Goal: Information Seeking & Learning: Learn about a topic

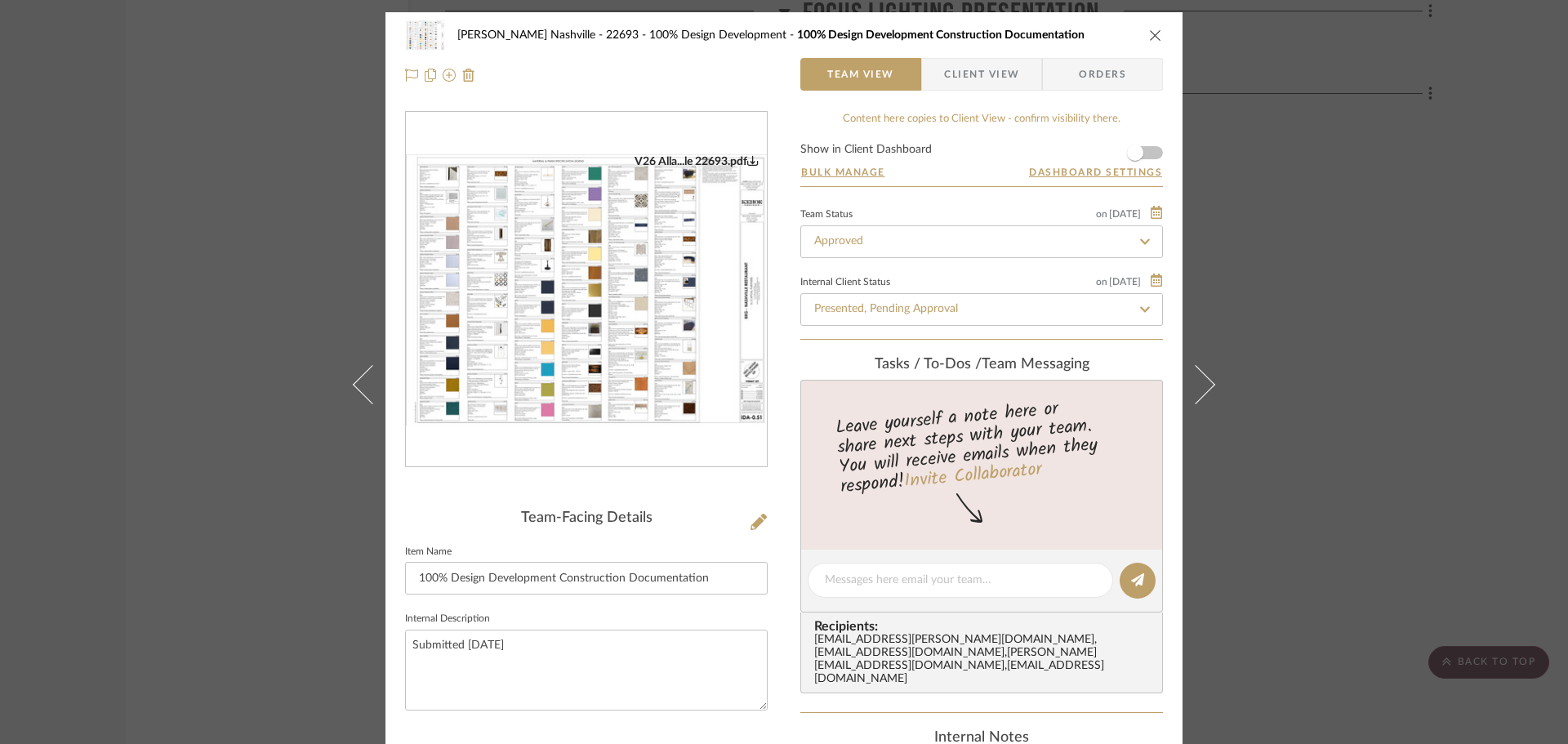
click at [287, 201] on div "[PERSON_NAME] Nashville - 22693 100% Design Development 100% Design Development…" at bounding box center [784, 372] width 1568 height 744
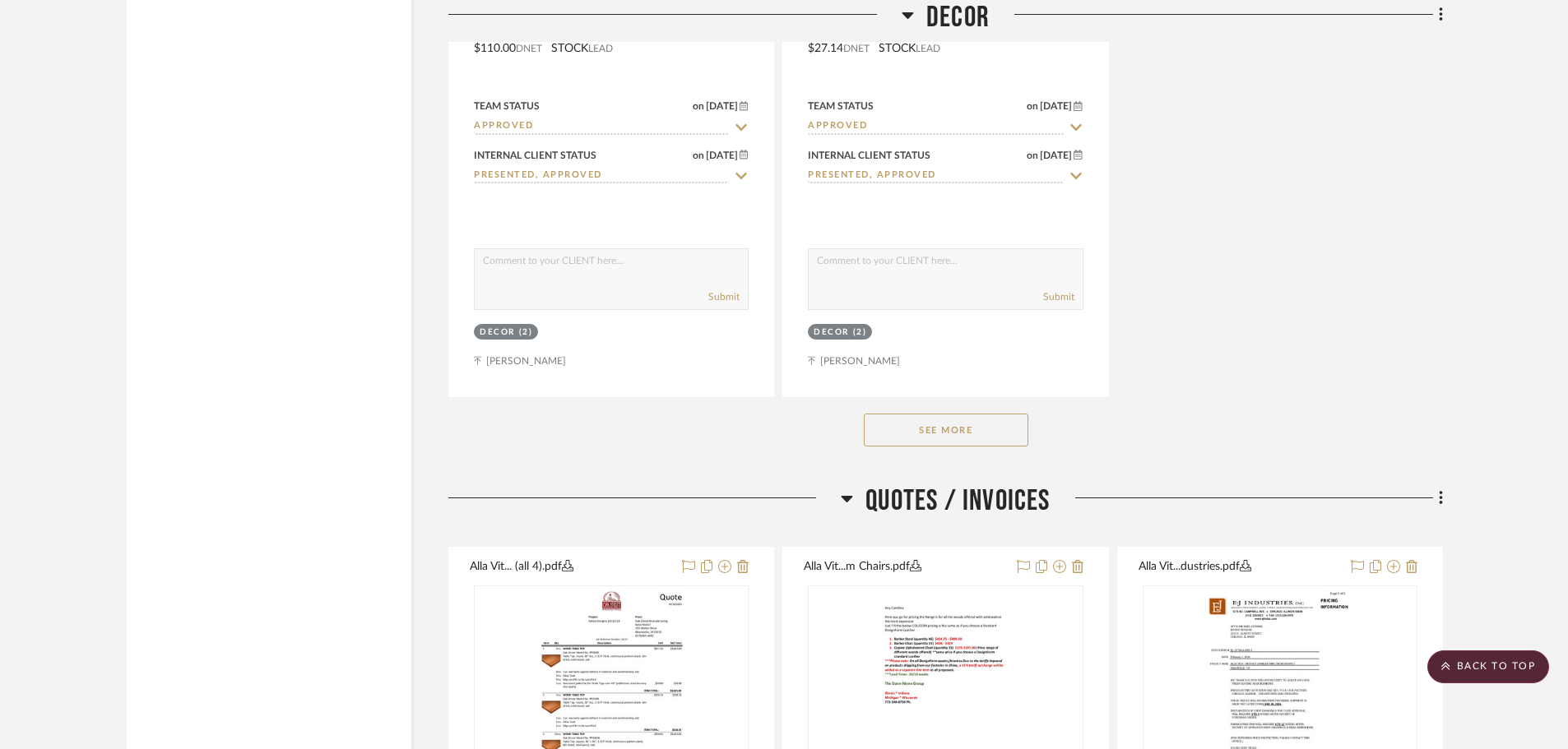
scroll to position [23382, 0]
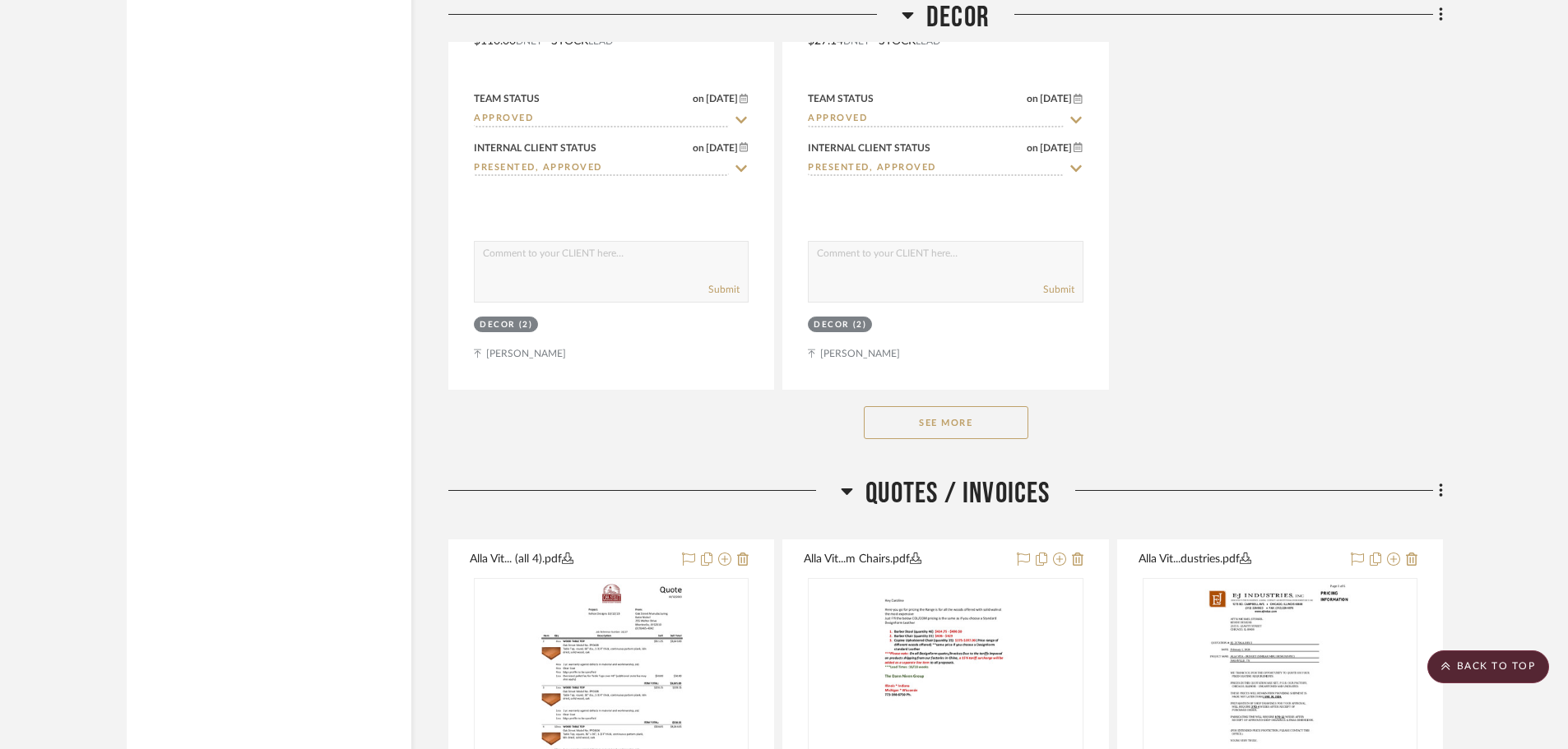
click at [965, 406] on button "See More" at bounding box center [945, 422] width 164 height 33
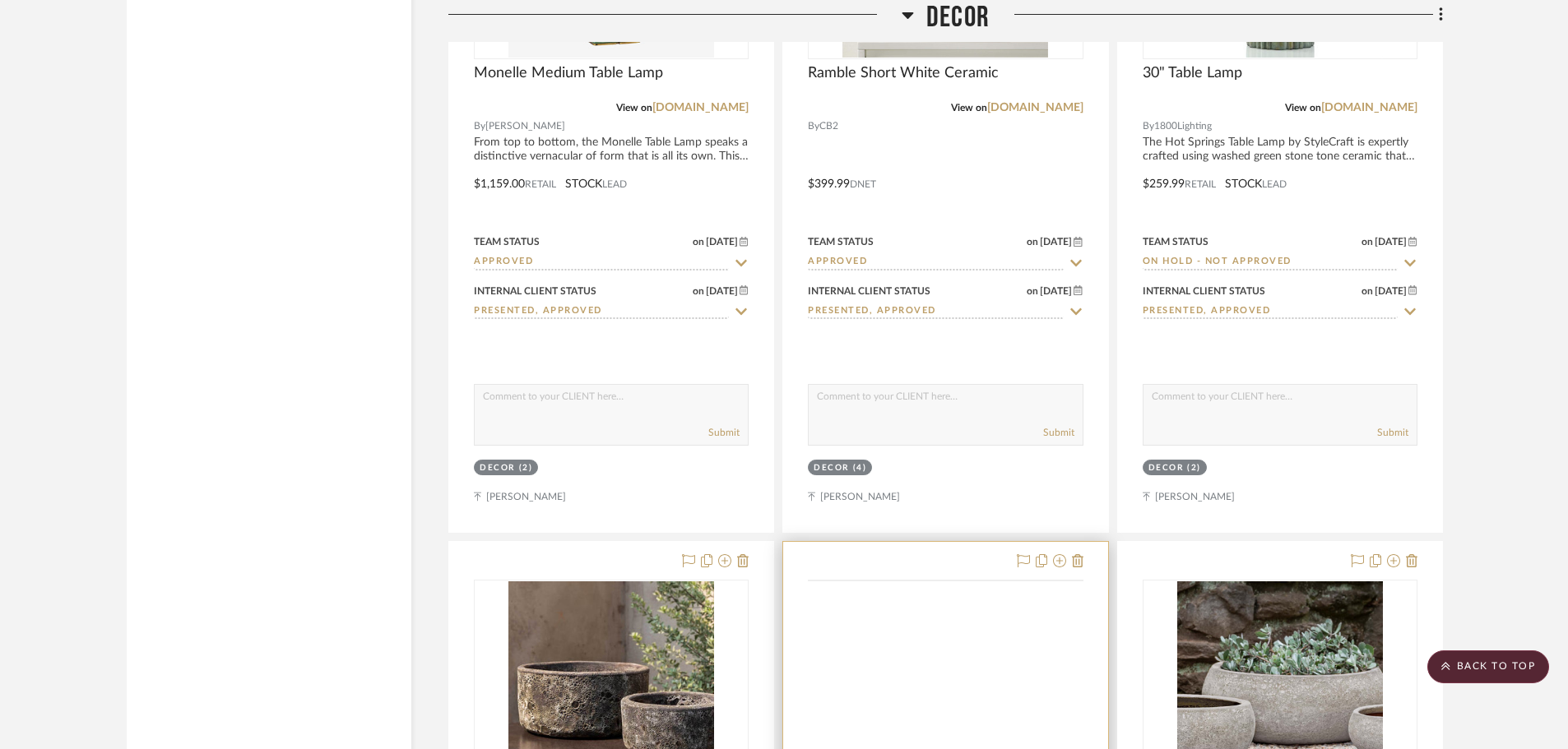
scroll to position [25190, 0]
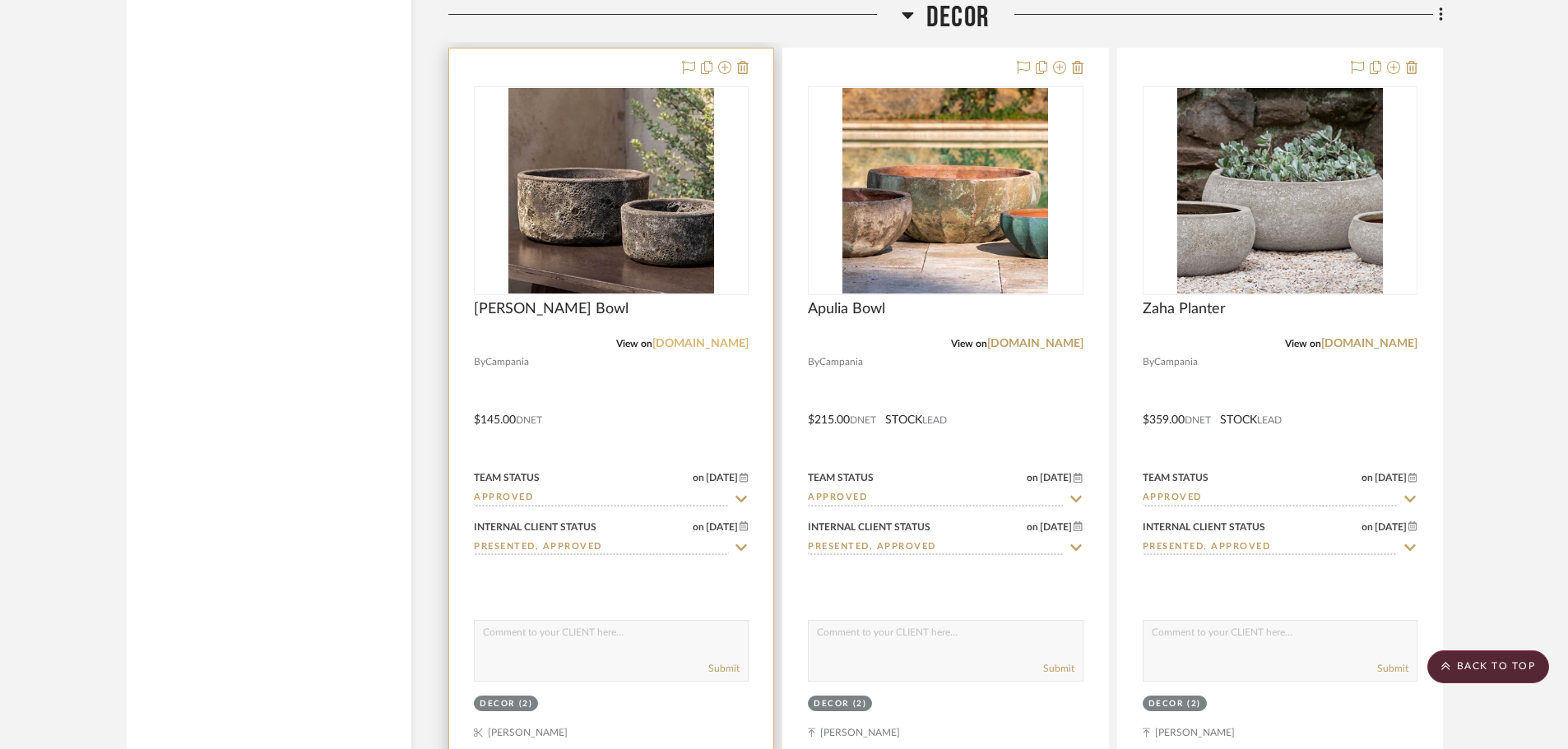
click at [681, 338] on link "[DOMAIN_NAME]" at bounding box center [700, 344] width 96 height 12
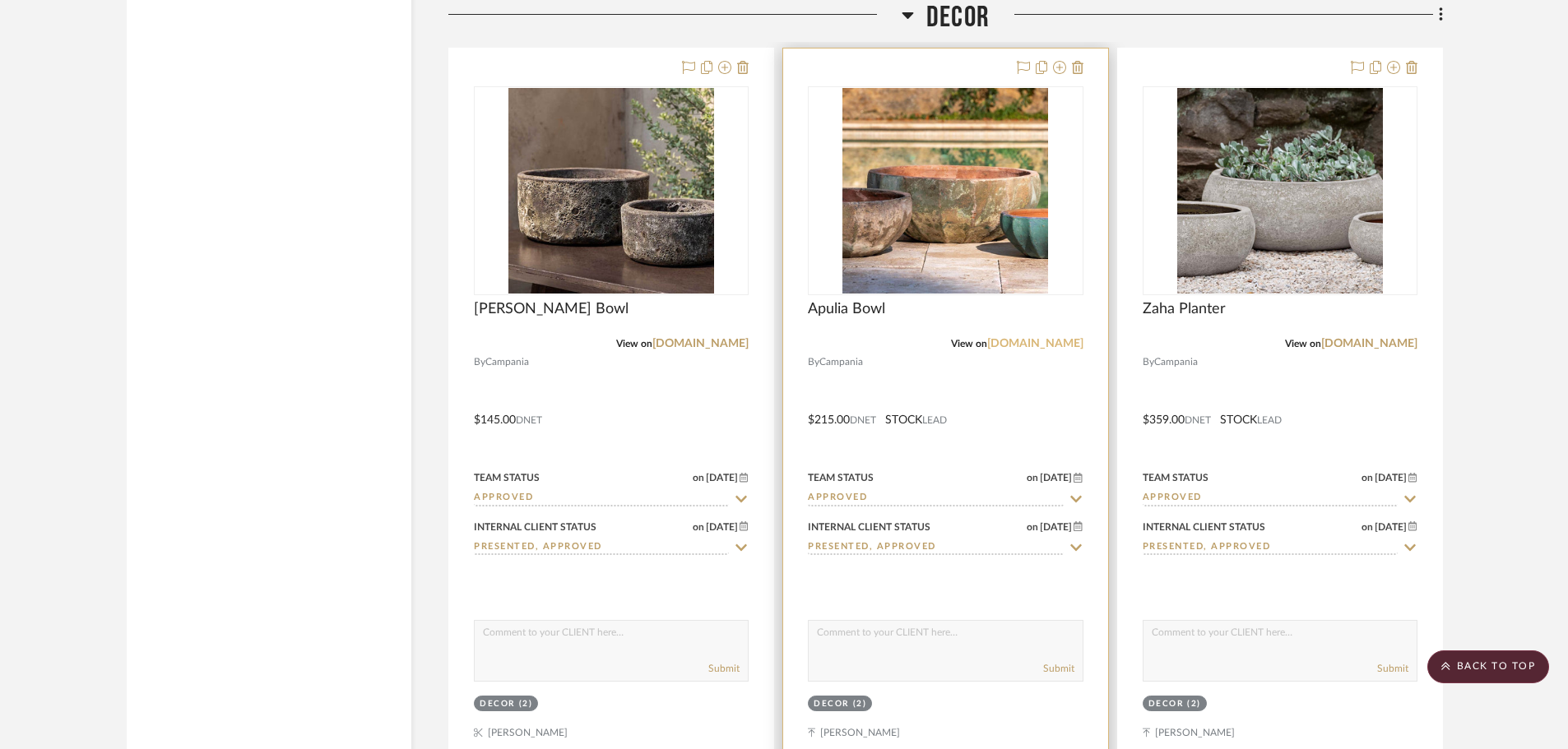
click at [1008, 338] on link "[DOMAIN_NAME]" at bounding box center [1035, 344] width 96 height 12
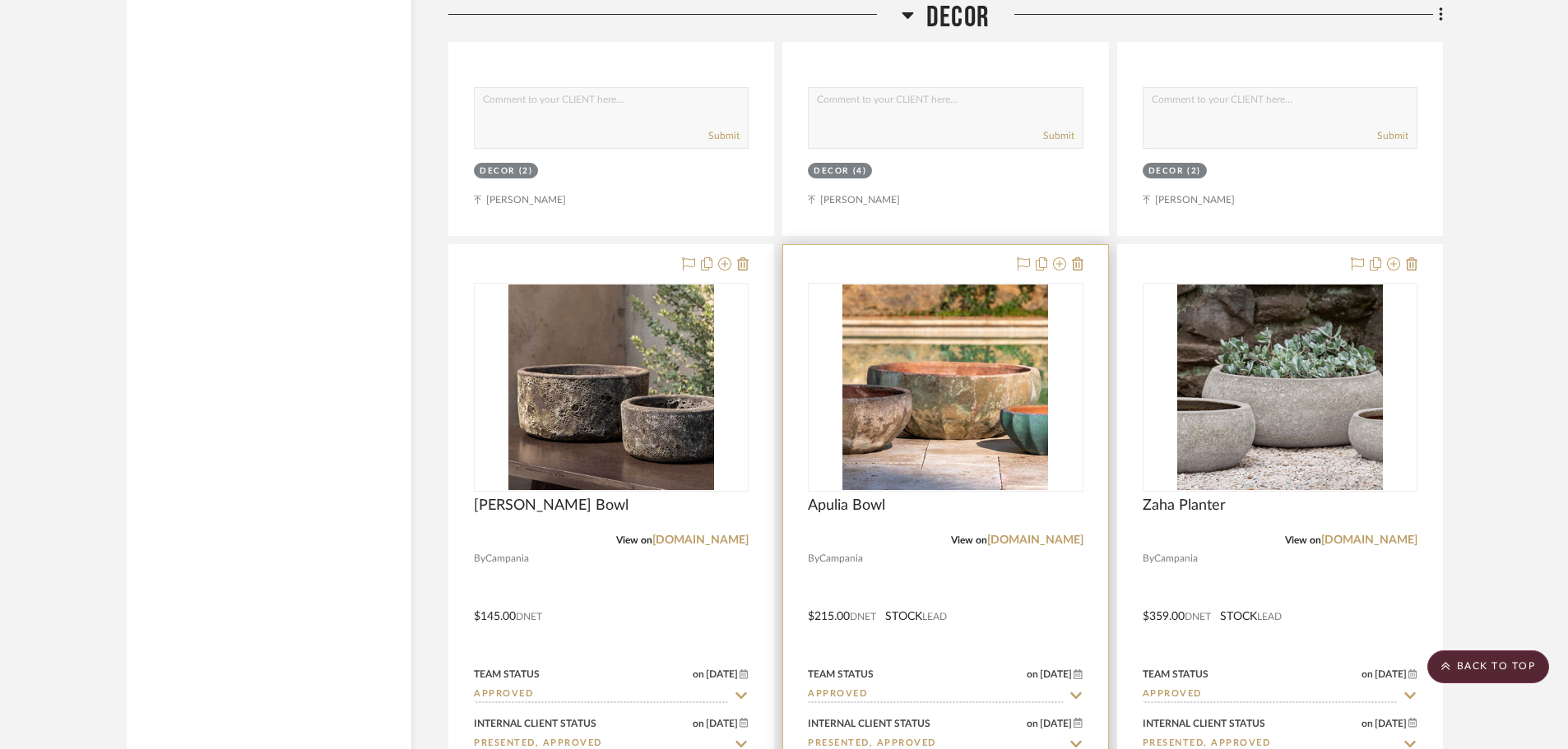
scroll to position [25025, 0]
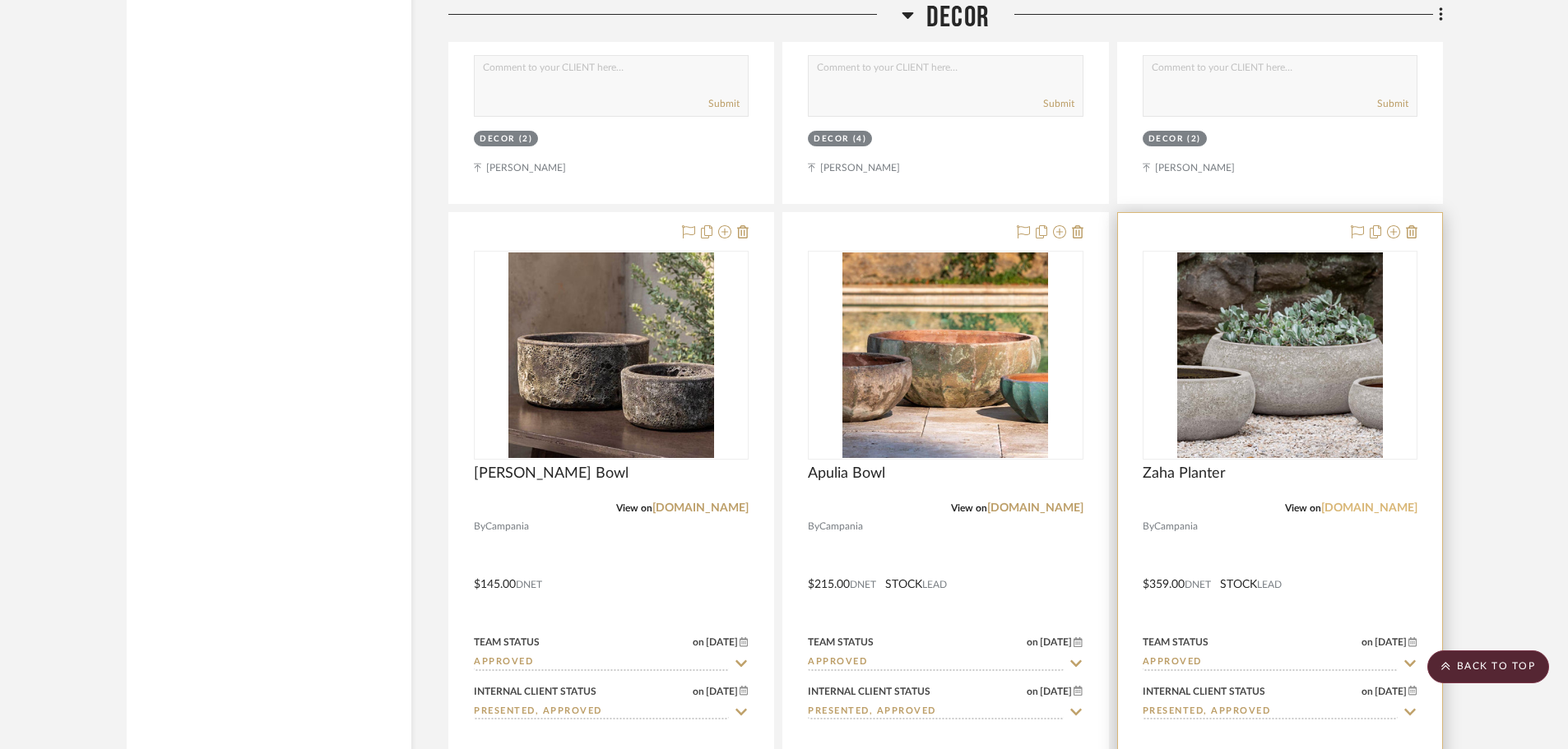
click at [1321, 503] on link "[DOMAIN_NAME]" at bounding box center [1369, 509] width 96 height 12
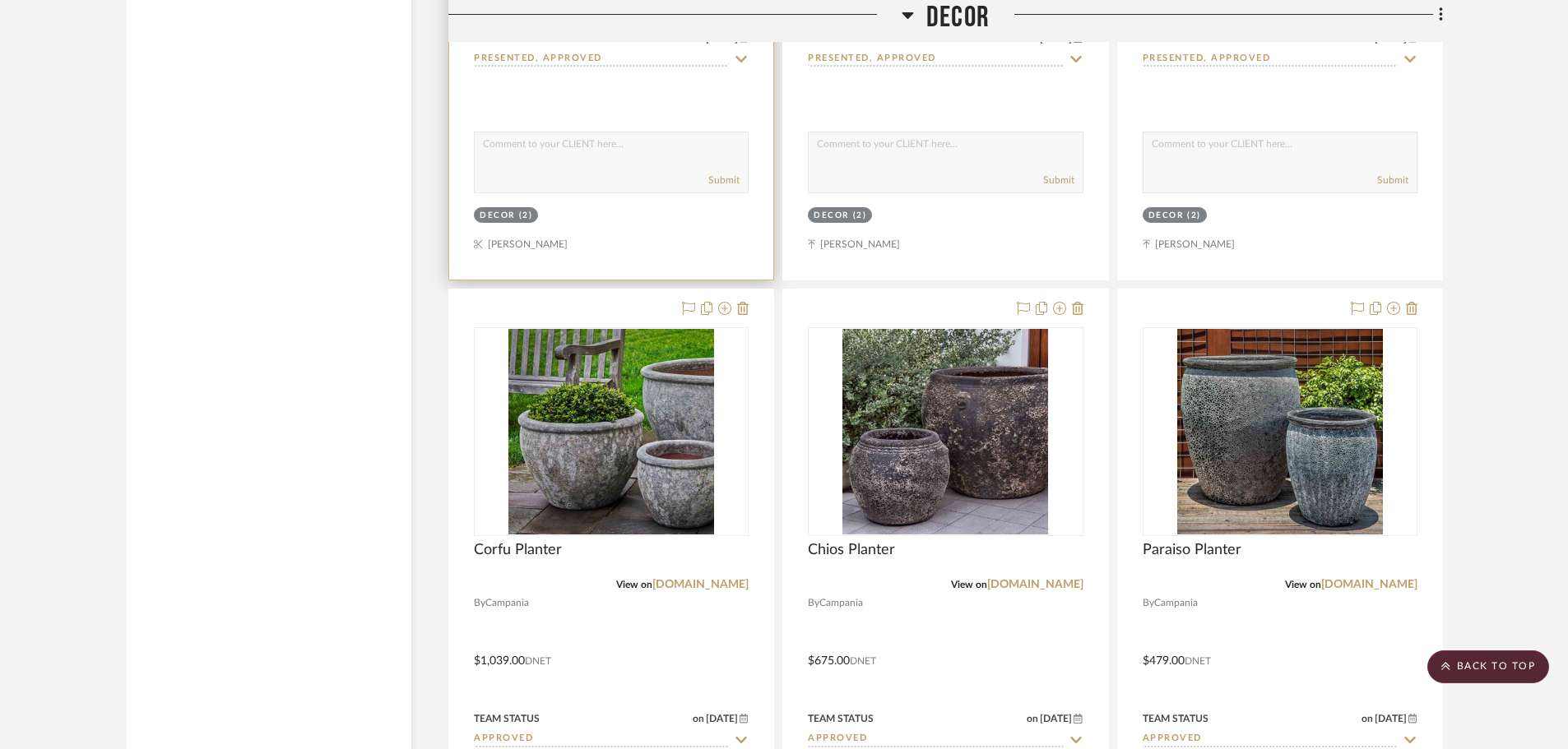
scroll to position [25683, 0]
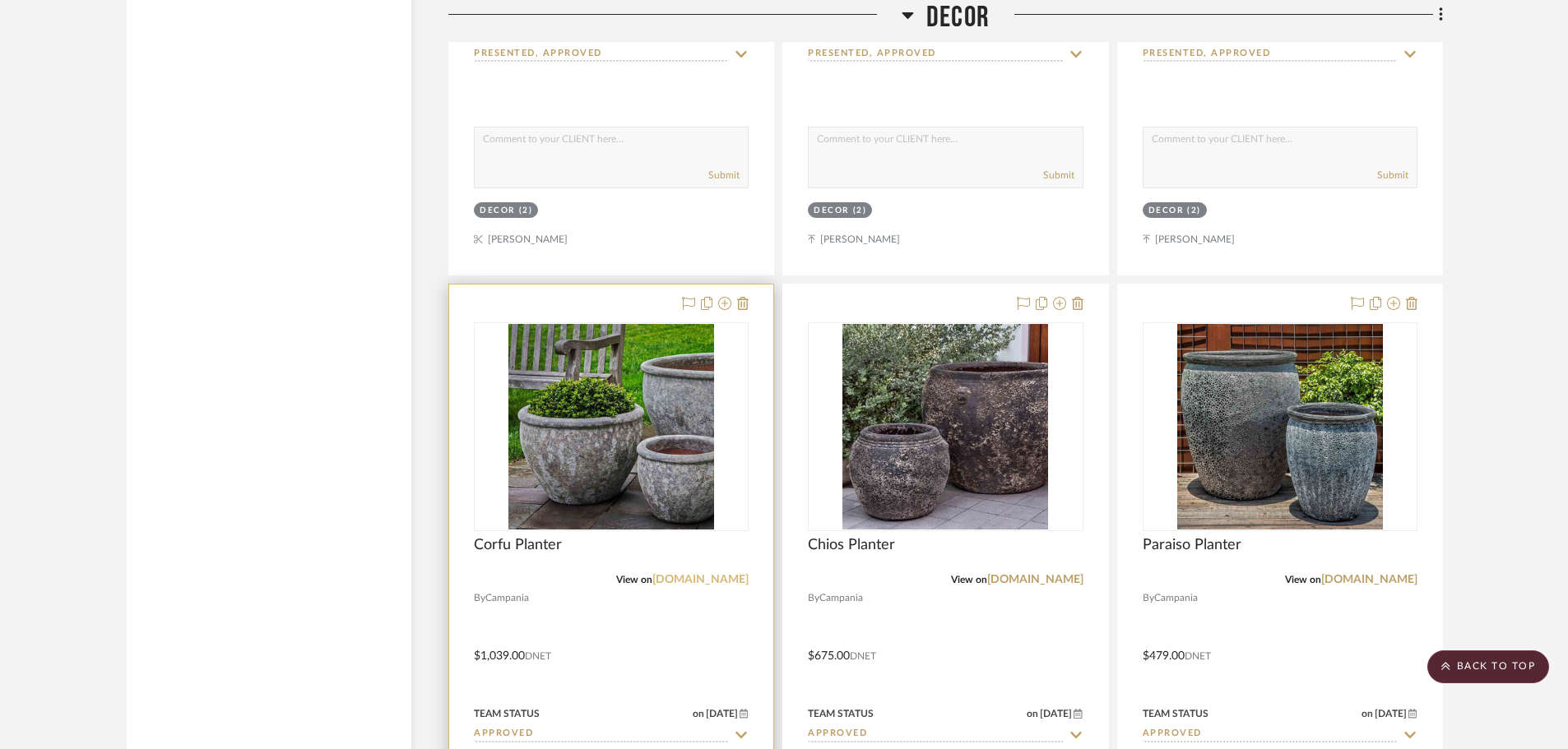
click at [658, 574] on link "[DOMAIN_NAME]" at bounding box center [700, 580] width 96 height 12
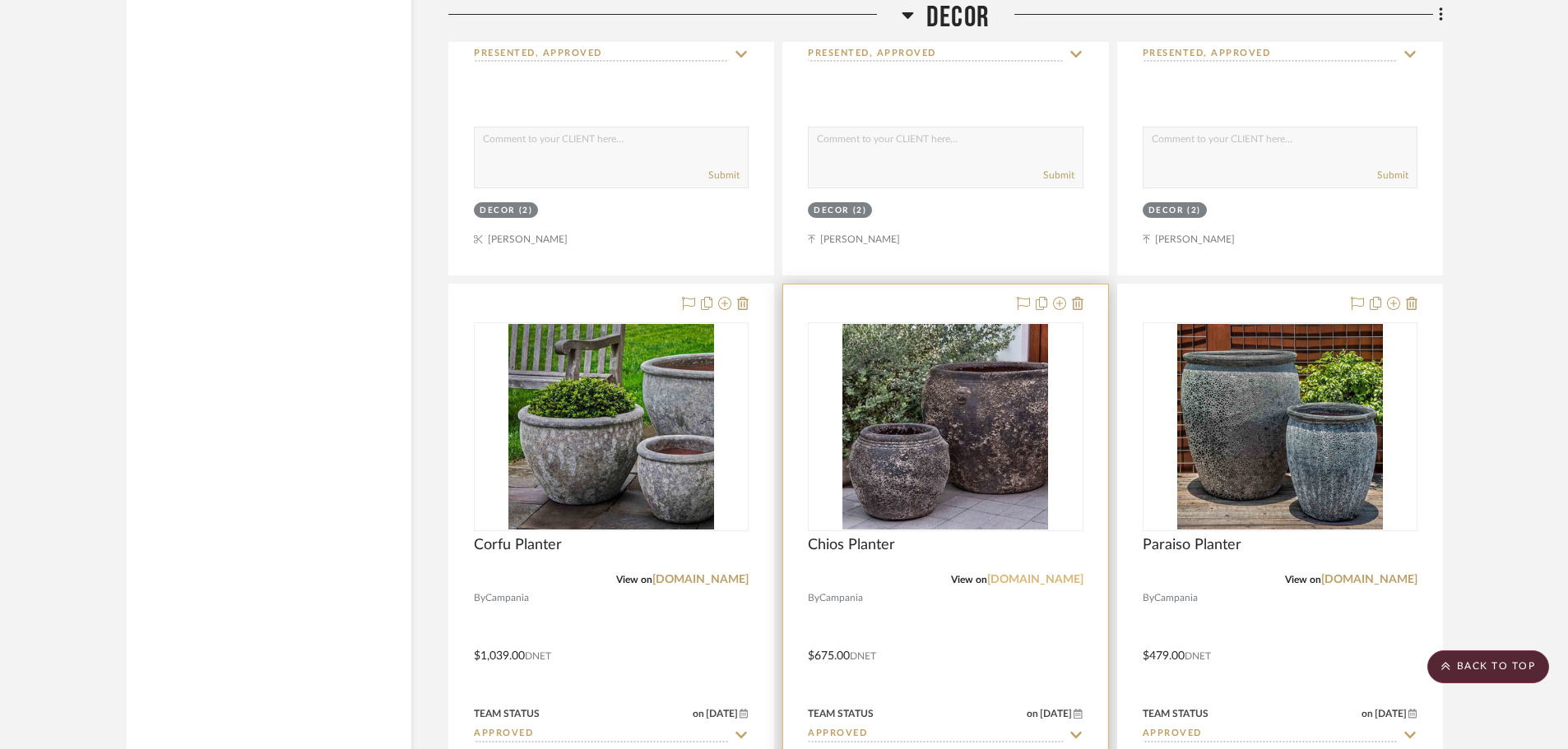
click at [998, 574] on link "[DOMAIN_NAME]" at bounding box center [1035, 580] width 96 height 12
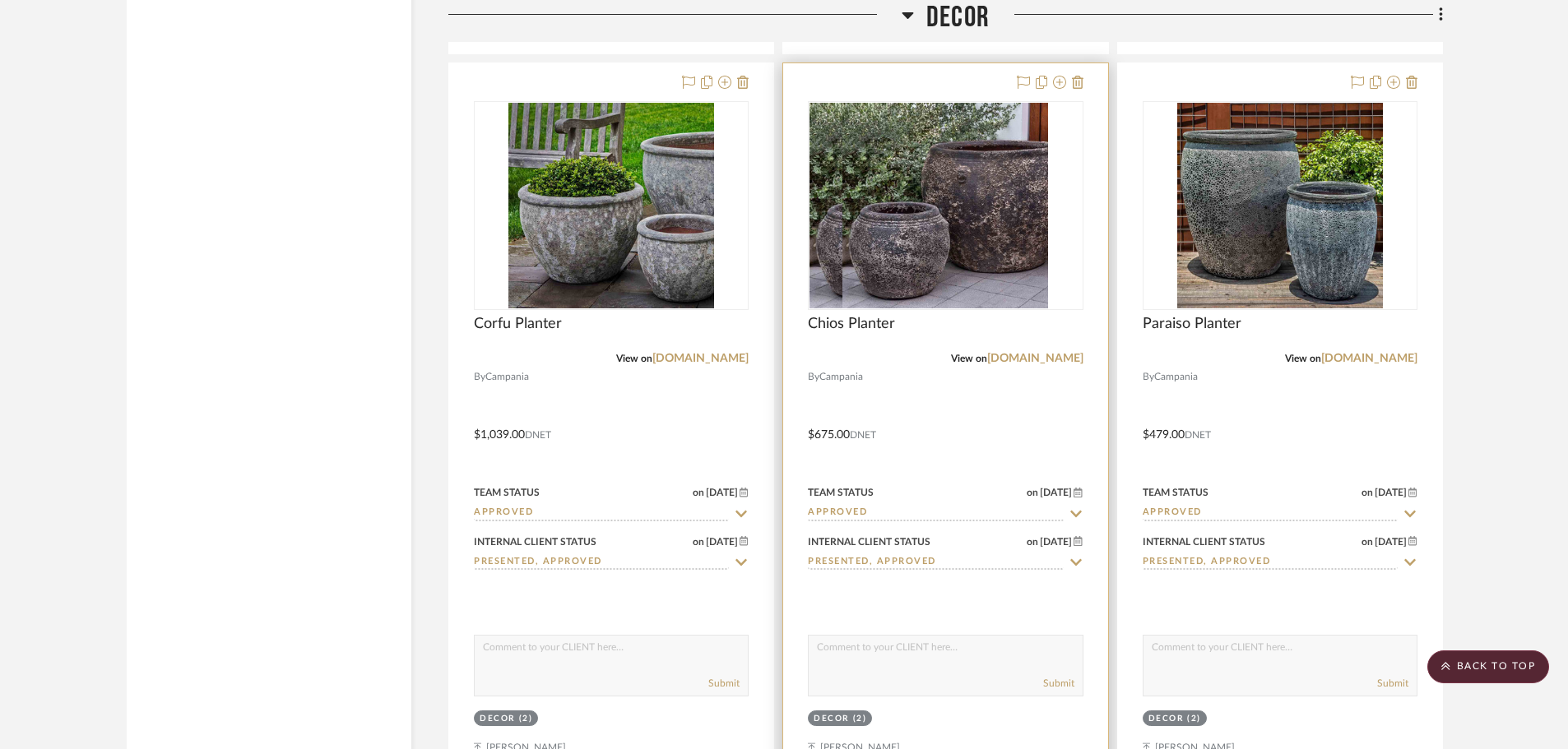
scroll to position [26012, 0]
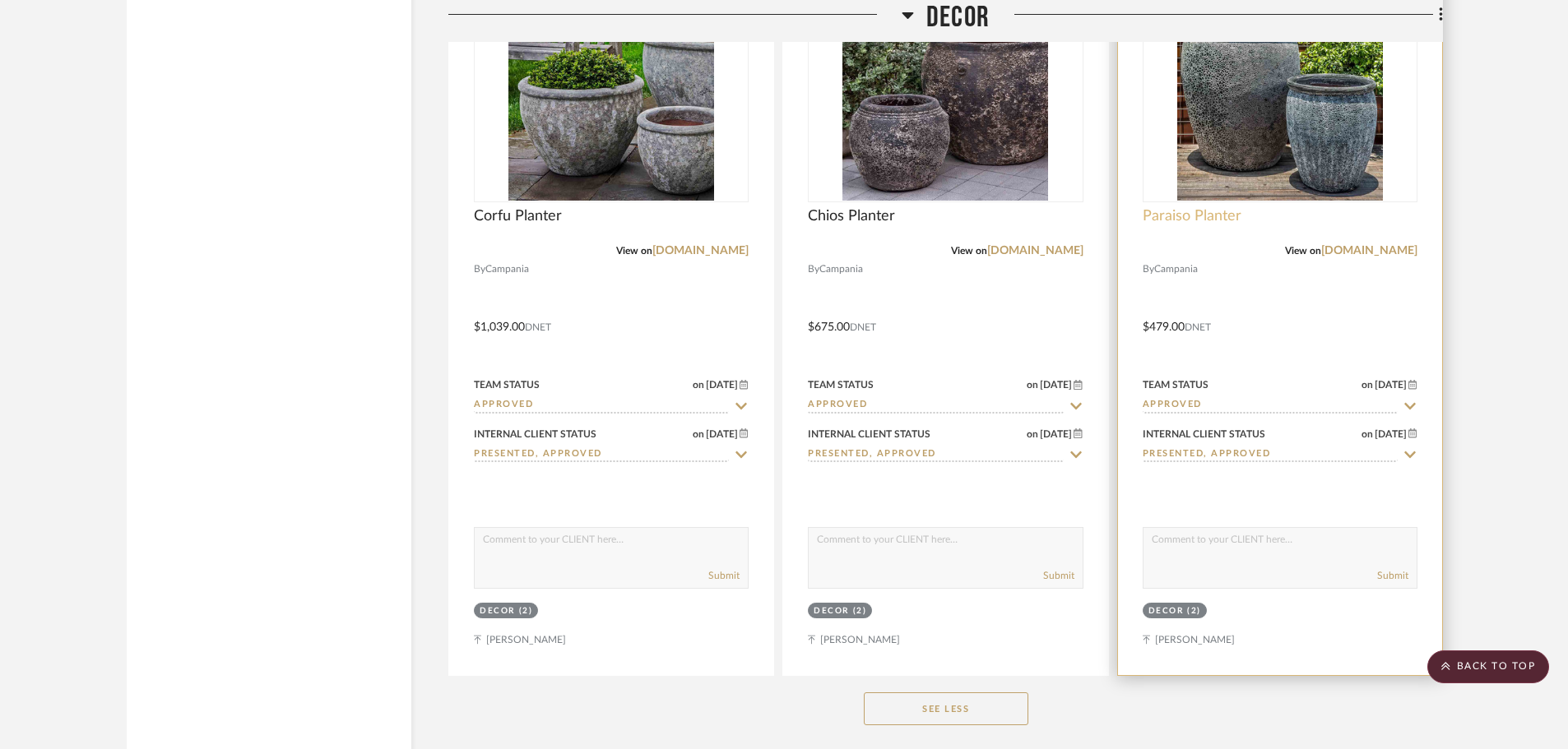
click at [1210, 207] on span "Paraiso Planter" at bounding box center [1192, 216] width 99 height 18
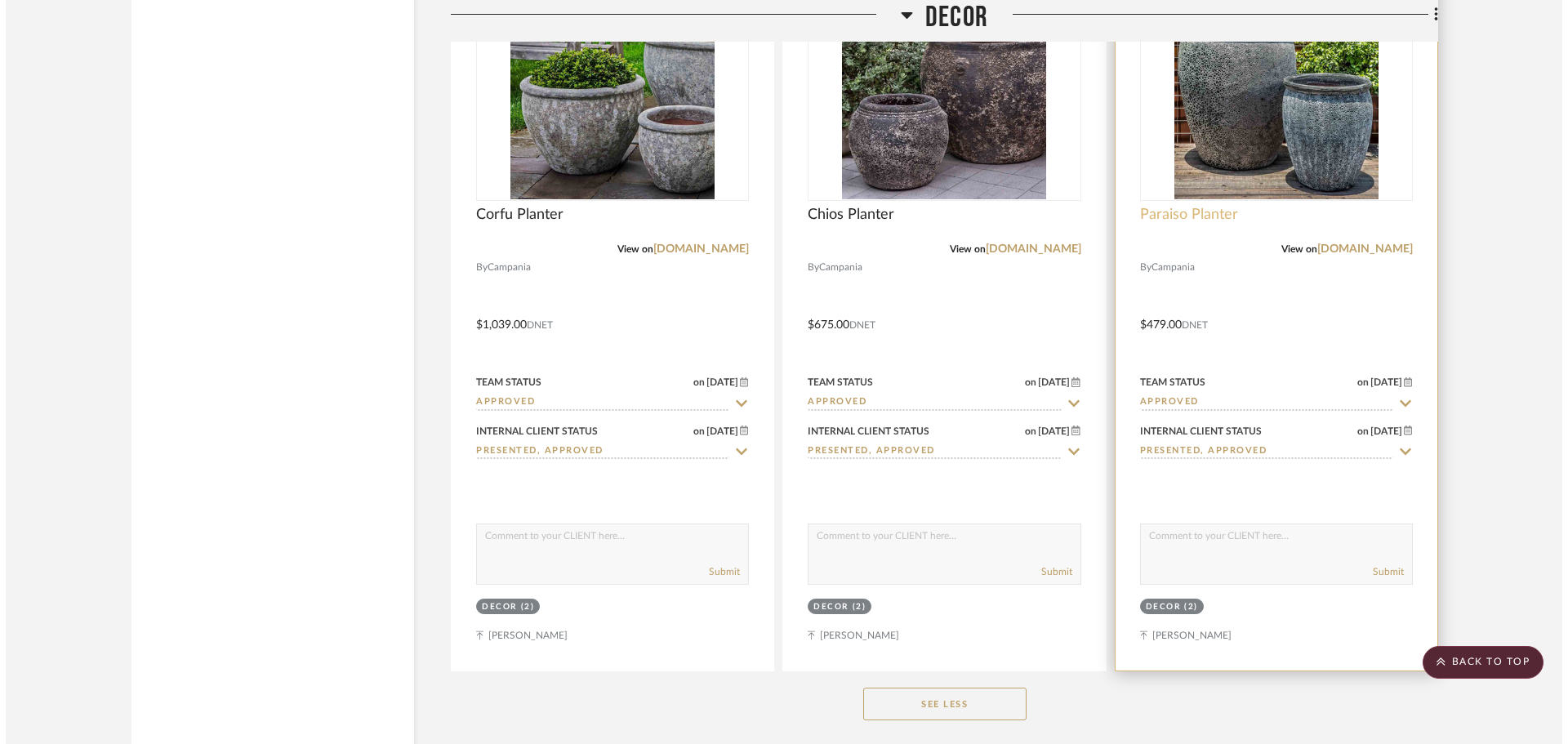
scroll to position [0, 0]
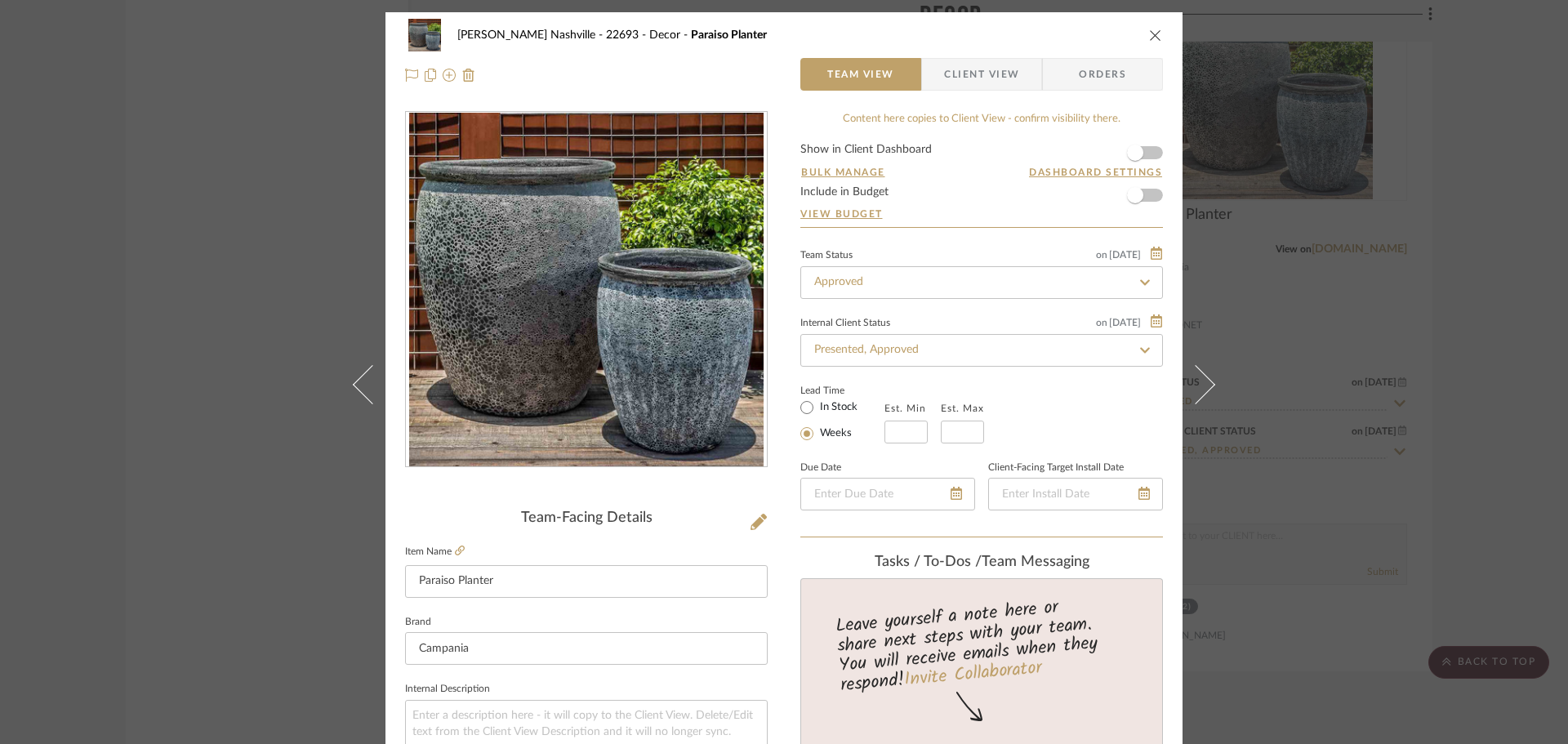
click at [171, 315] on div "[PERSON_NAME] Nashville - 22693 Decor Paraiso Planter Team View Client View Ord…" at bounding box center [784, 372] width 1568 height 744
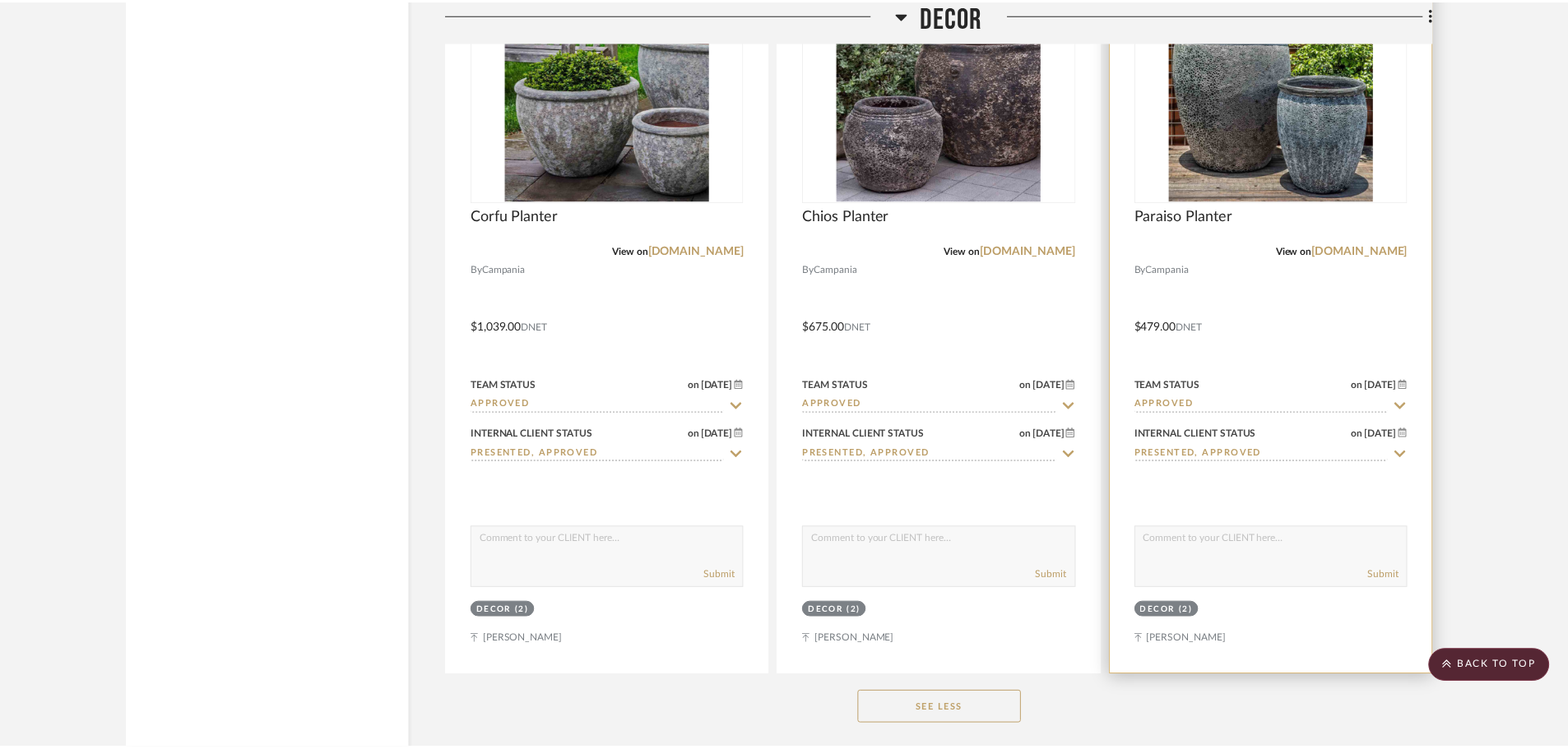
scroll to position [26012, 0]
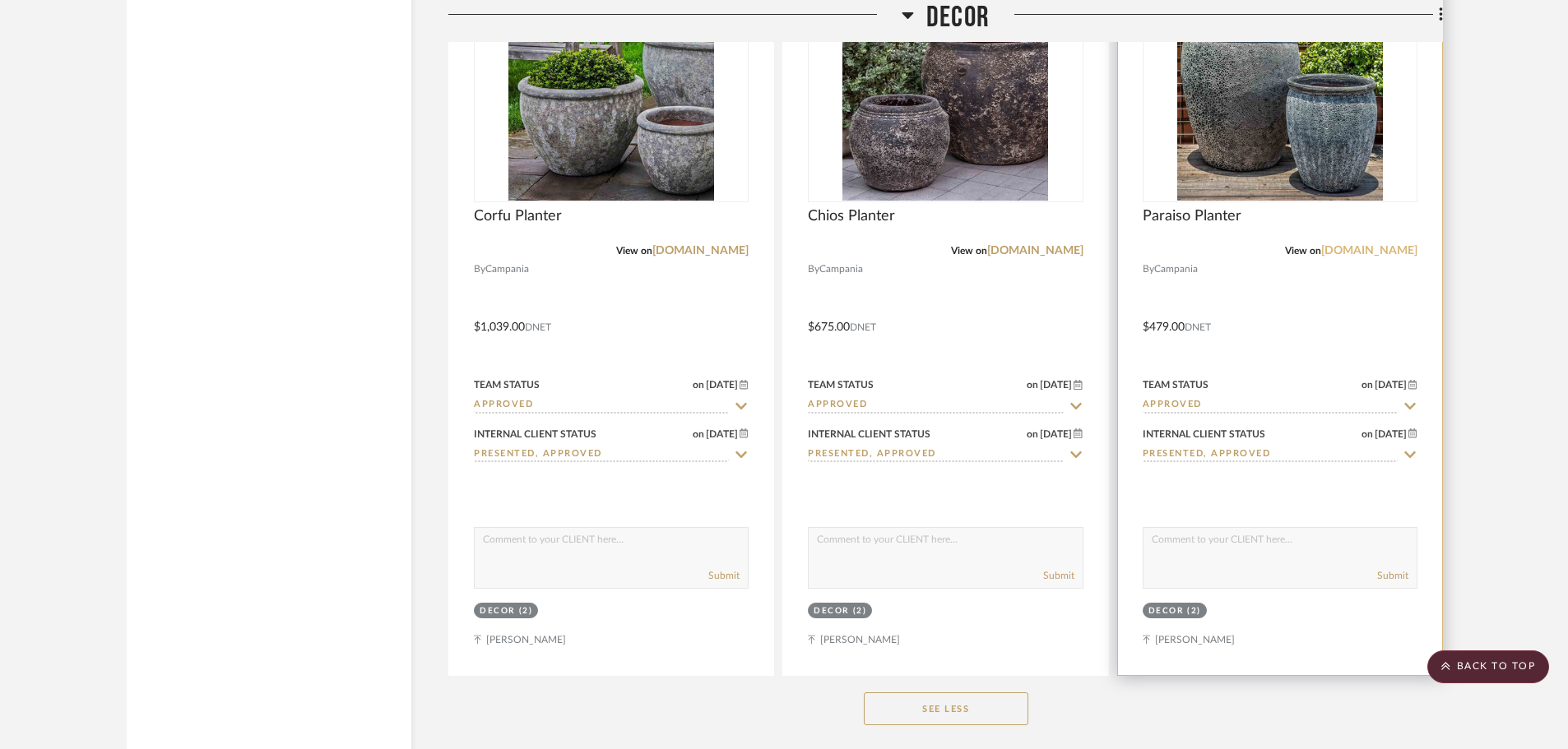
click at [1321, 245] on link "[DOMAIN_NAME]" at bounding box center [1369, 251] width 96 height 12
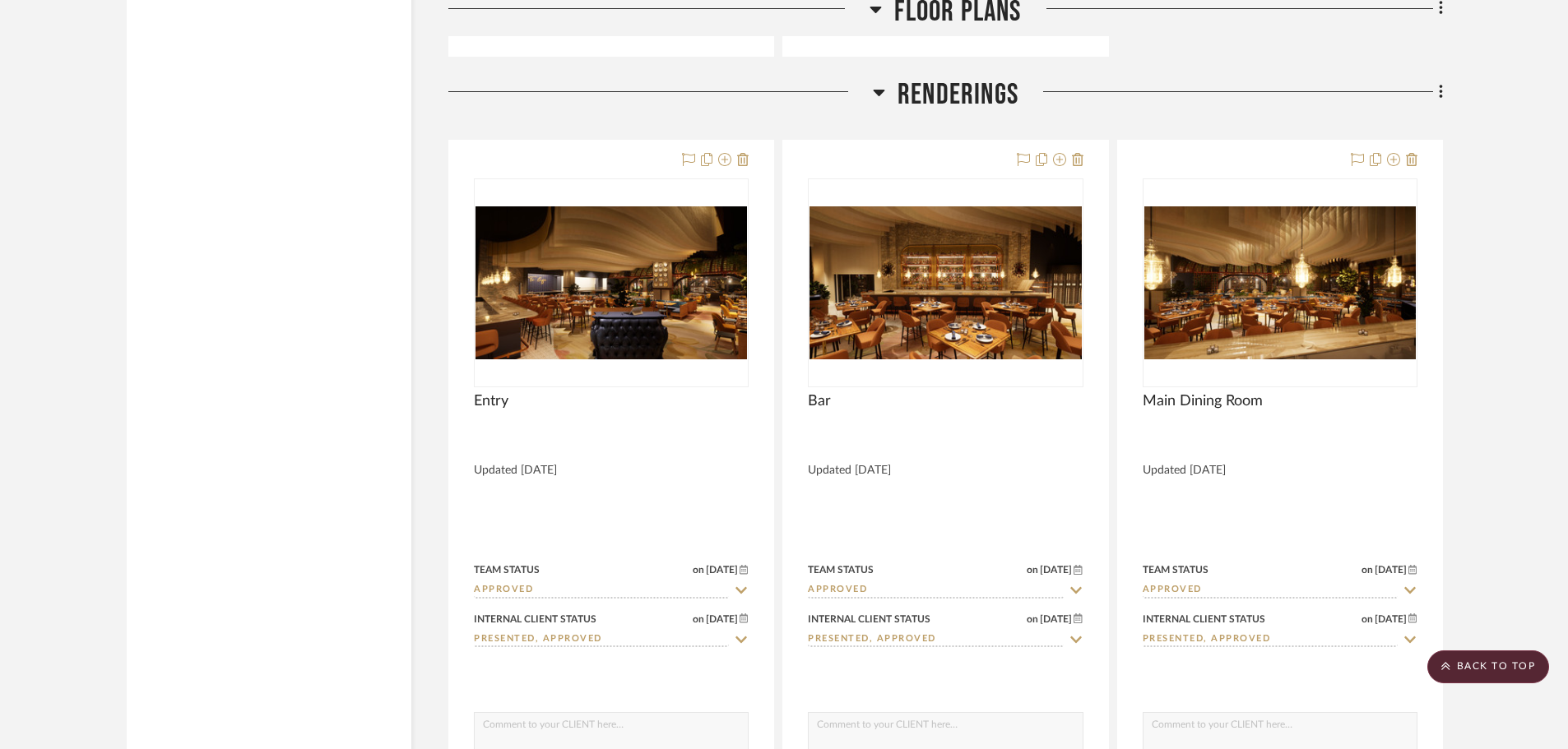
scroll to position [7235, 0]
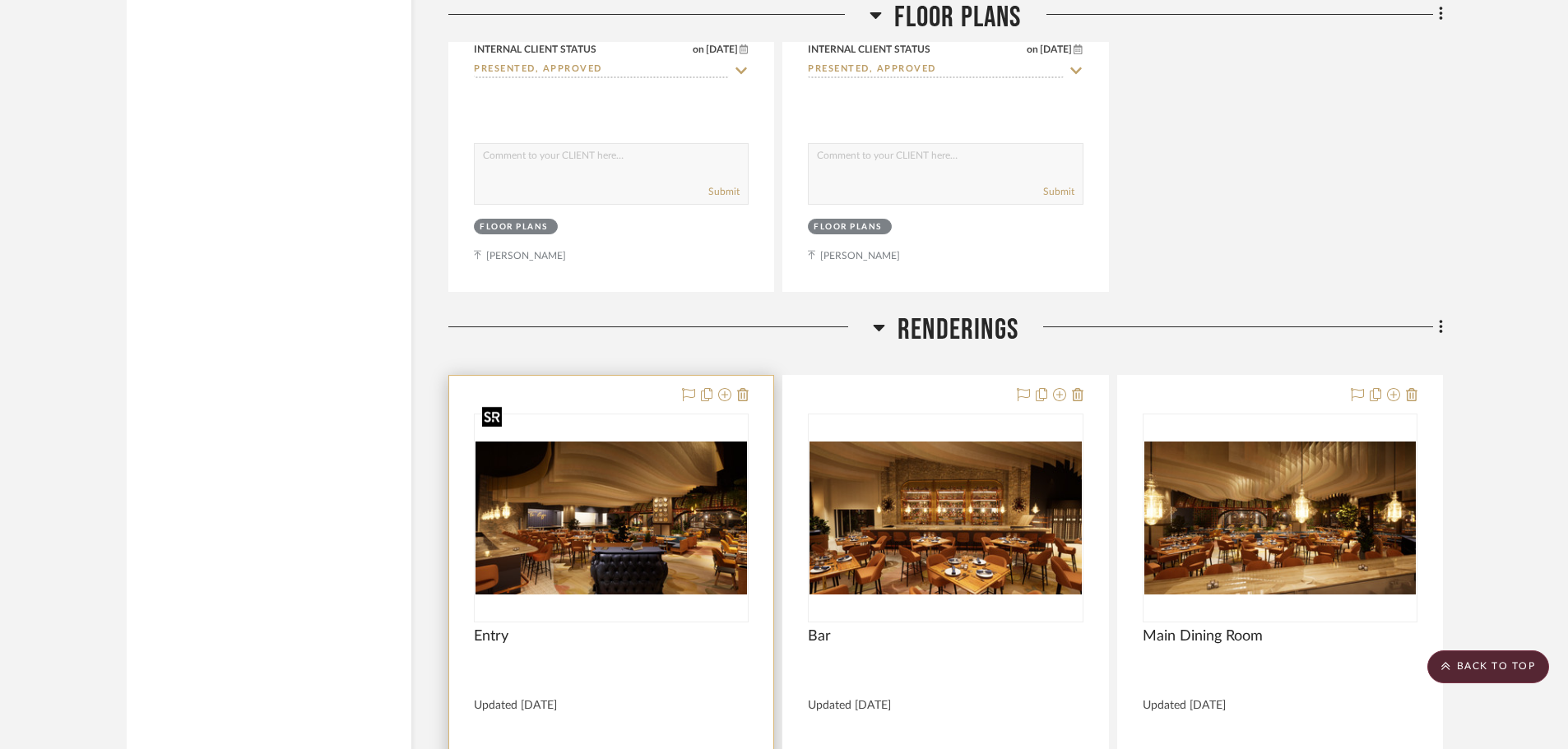
click at [0, 0] on img at bounding box center [0, 0] width 0 height 0
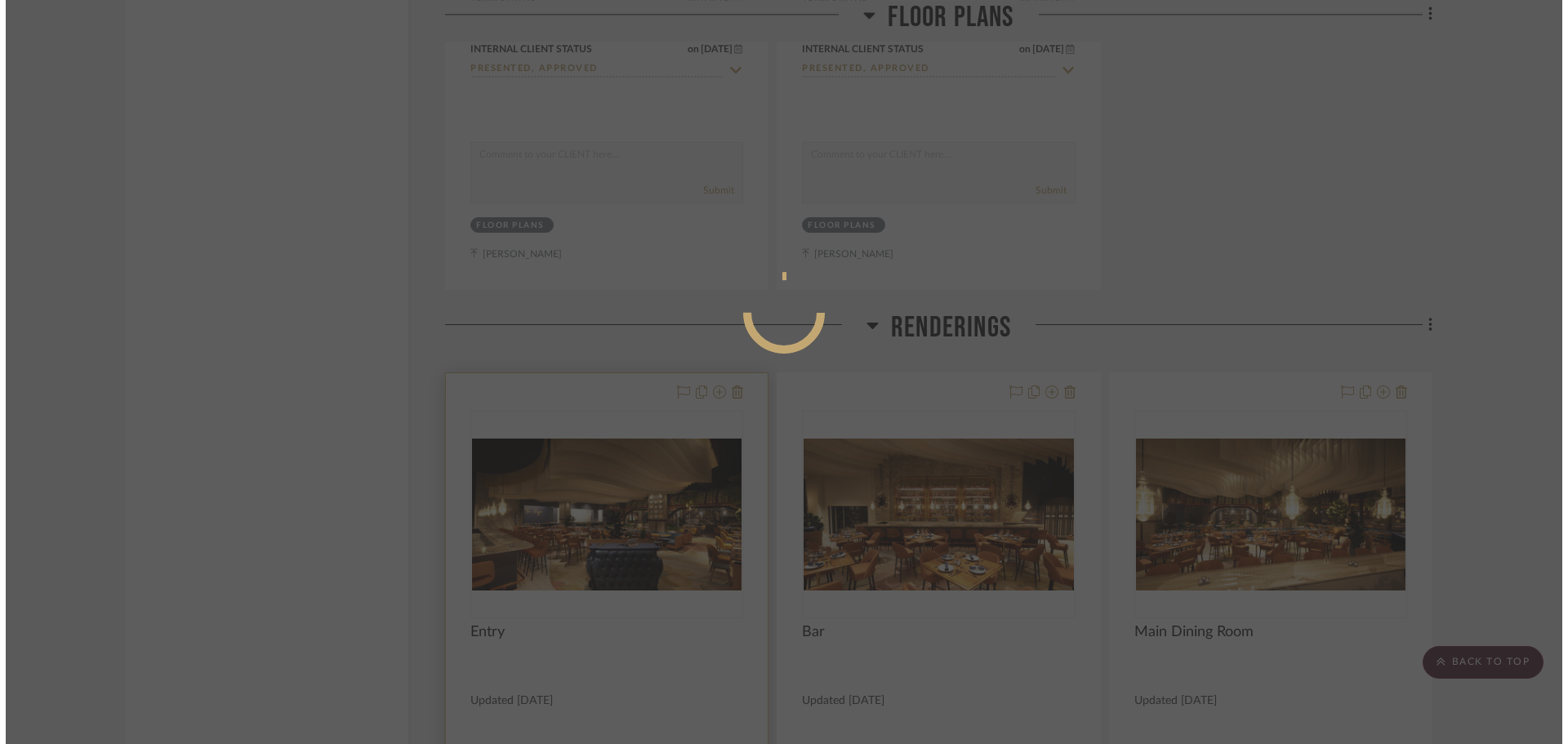
scroll to position [0, 0]
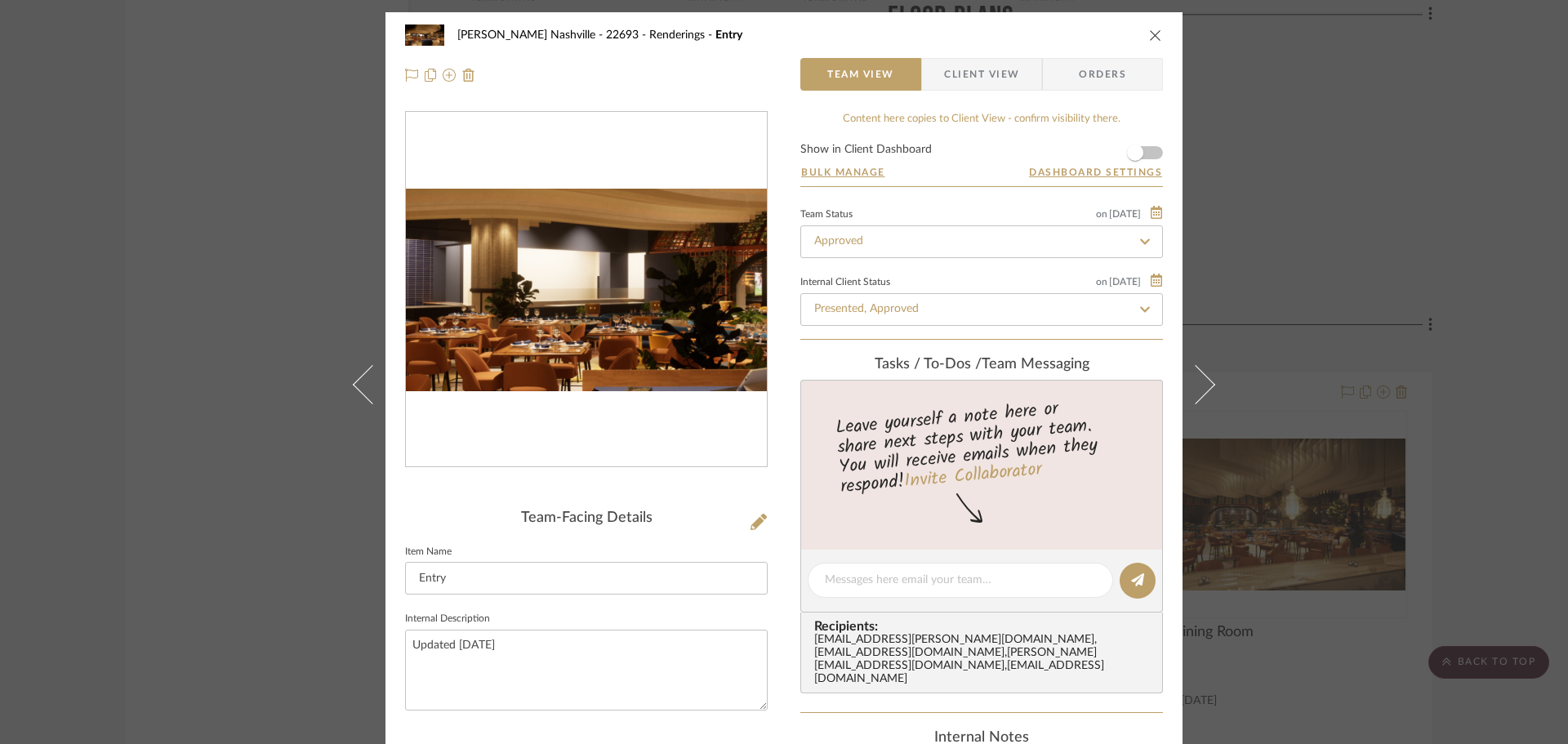
click at [555, 296] on img "0" at bounding box center [587, 290] width 361 height 203
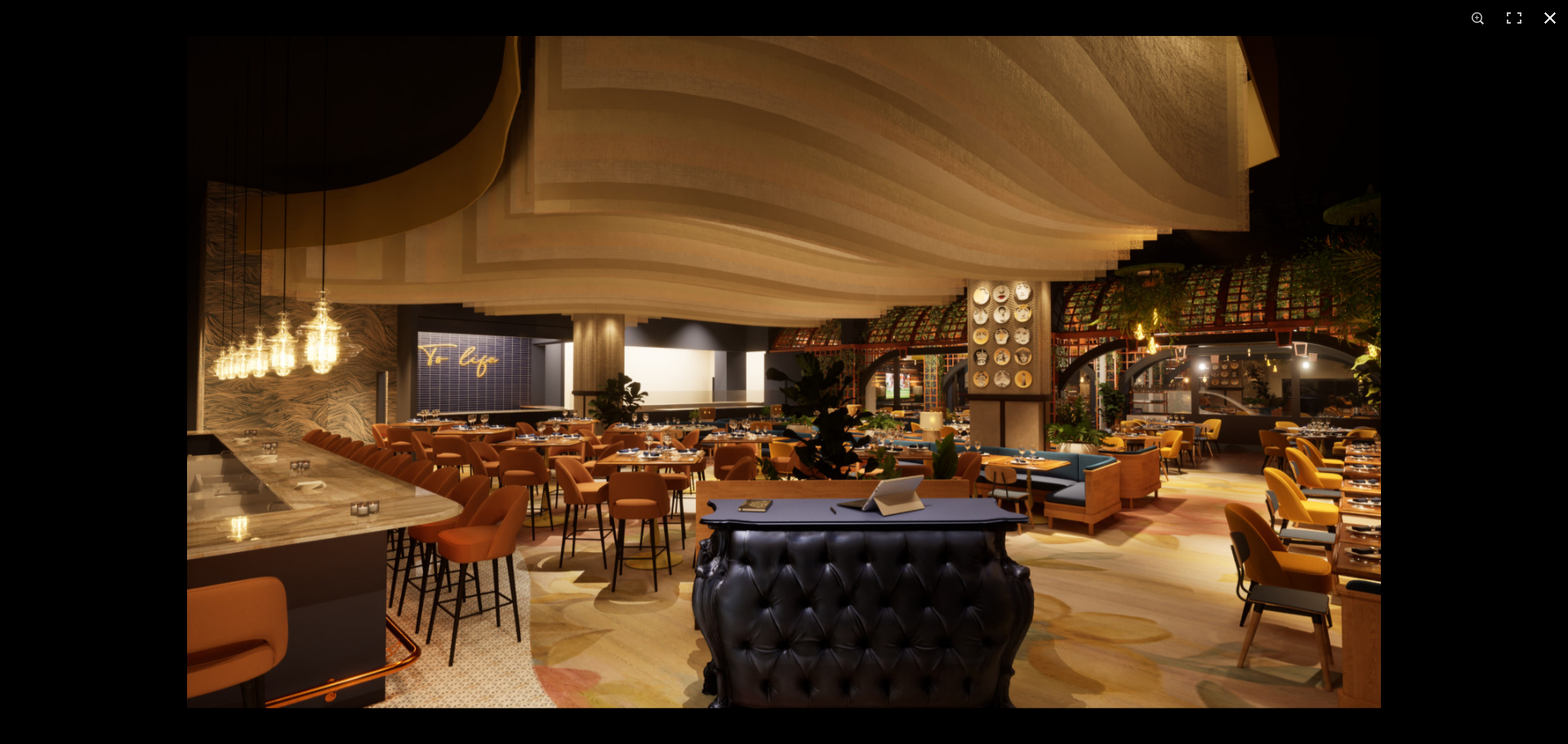
click at [1433, 404] on div at bounding box center [971, 408] width 1568 height 744
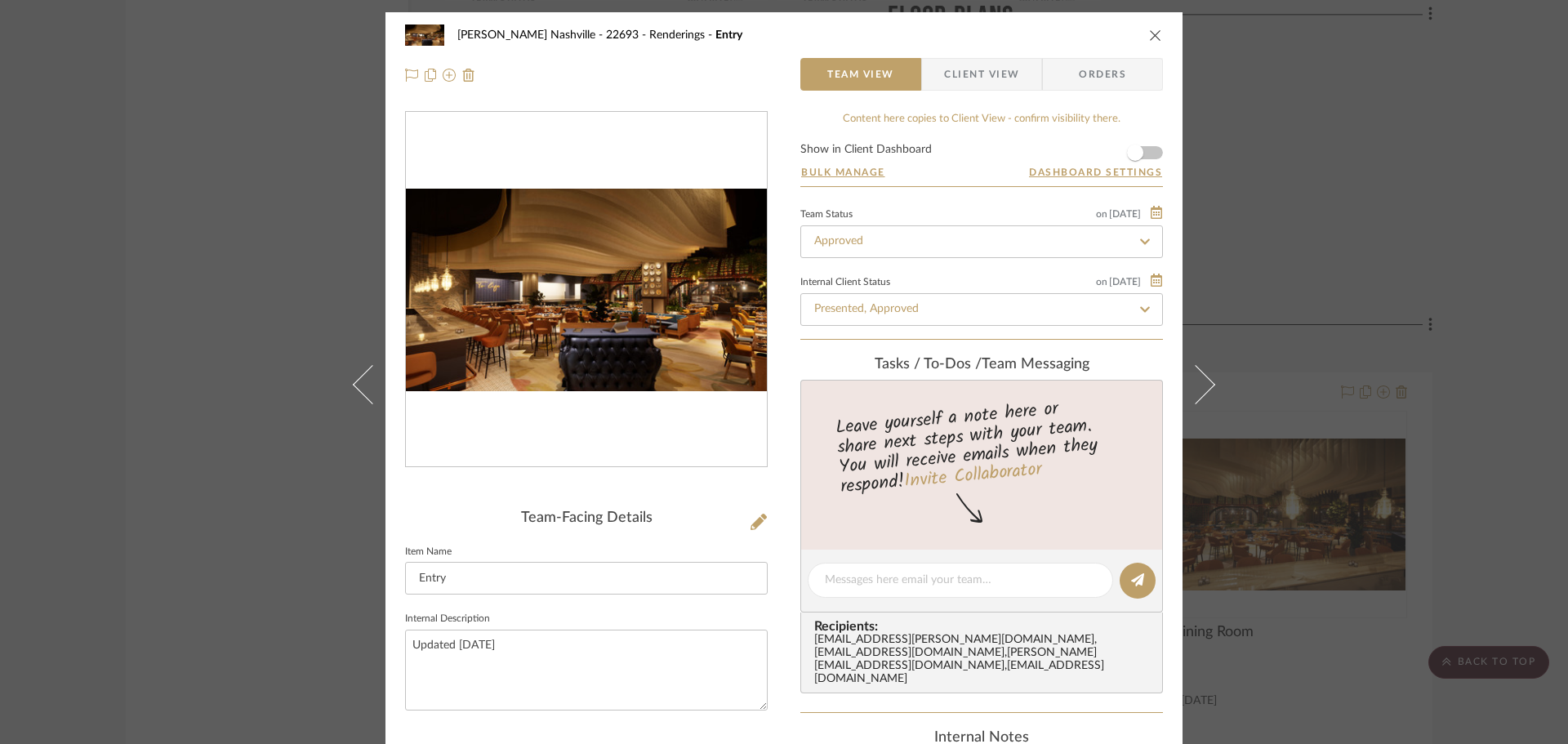
click at [1471, 305] on div "[PERSON_NAME] Nashville - 22693 Renderings Entry Team View Client View Orders T…" at bounding box center [784, 372] width 1568 height 744
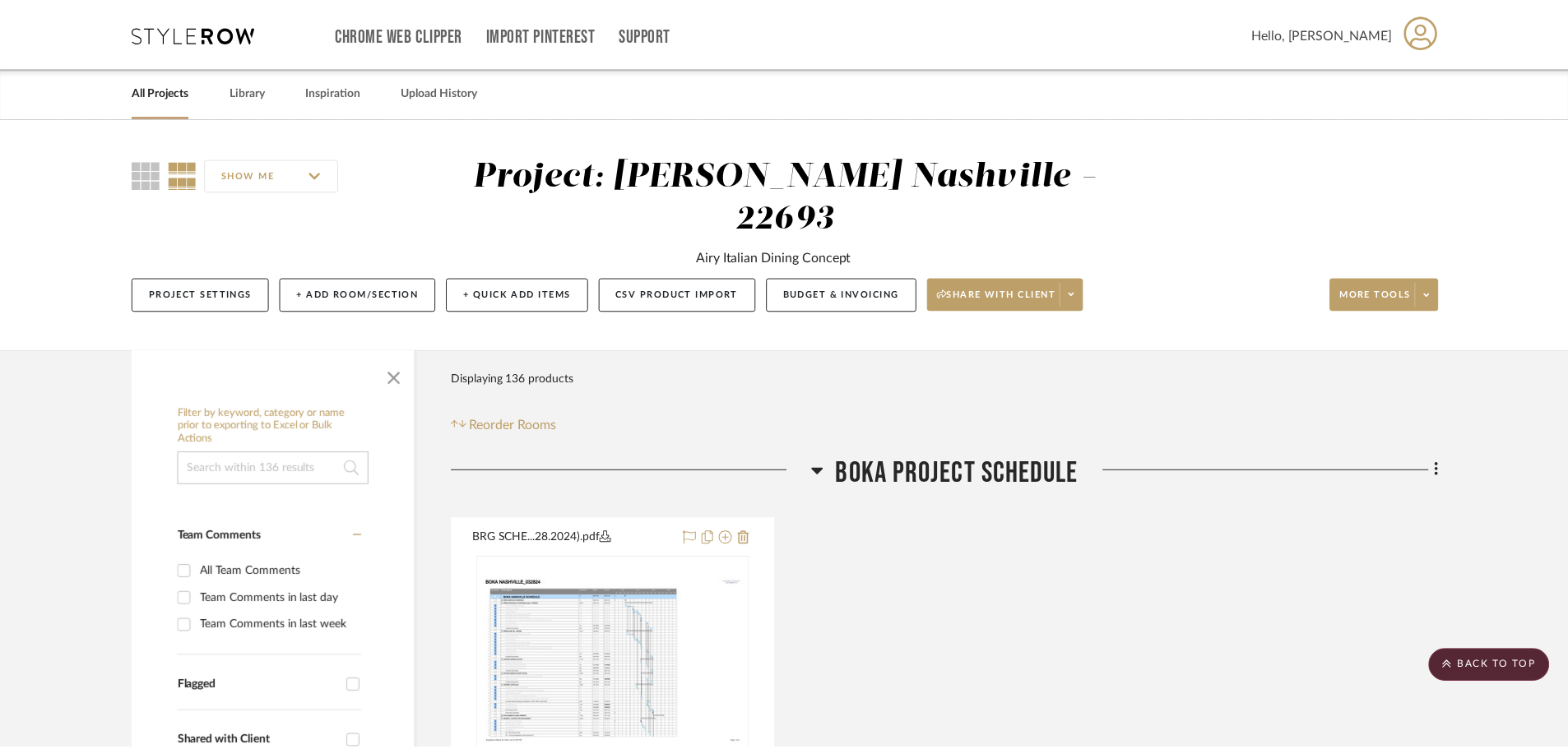
scroll to position [7235, 0]
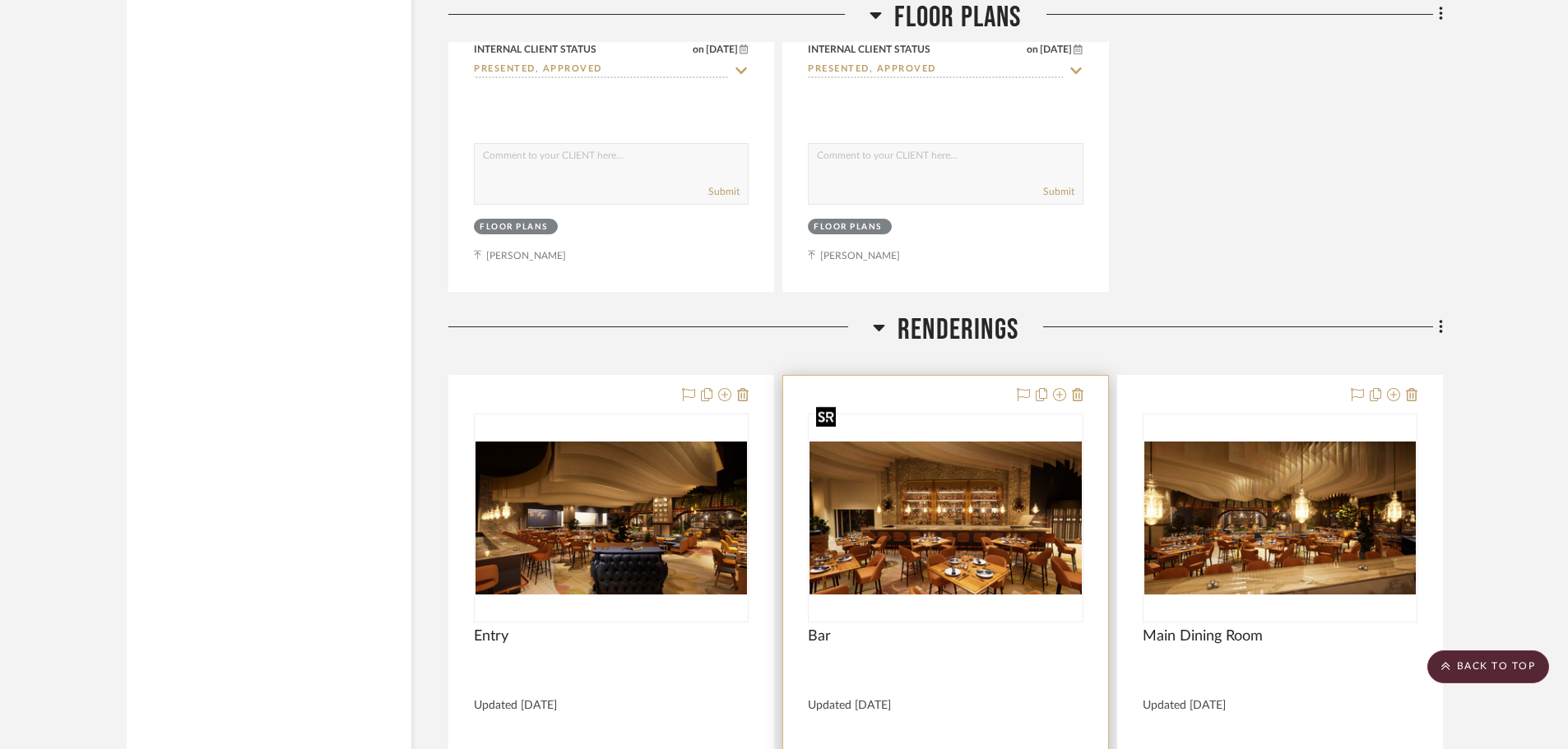
click at [1030, 449] on img "0" at bounding box center [945, 518] width 272 height 153
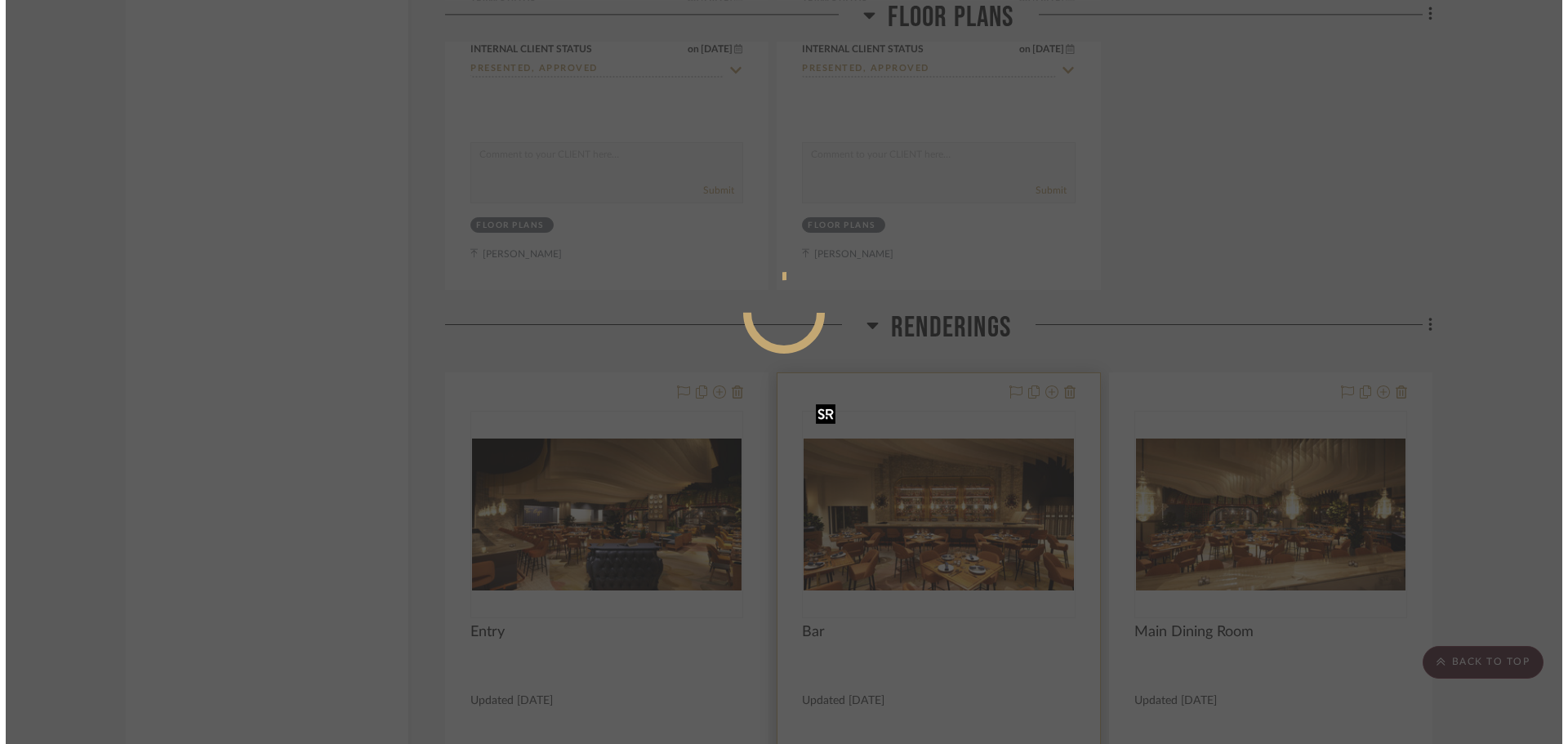
scroll to position [0, 0]
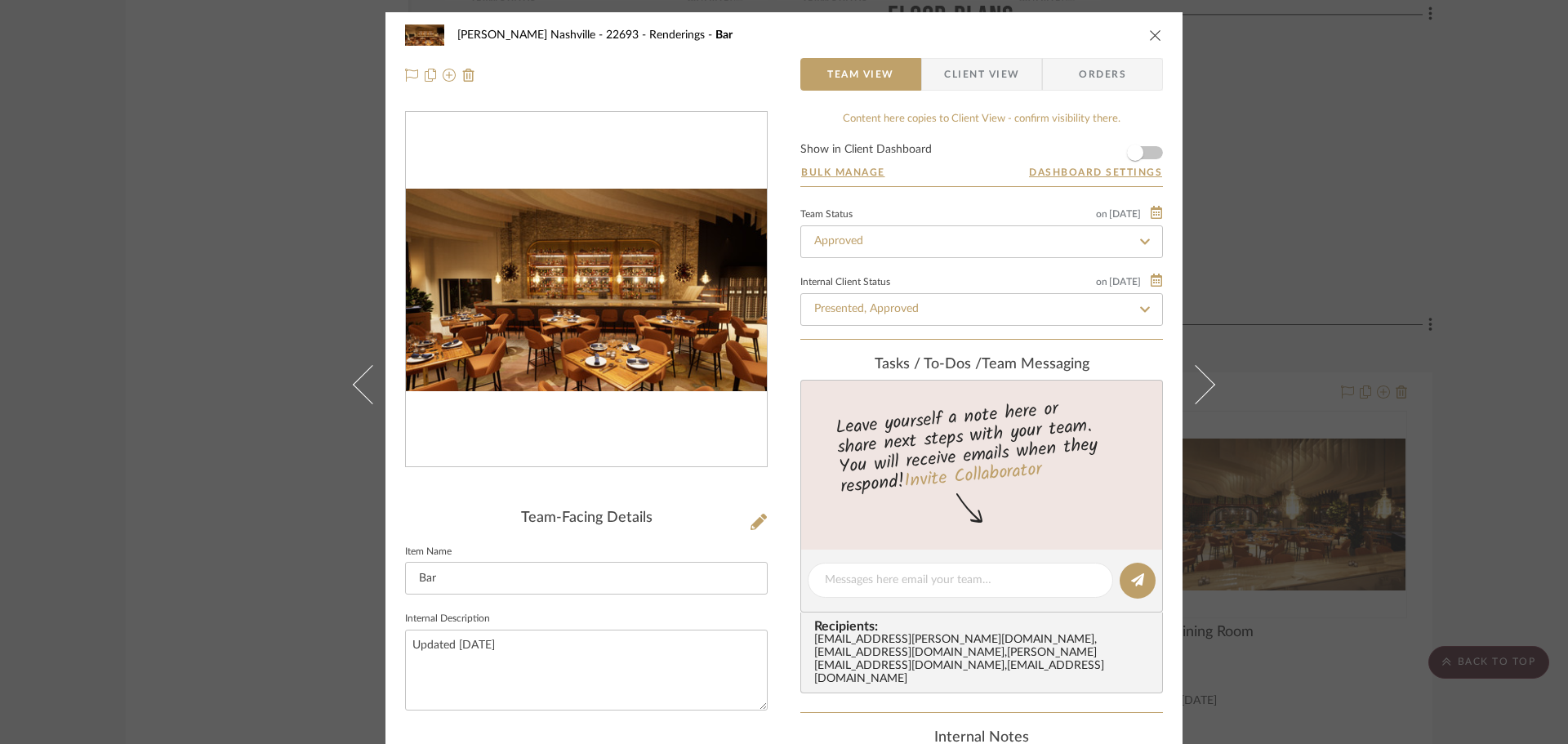
click at [608, 320] on img "0" at bounding box center [587, 290] width 361 height 203
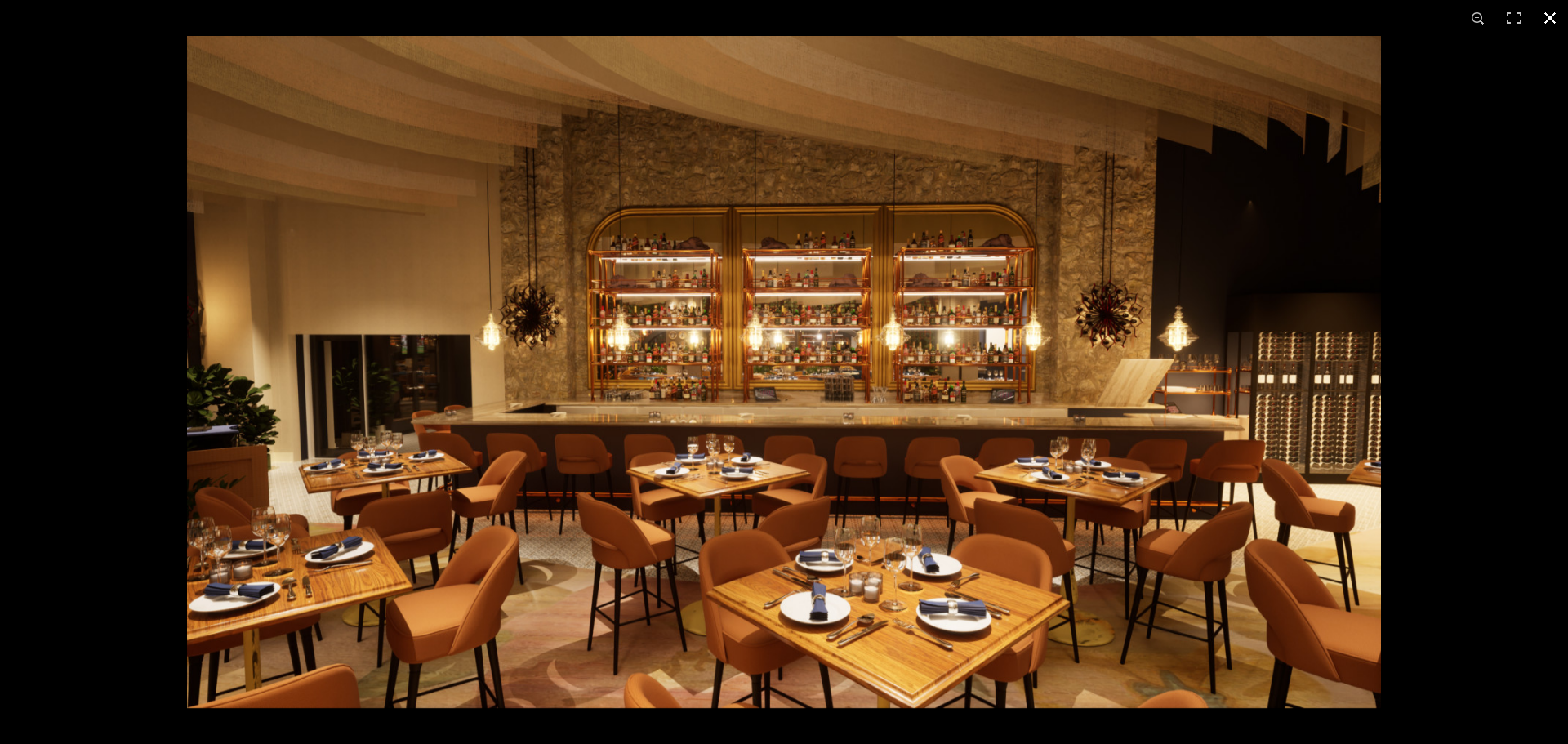
click at [1432, 332] on div at bounding box center [971, 408] width 1568 height 744
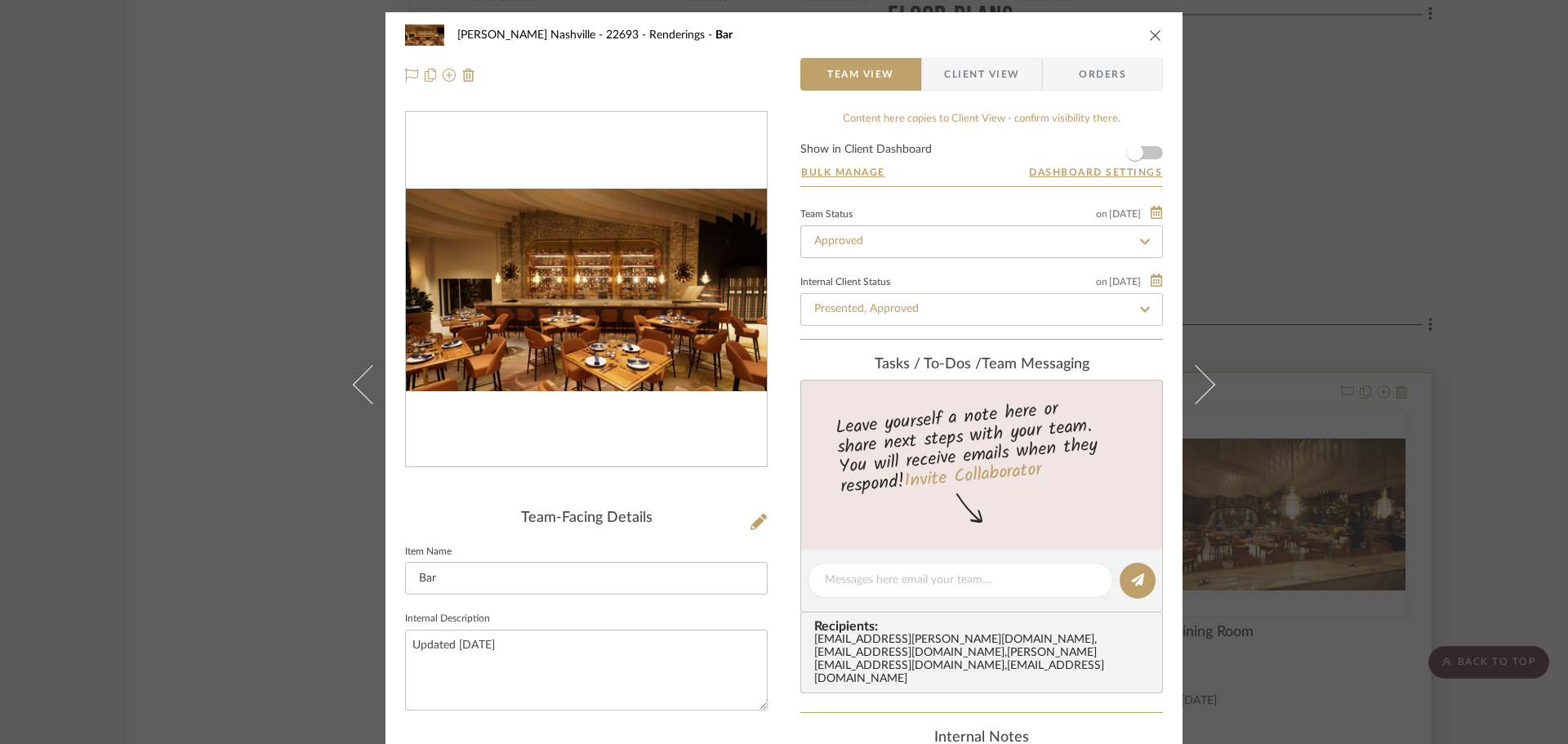
click at [1412, 355] on div "[PERSON_NAME] Nashville - 22693 Renderings Bar Team View Client View Orders Tea…" at bounding box center [784, 372] width 1568 height 744
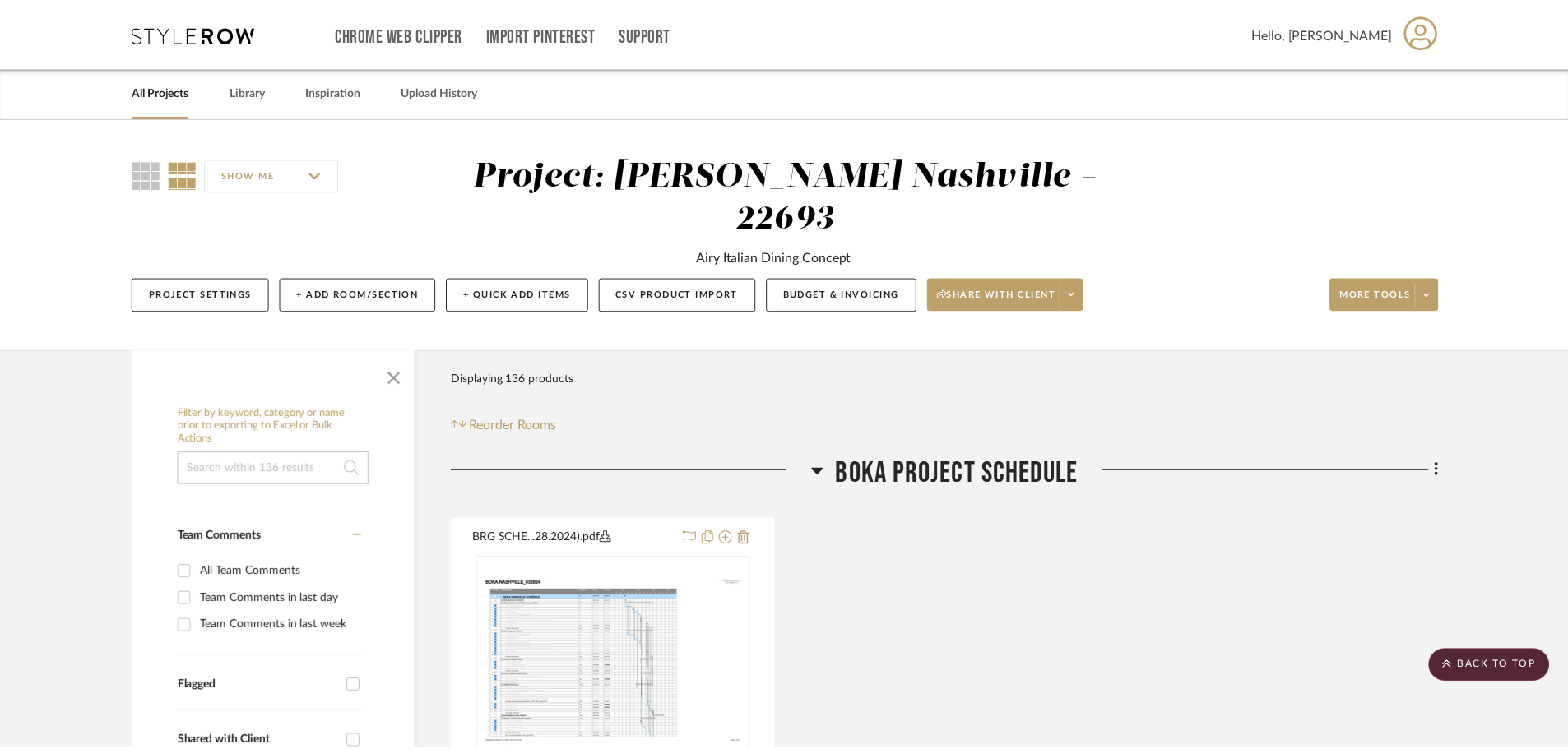
scroll to position [7235, 0]
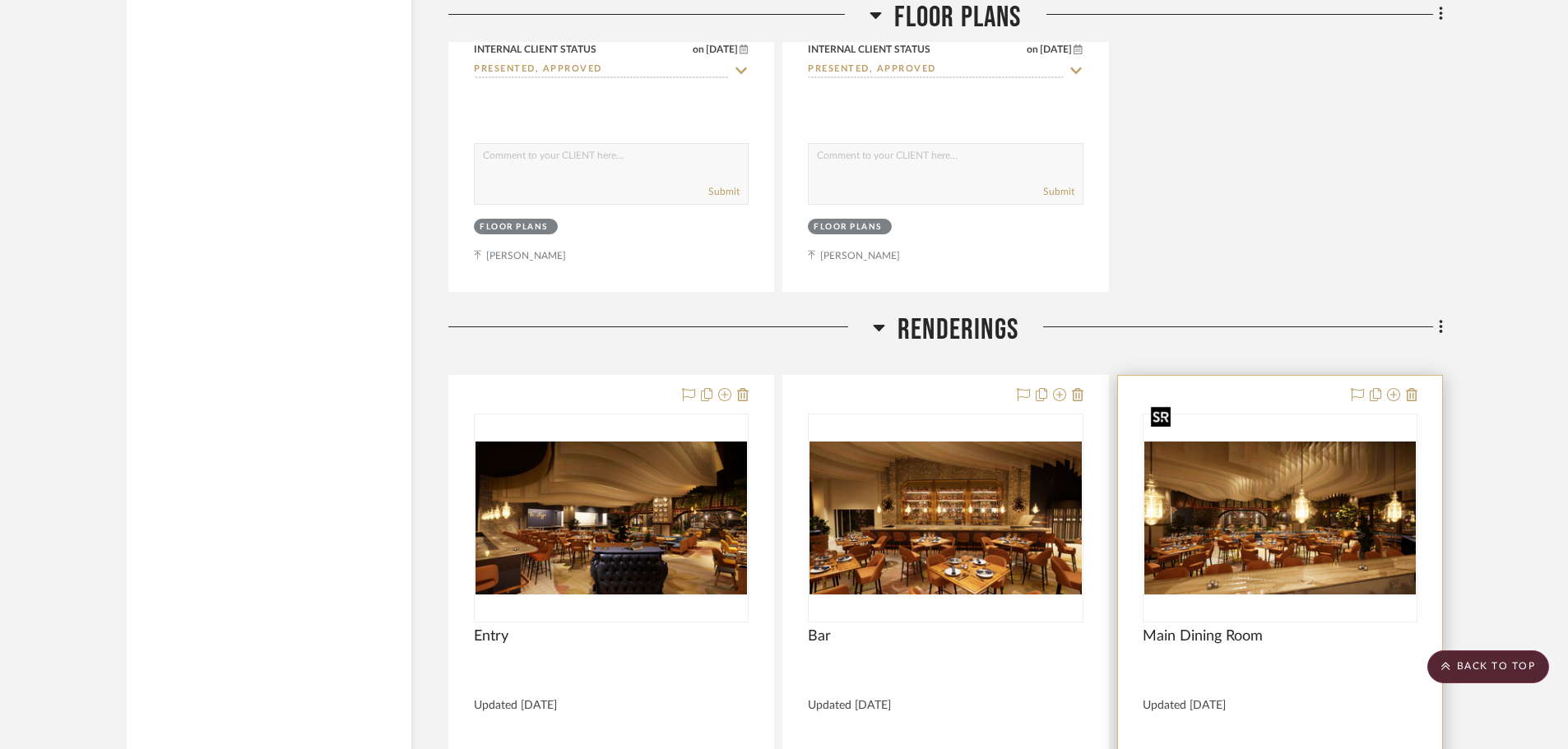
click at [1250, 466] on img "0" at bounding box center [1280, 518] width 272 height 153
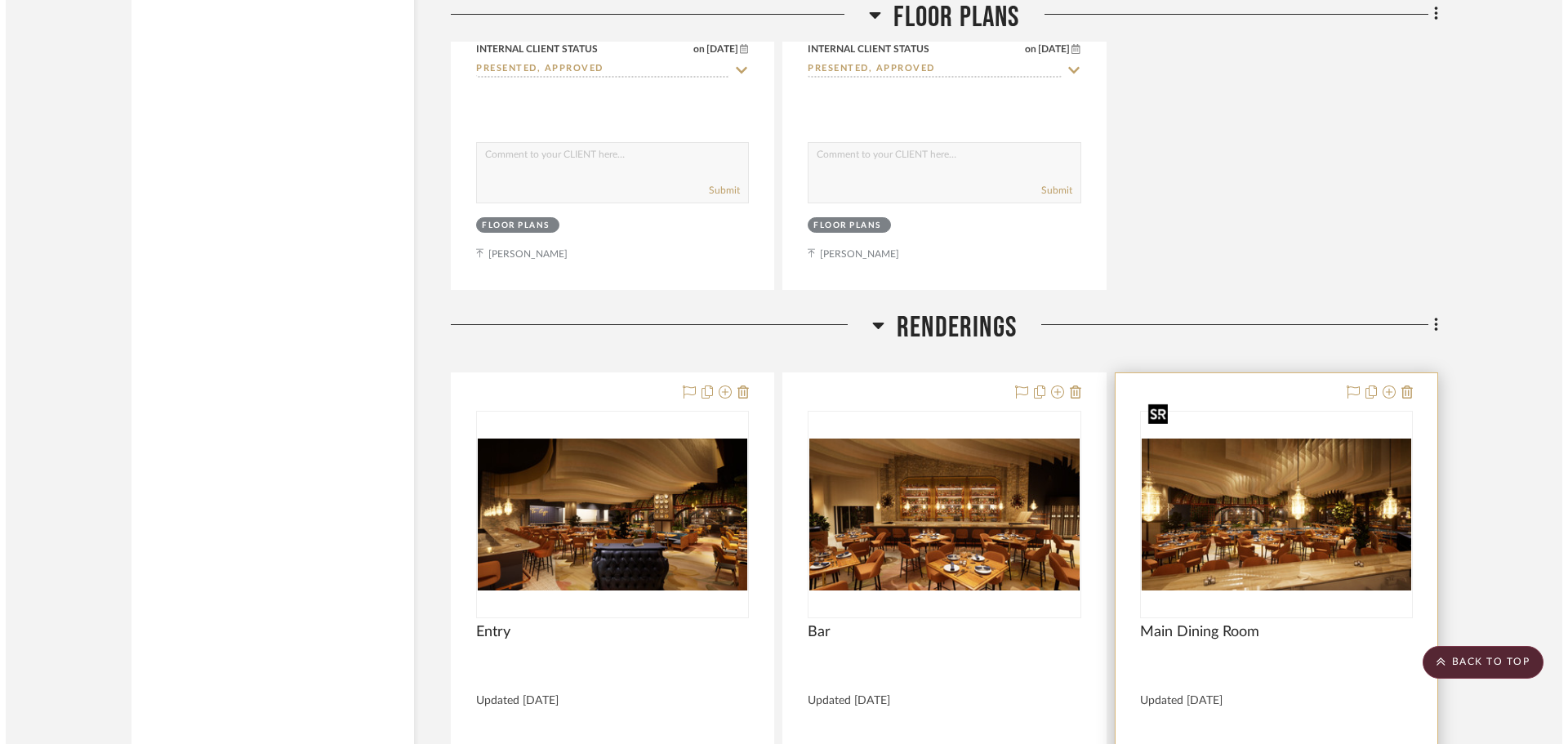
scroll to position [0, 0]
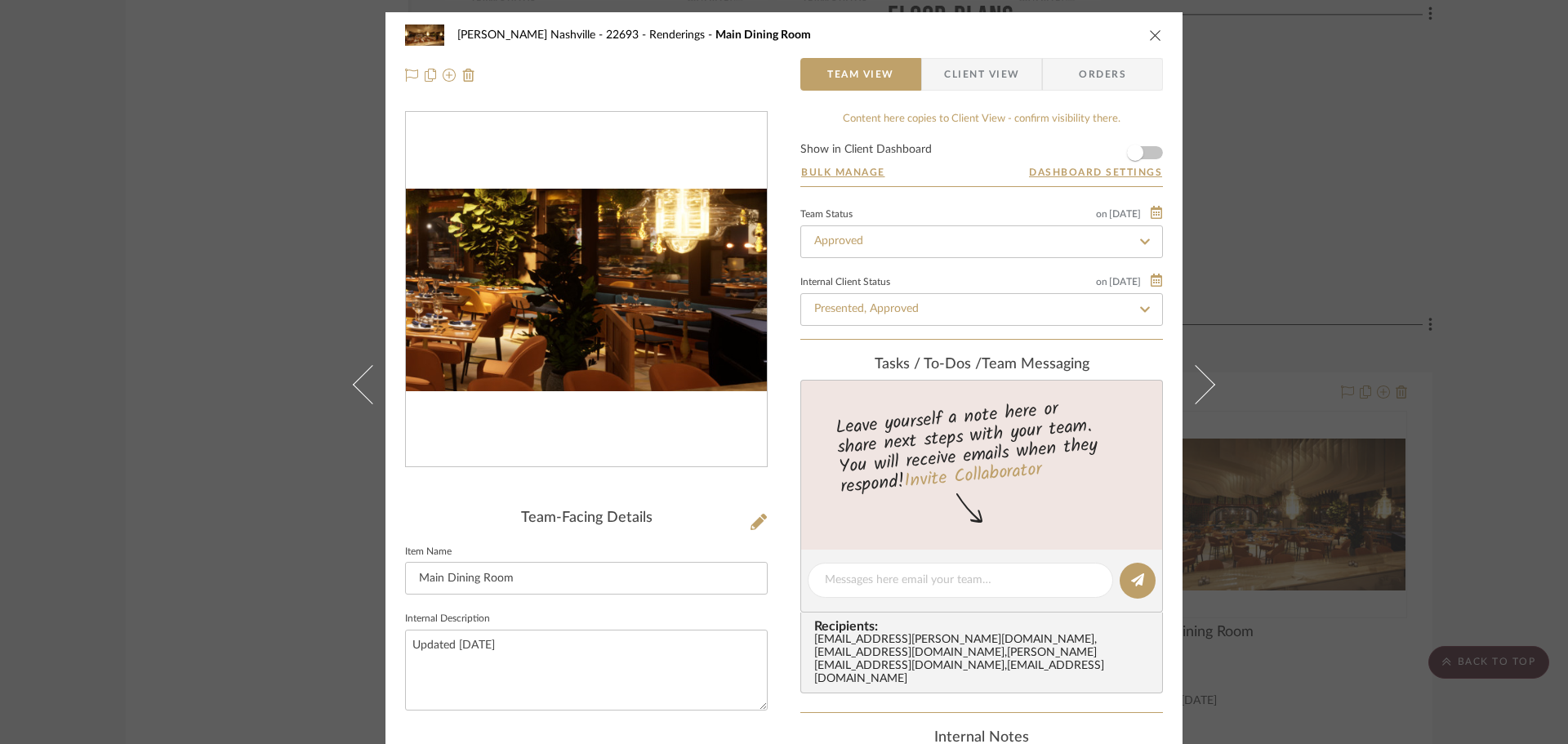
click at [701, 305] on img "0" at bounding box center [587, 290] width 361 height 203
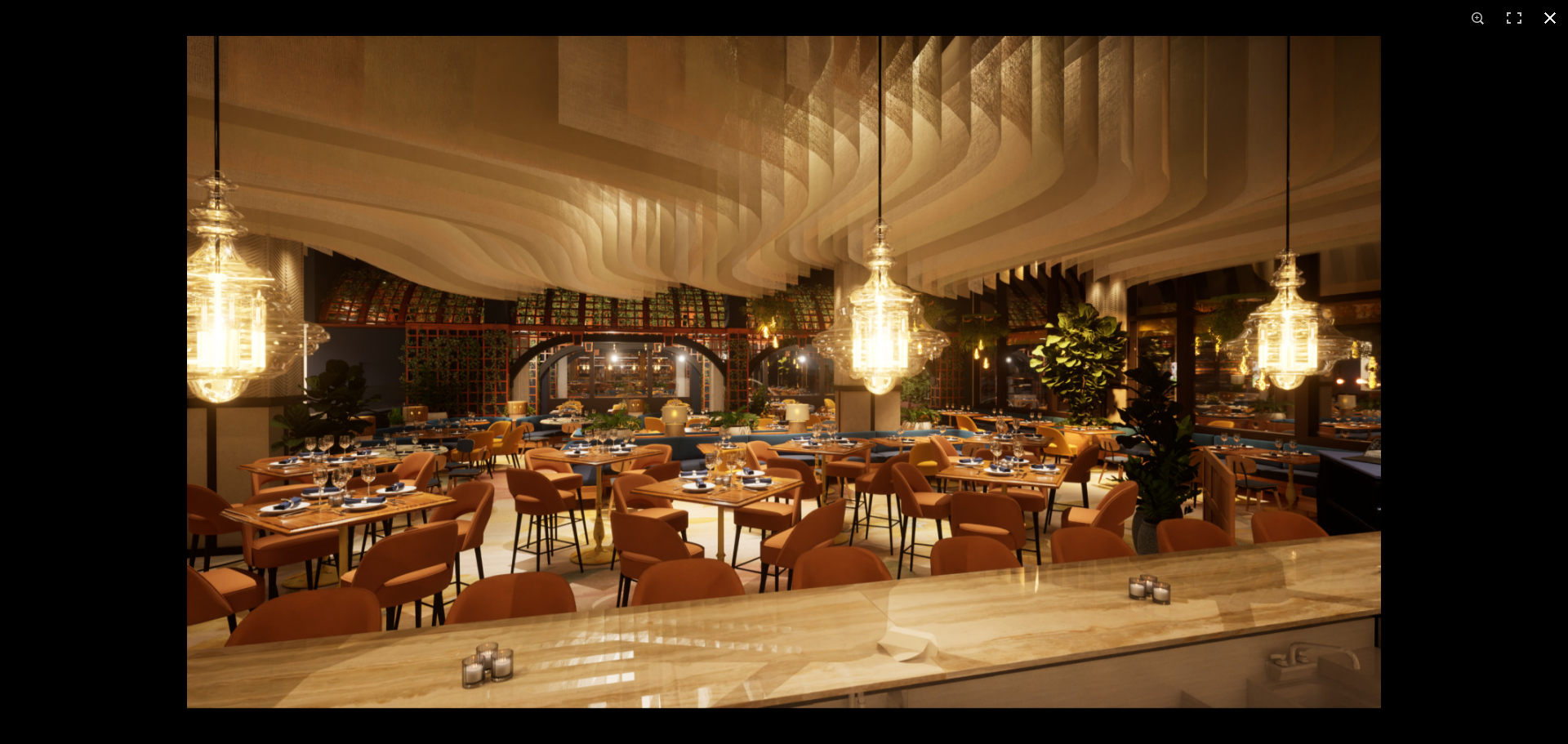
click at [1520, 395] on div at bounding box center [971, 408] width 1568 height 744
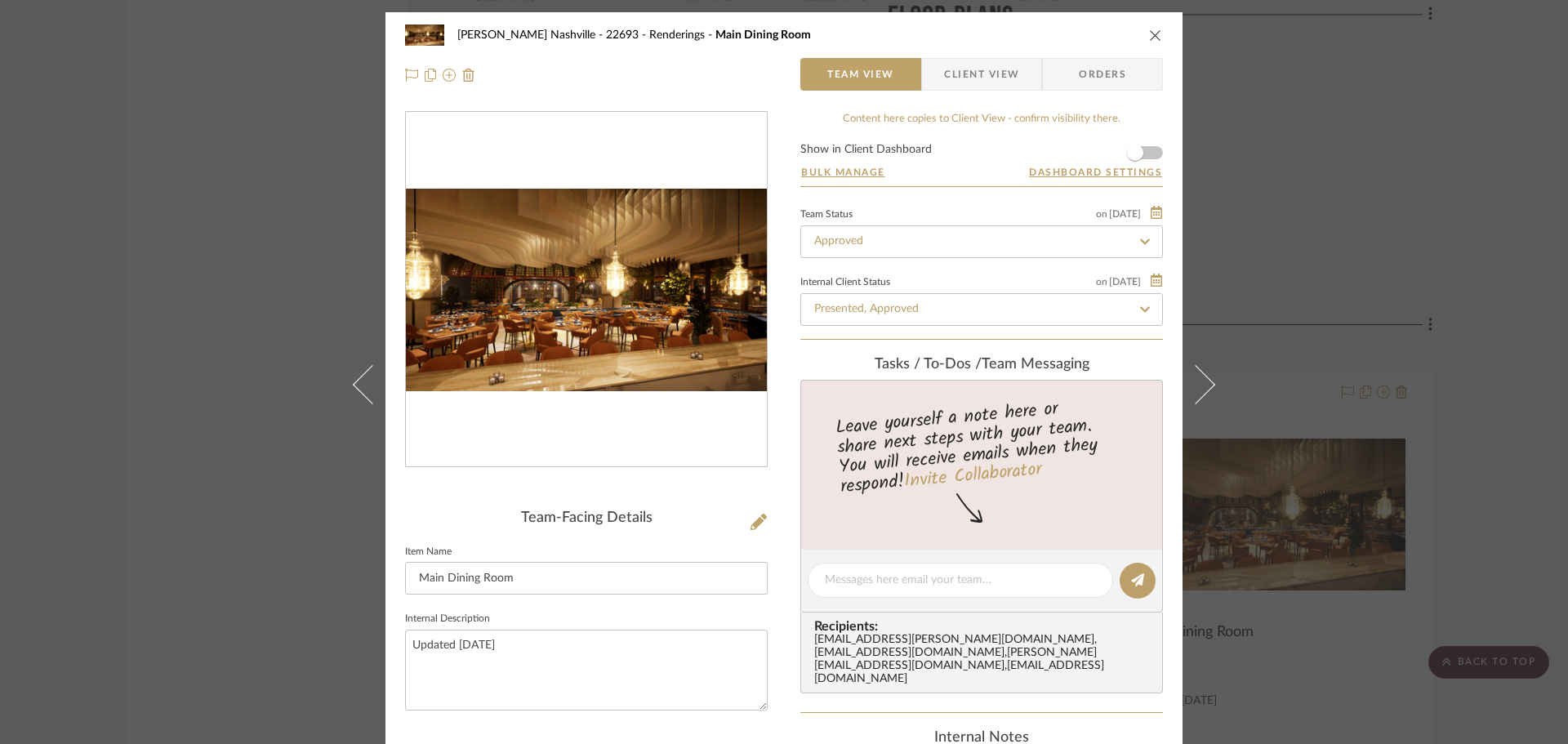
click at [1390, 320] on div "[PERSON_NAME] Nashville - 22693 Renderings Main Dining Room Team View Client Vi…" at bounding box center [784, 372] width 1568 height 744
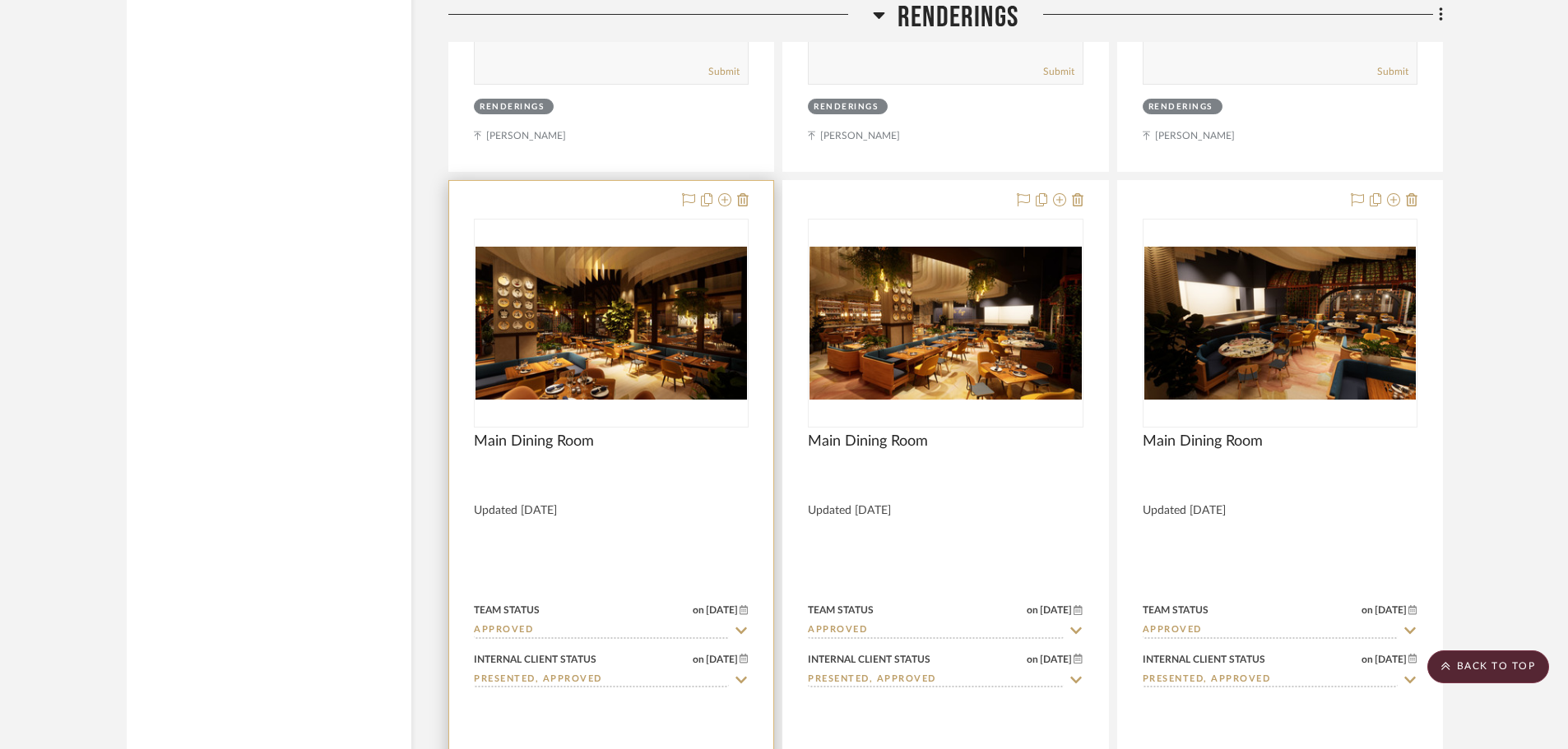
scroll to position [8140, 0]
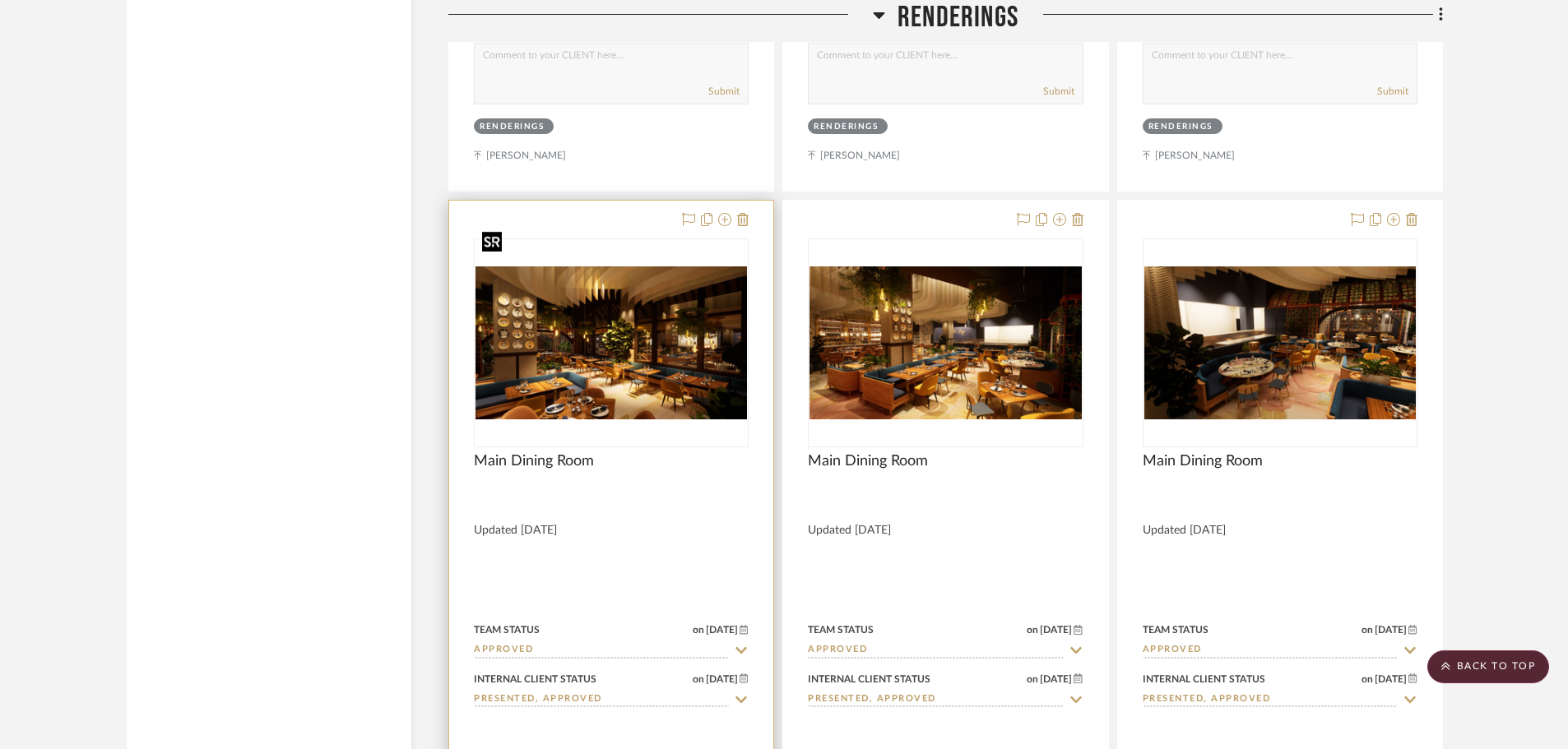
click at [0, 0] on img at bounding box center [0, 0] width 0 height 0
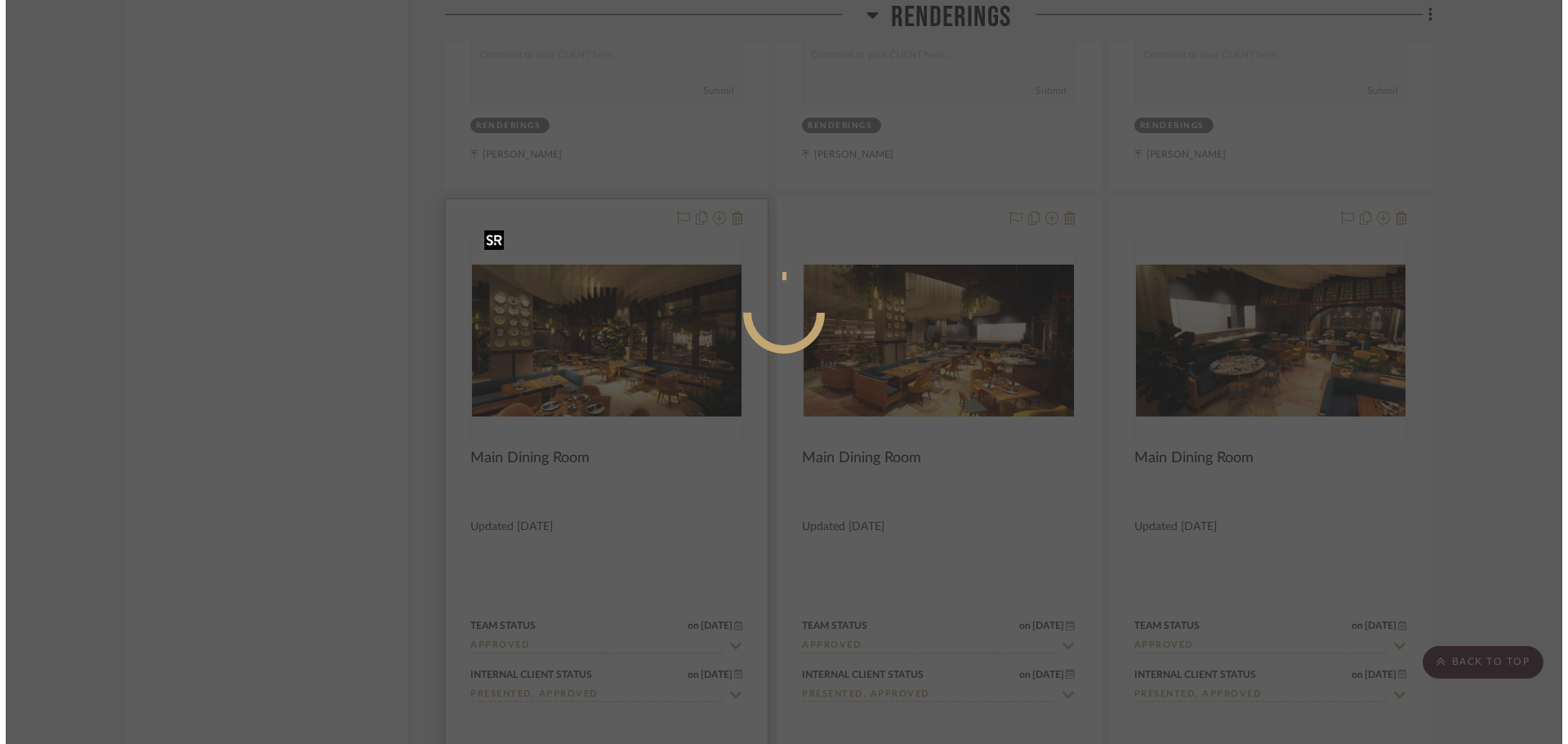
scroll to position [0, 0]
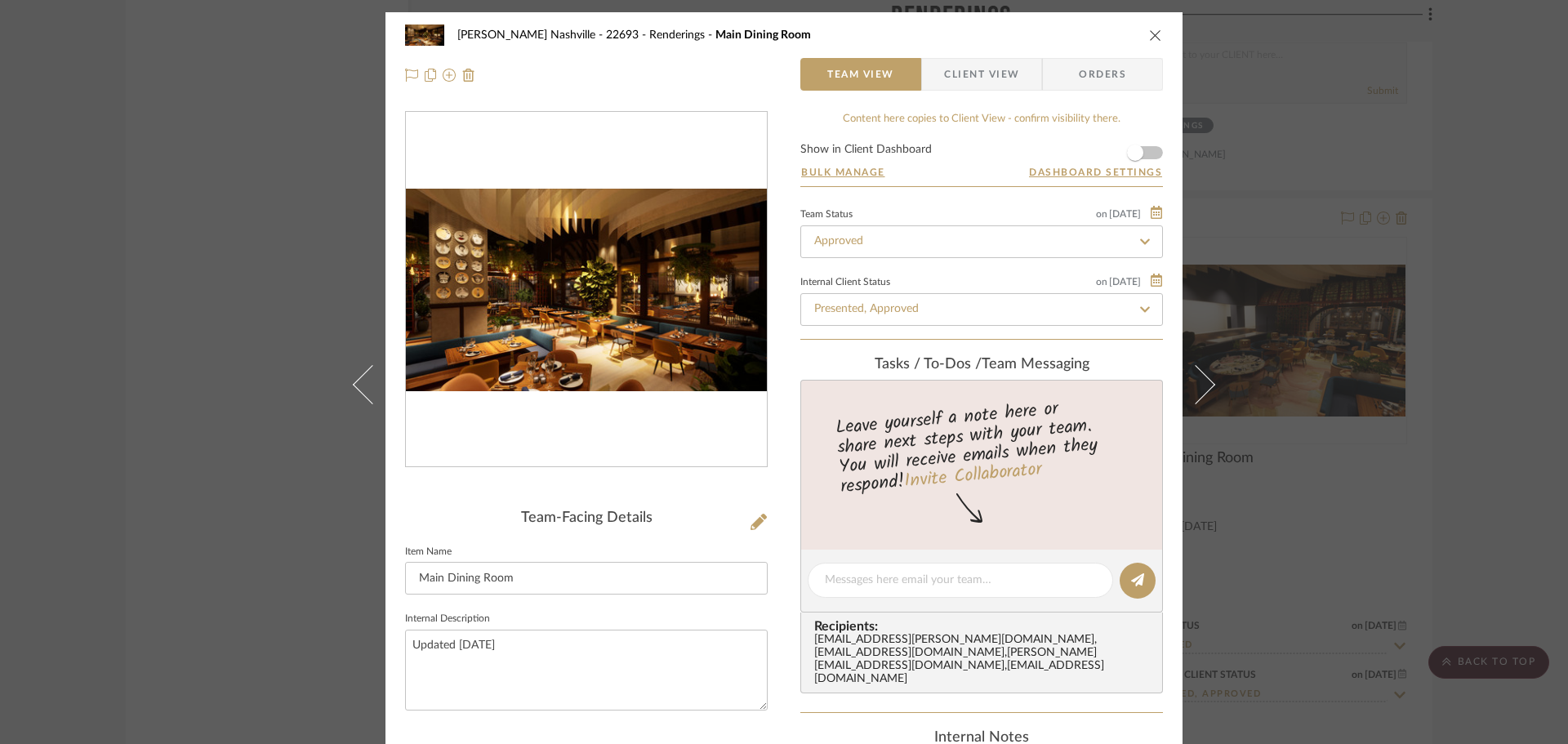
click at [576, 324] on img "0" at bounding box center [587, 290] width 361 height 203
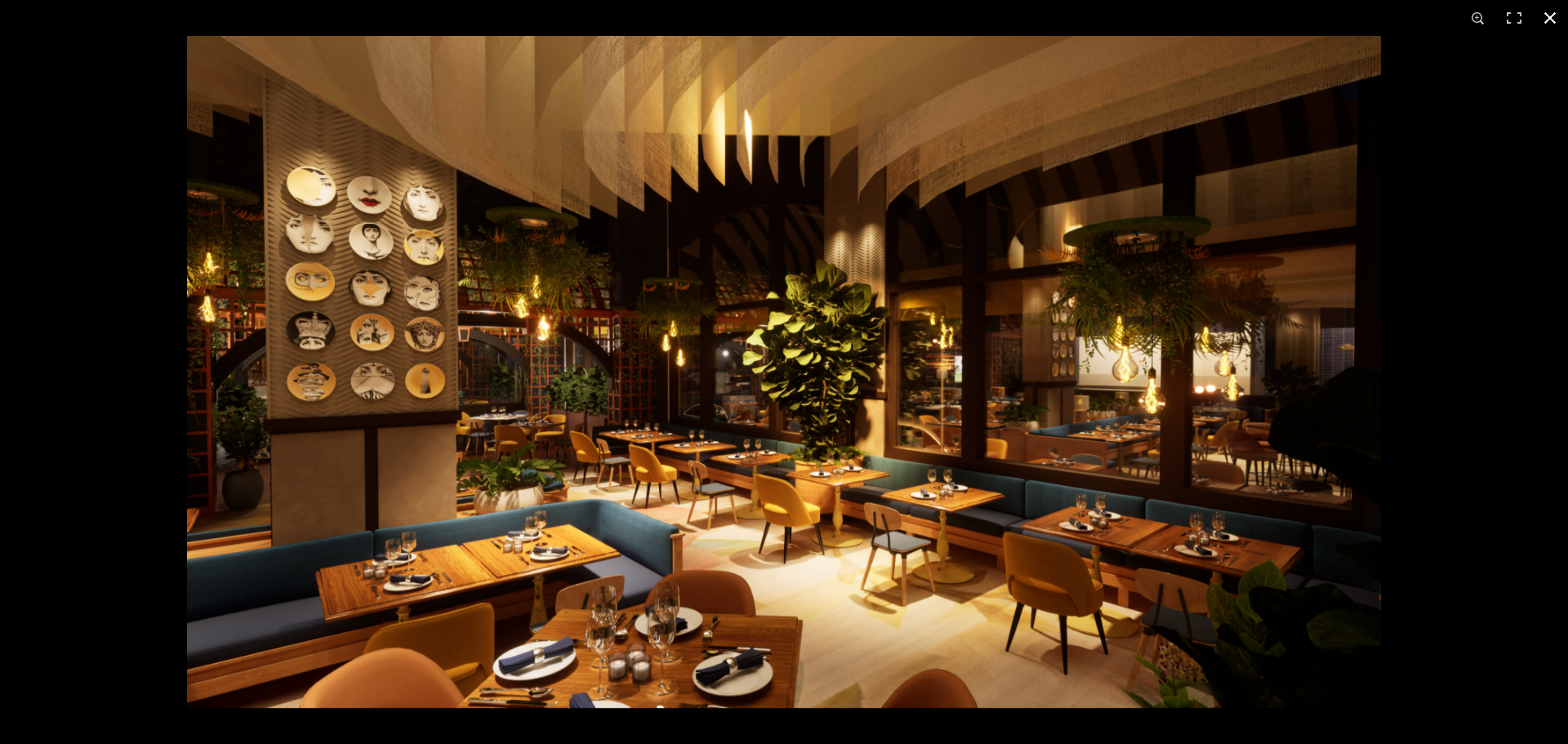
click at [1446, 347] on div at bounding box center [971, 408] width 1568 height 744
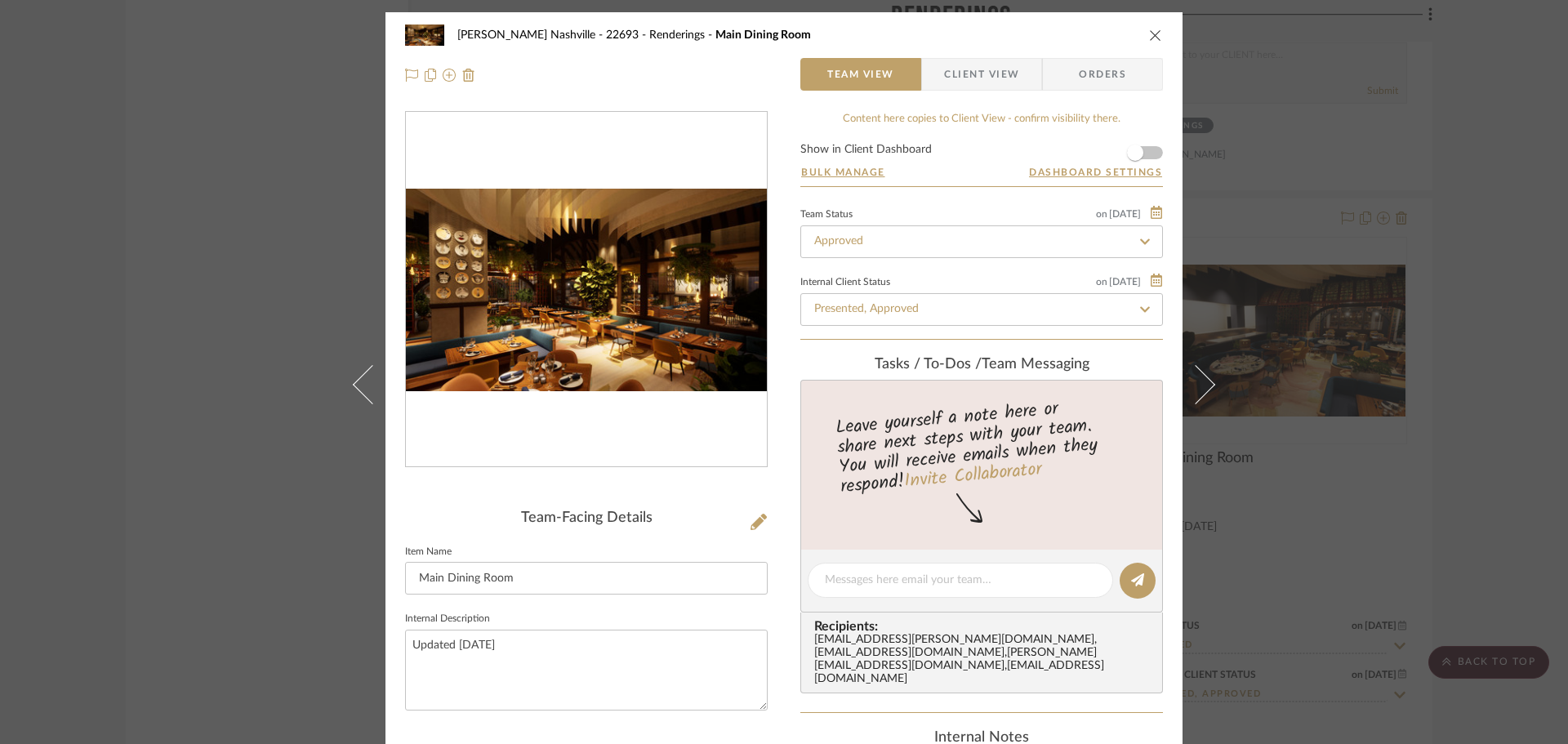
click at [1496, 332] on div "[PERSON_NAME] Nashville - 22693 Renderings Main Dining Room Team View Client Vi…" at bounding box center [784, 372] width 1568 height 744
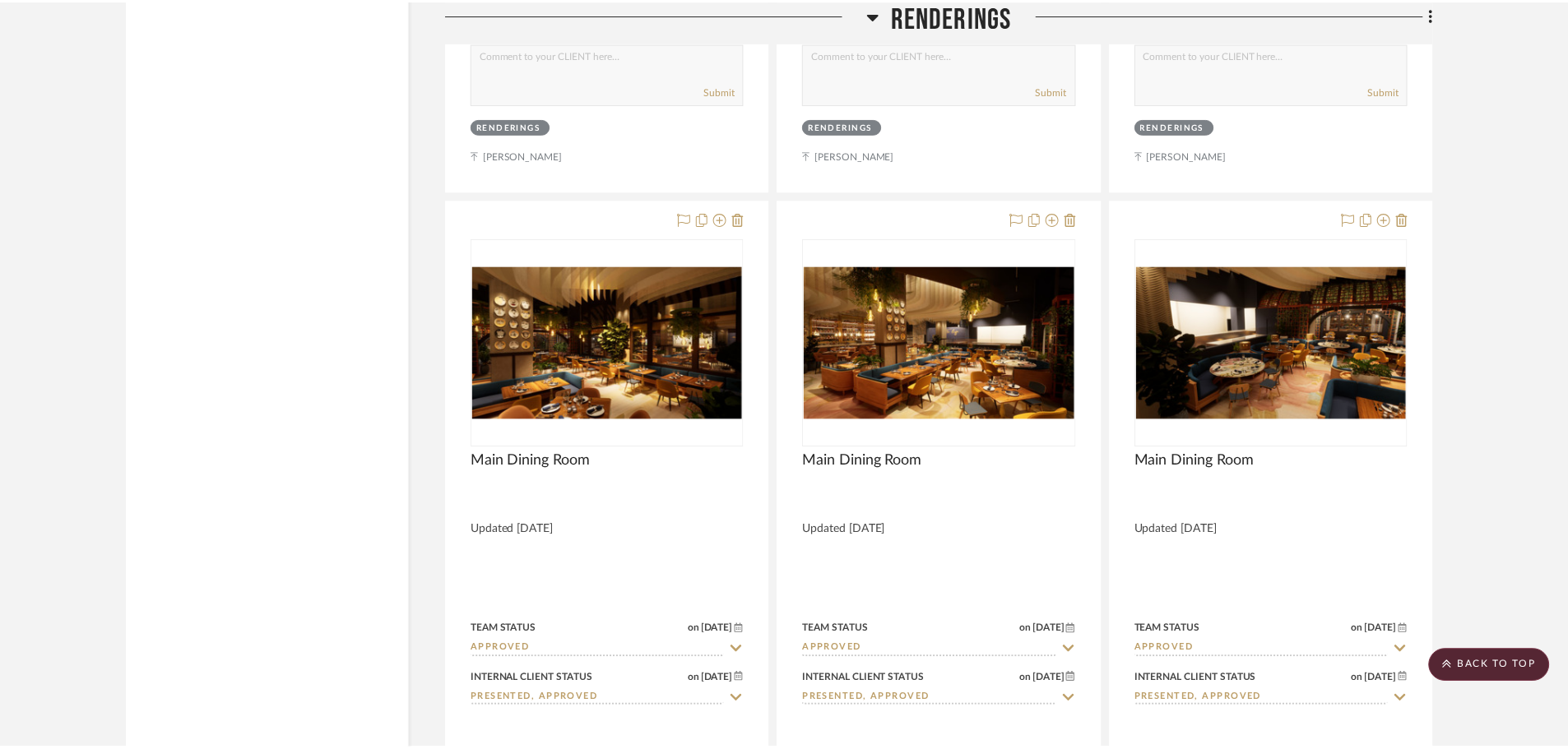
scroll to position [8140, 0]
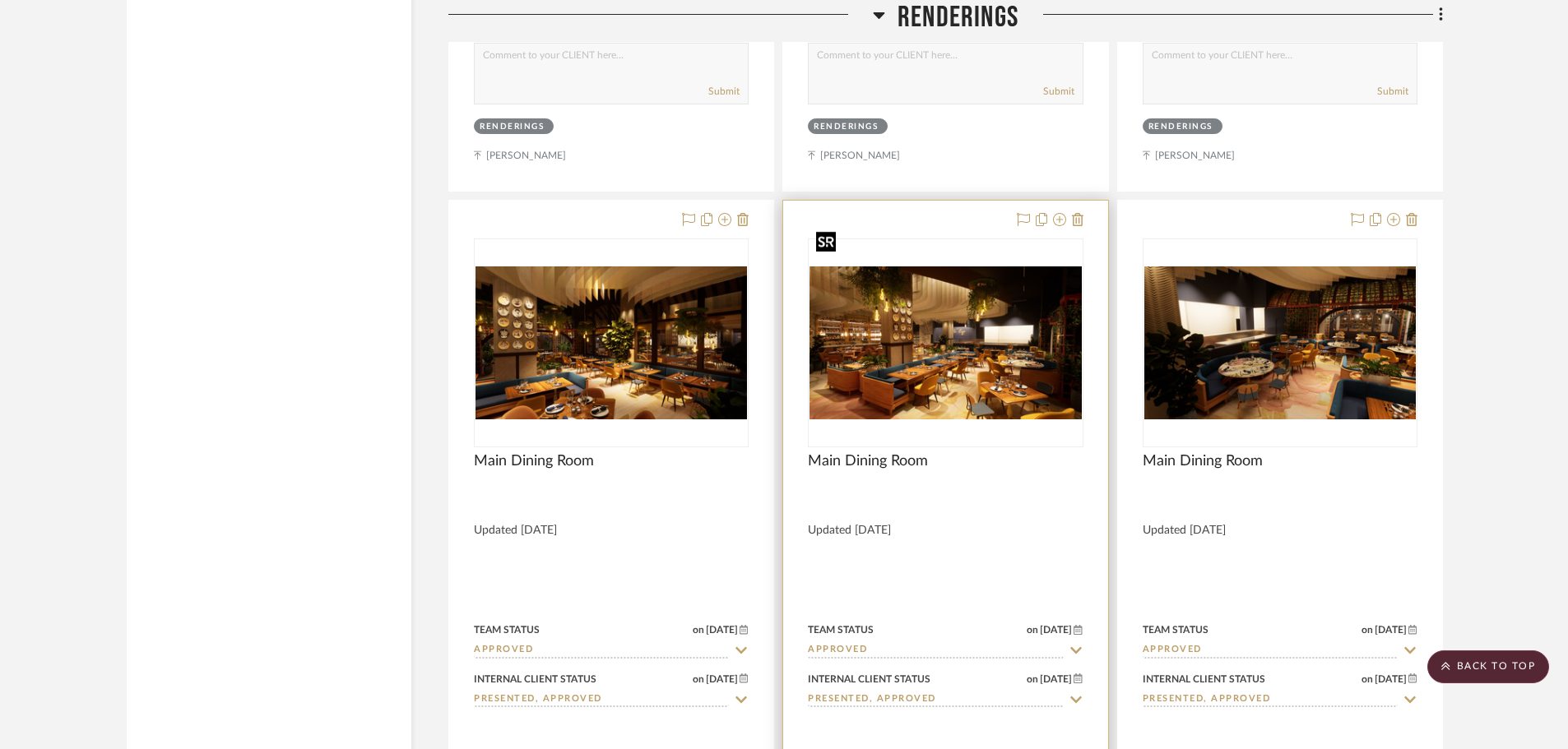
click at [1012, 319] on img "0" at bounding box center [945, 343] width 272 height 153
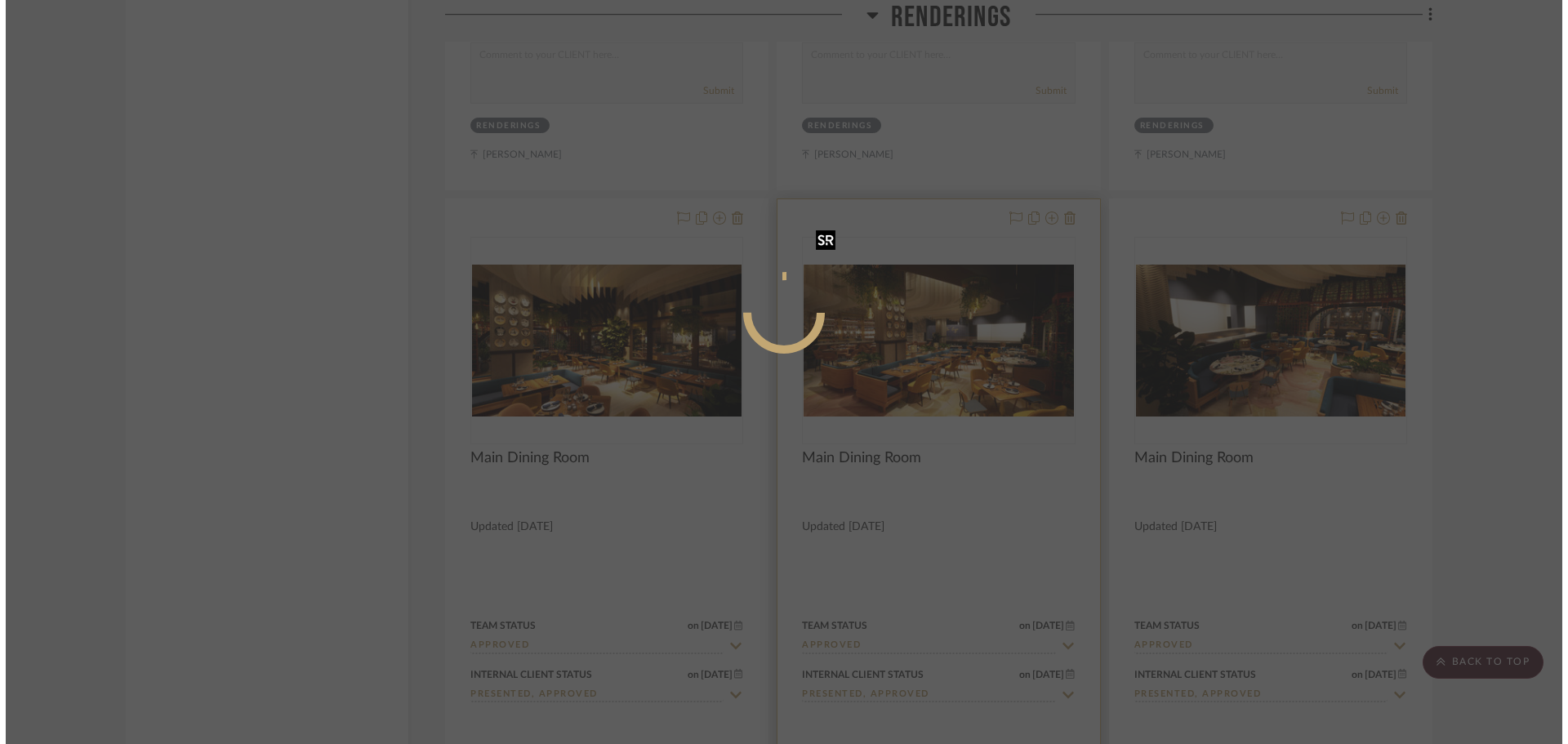
scroll to position [0, 0]
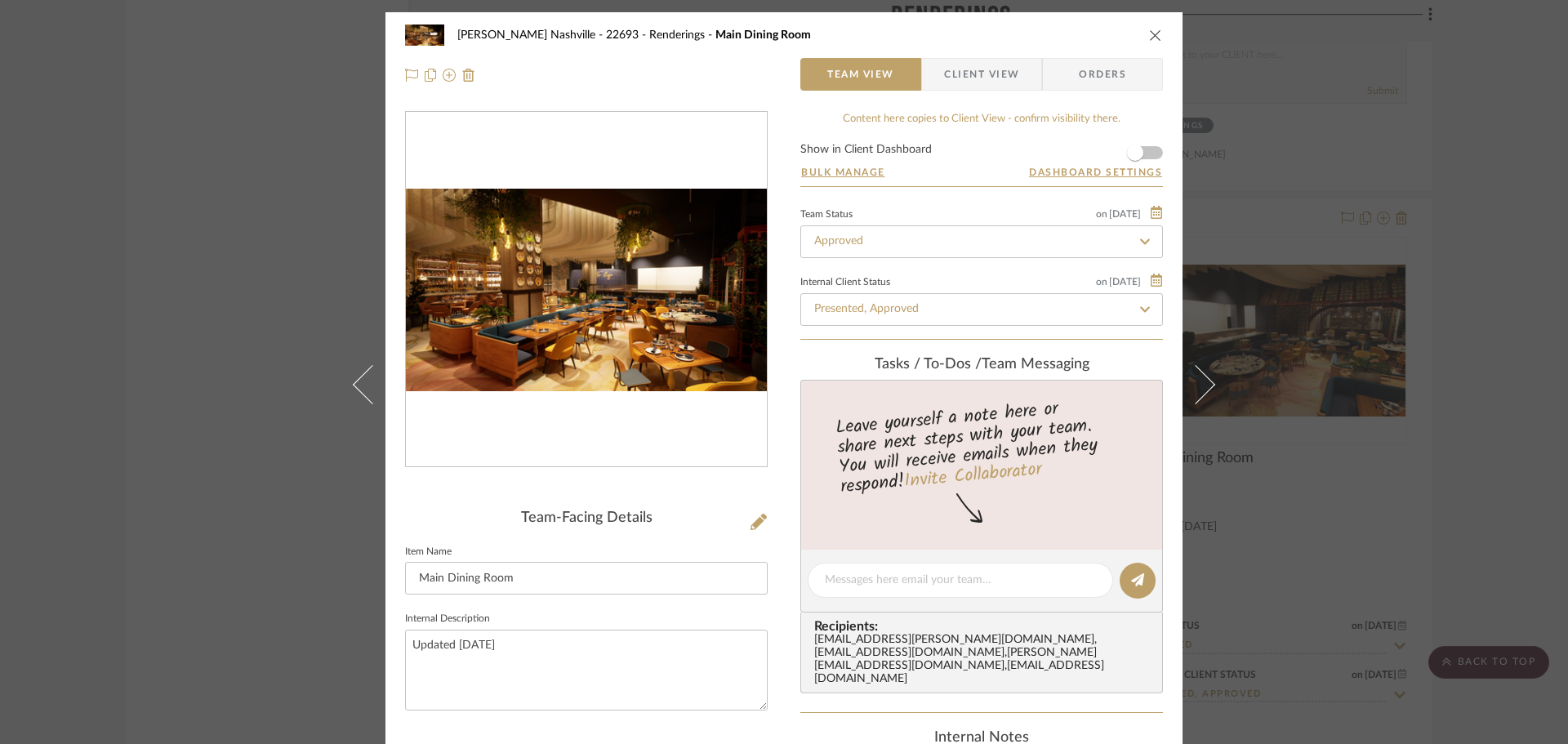
click at [638, 340] on img "0" at bounding box center [587, 290] width 361 height 203
drag, startPoint x: 373, startPoint y: 345, endPoint x: 401, endPoint y: 355, distance: 29.7
click at [373, 345] on button at bounding box center [362, 384] width 46 height 744
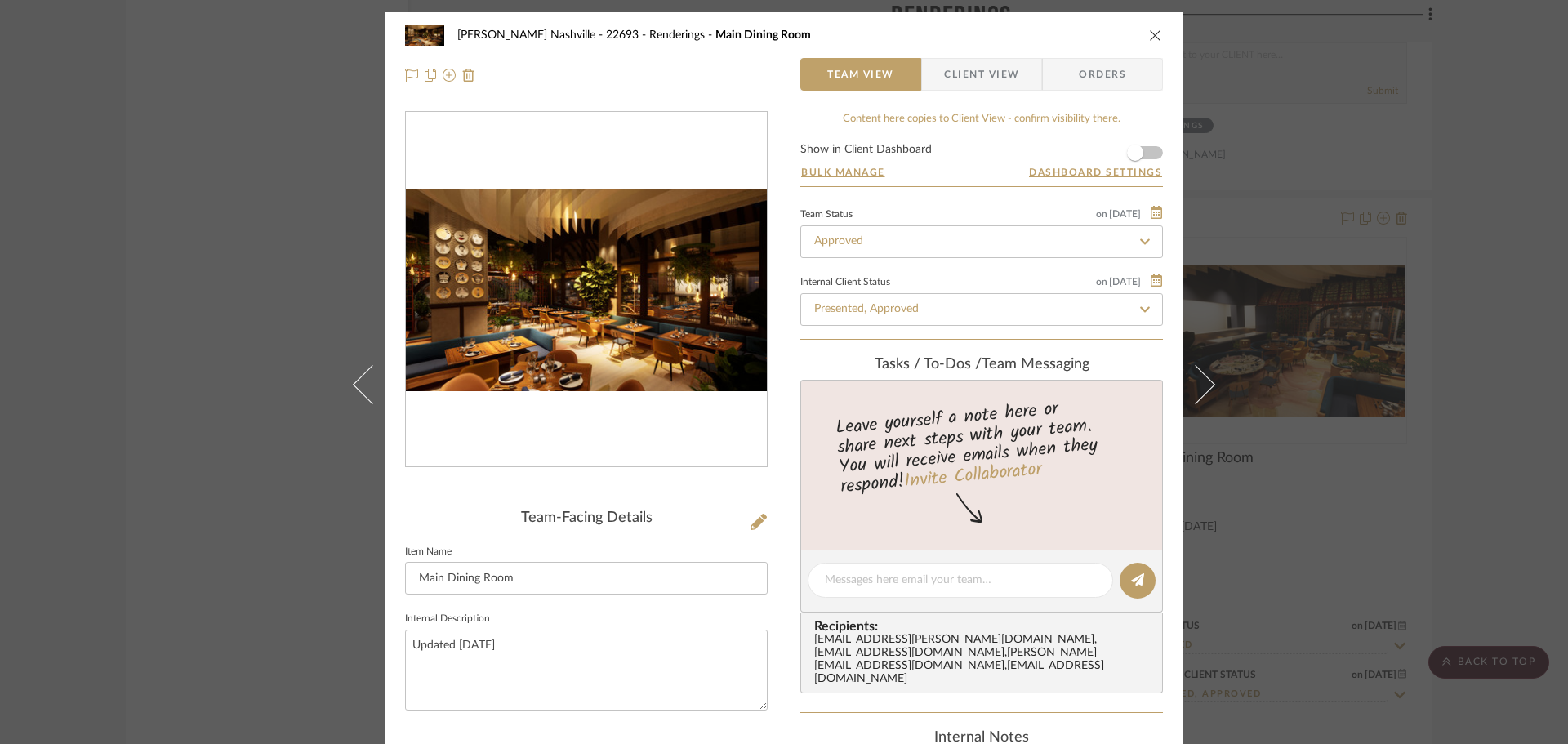
click at [1480, 407] on div "[PERSON_NAME] Nashville - 22693 Renderings Main Dining Room Team View Client Vi…" at bounding box center [784, 372] width 1568 height 744
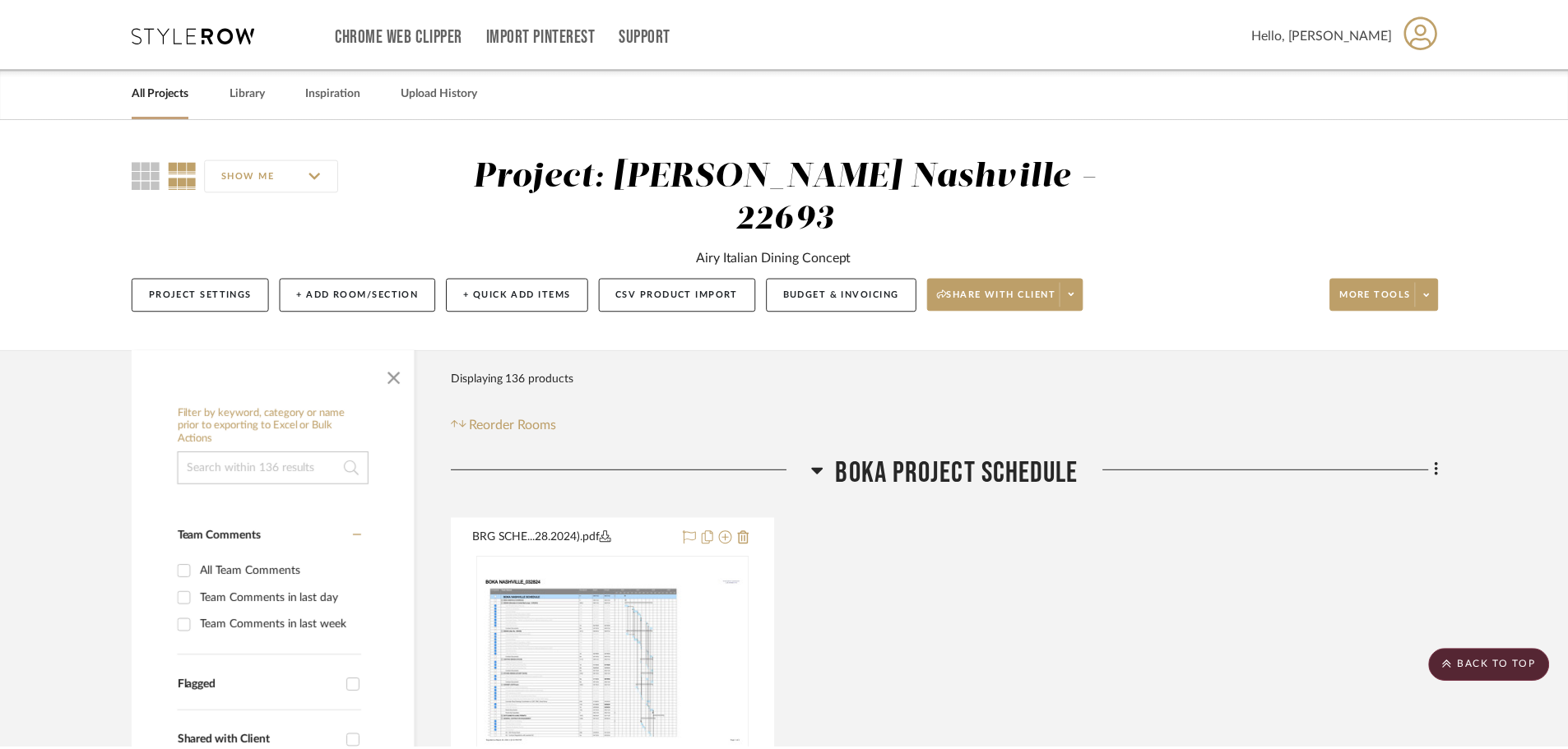
scroll to position [8140, 0]
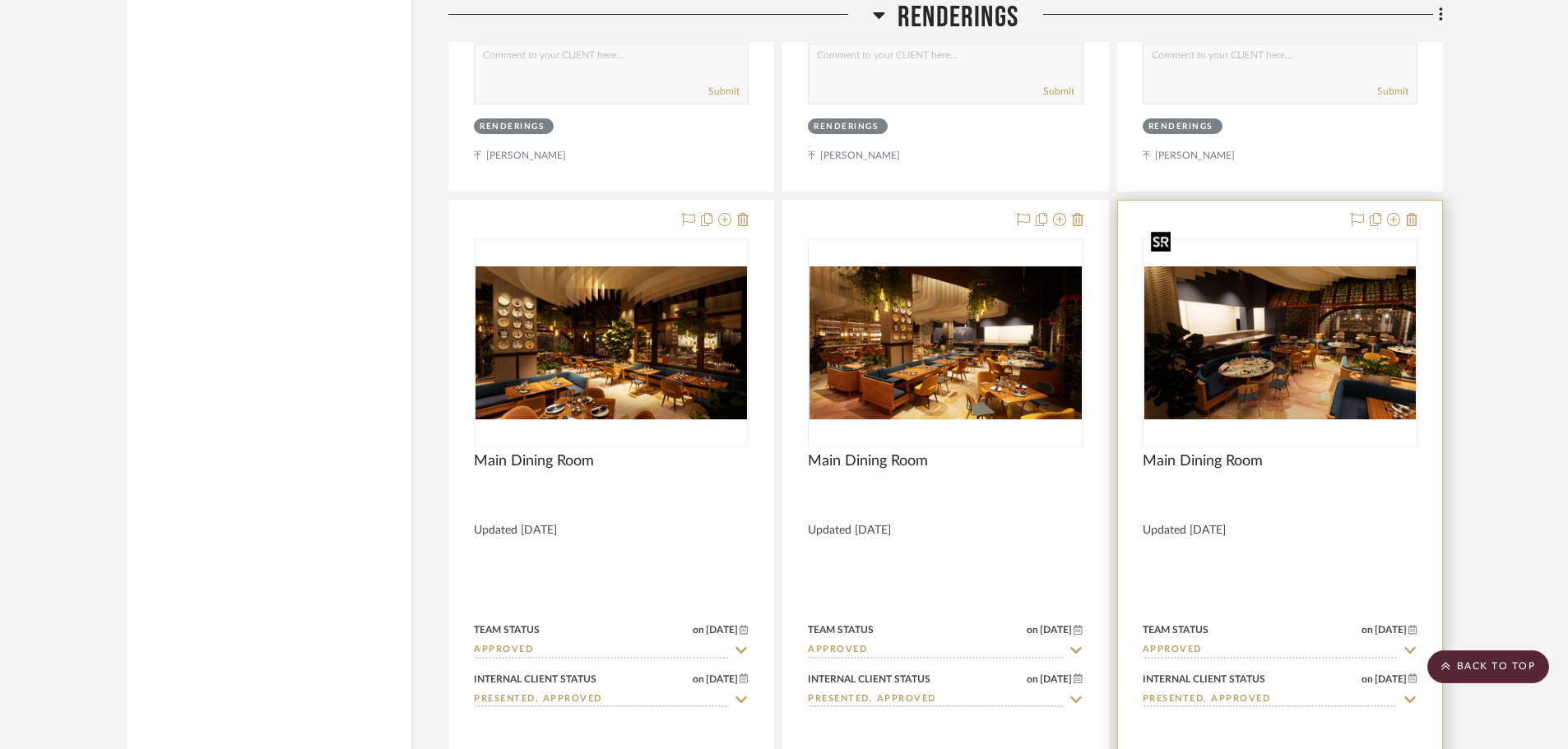
click at [1286, 312] on img "0" at bounding box center [1280, 343] width 272 height 153
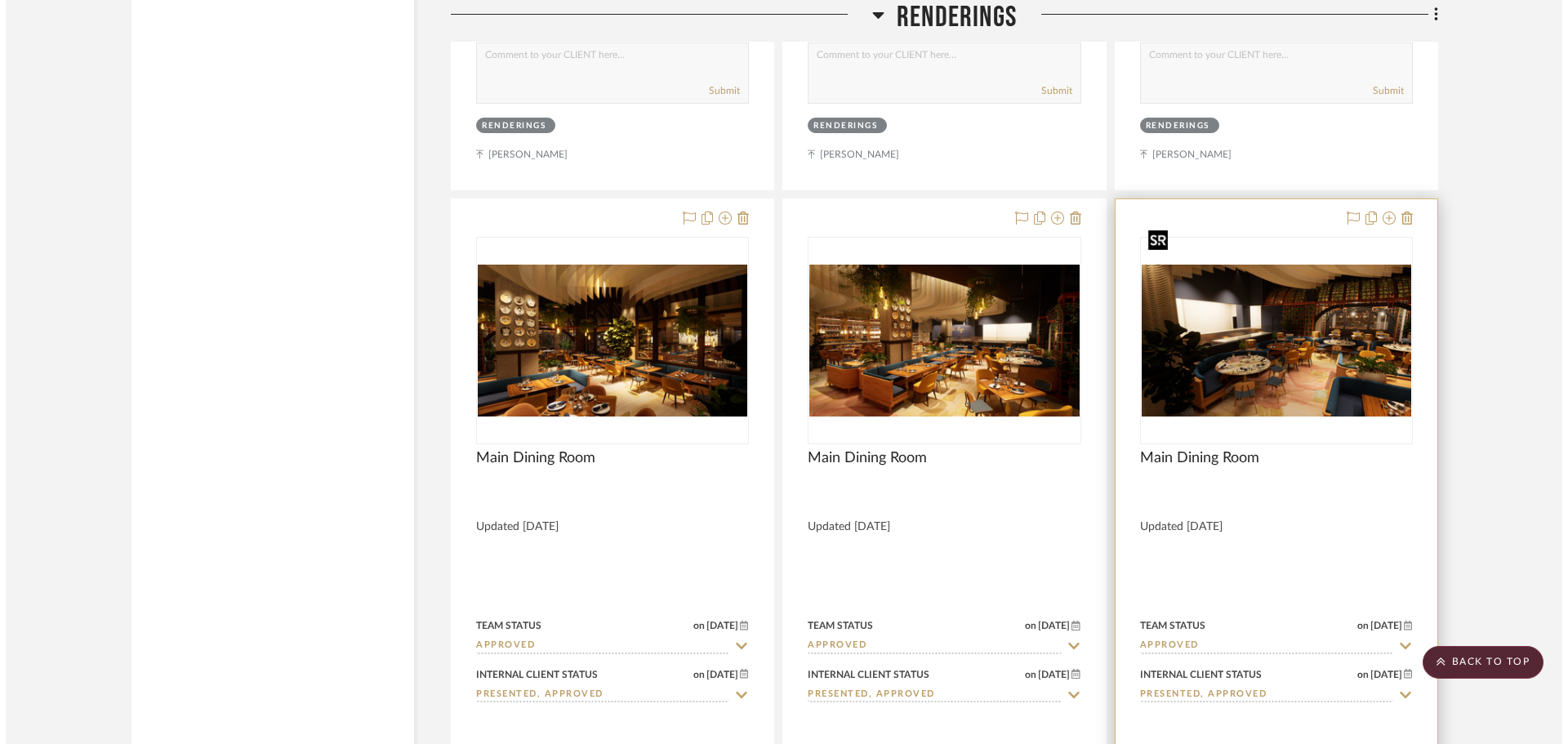
scroll to position [0, 0]
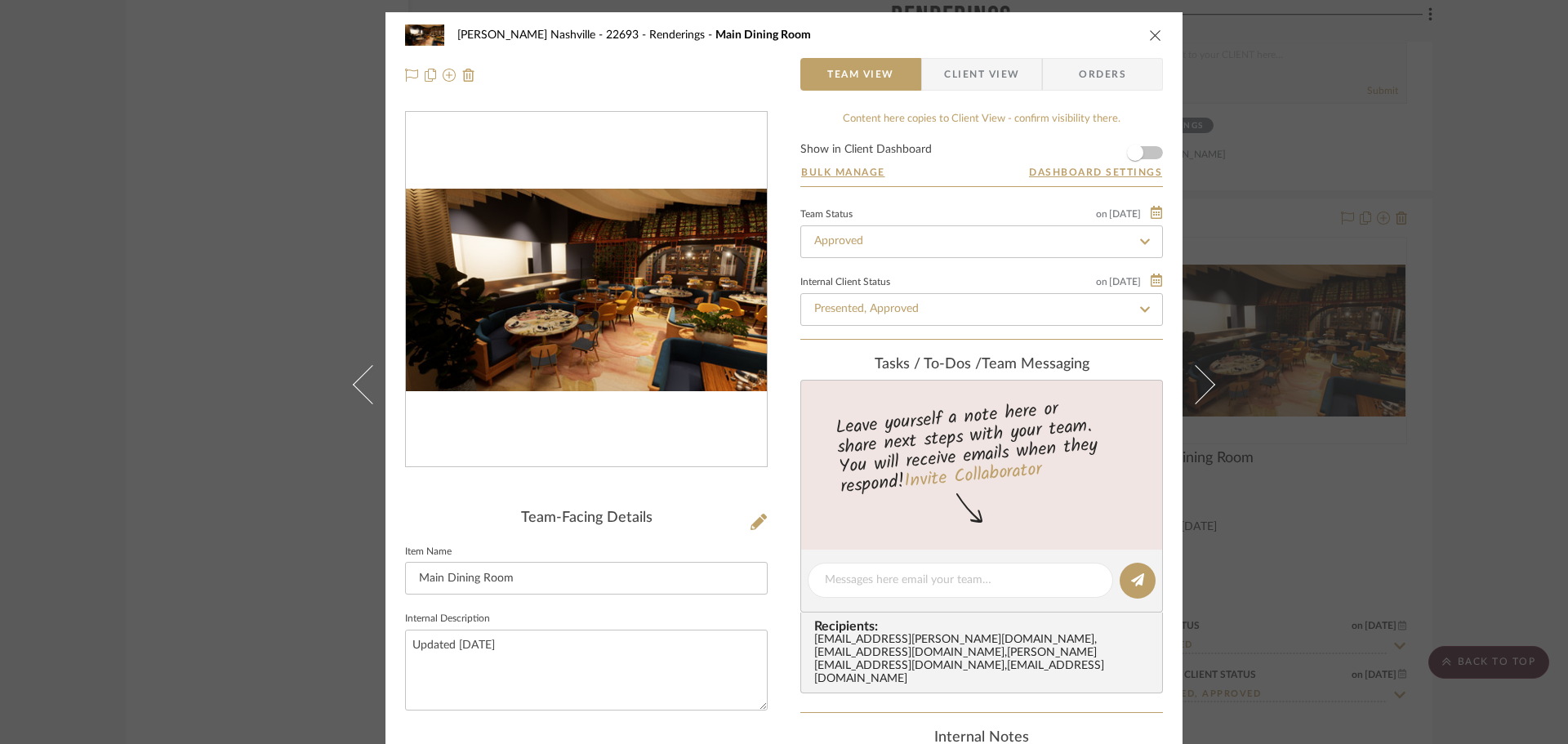
click at [663, 317] on img "0" at bounding box center [587, 290] width 361 height 203
click at [225, 442] on div "[PERSON_NAME] Nashville - 22693 Renderings Main Dining Room Team View Client Vi…" at bounding box center [784, 372] width 1568 height 744
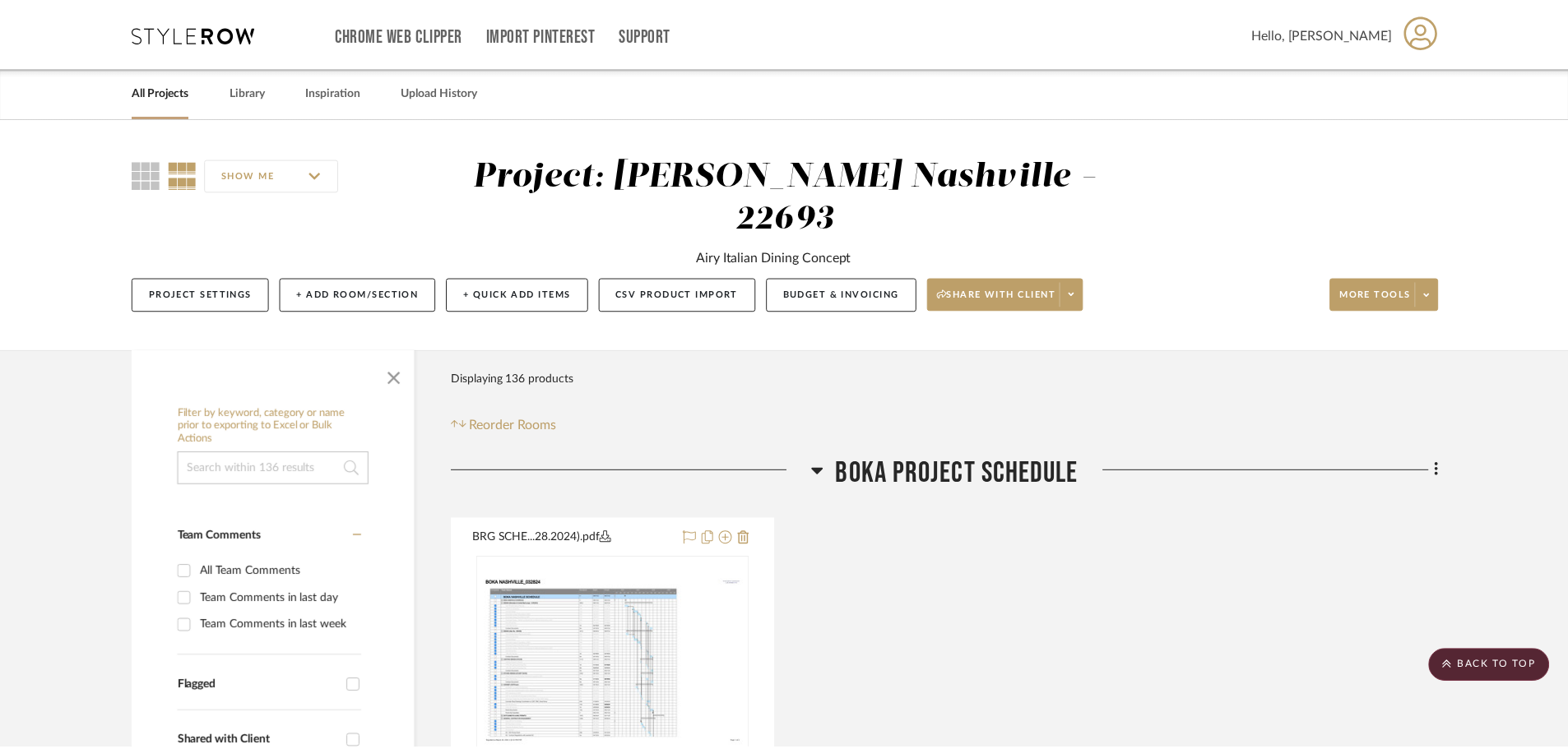
scroll to position [8140, 0]
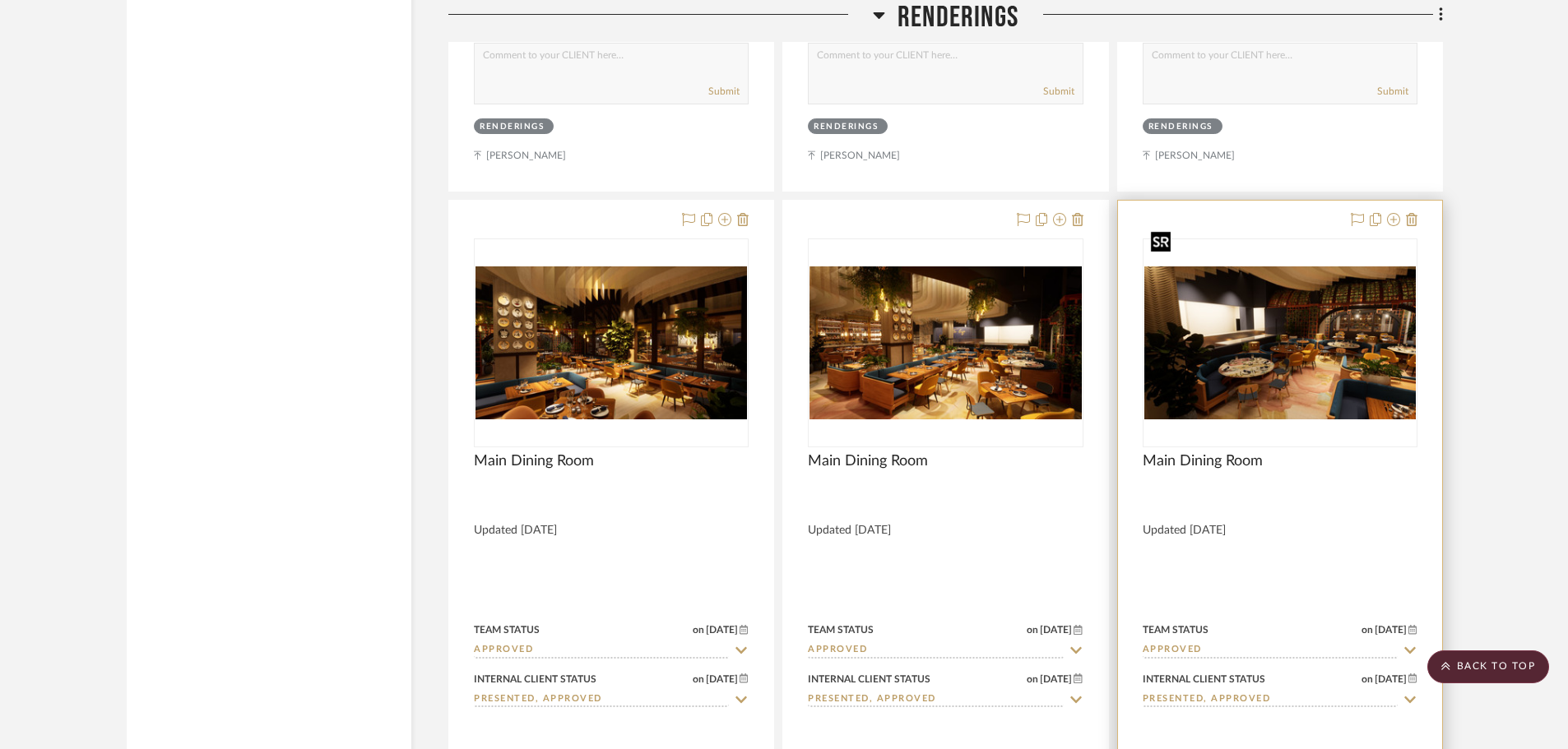
click at [1392, 287] on img "0" at bounding box center [1280, 343] width 272 height 153
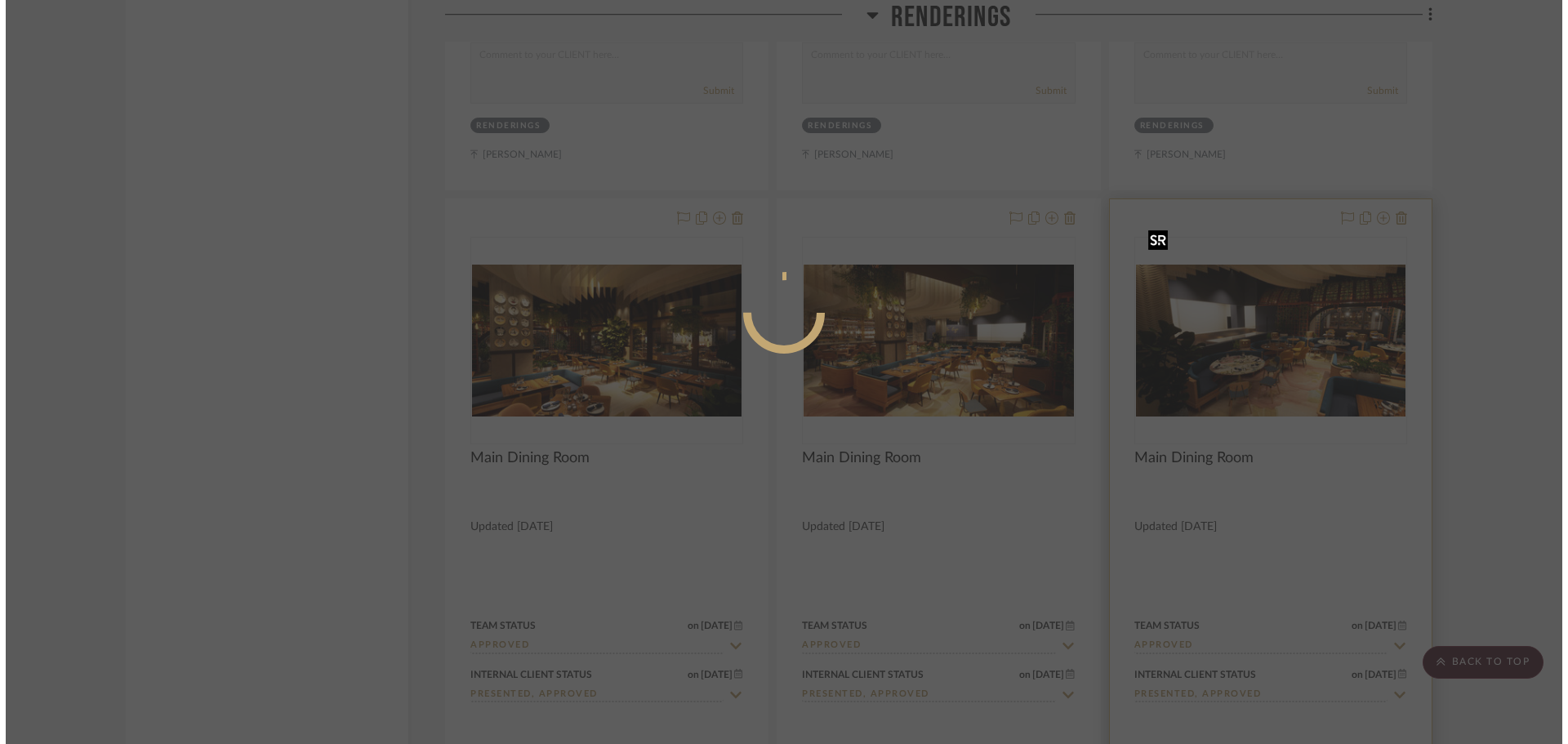
scroll to position [0, 0]
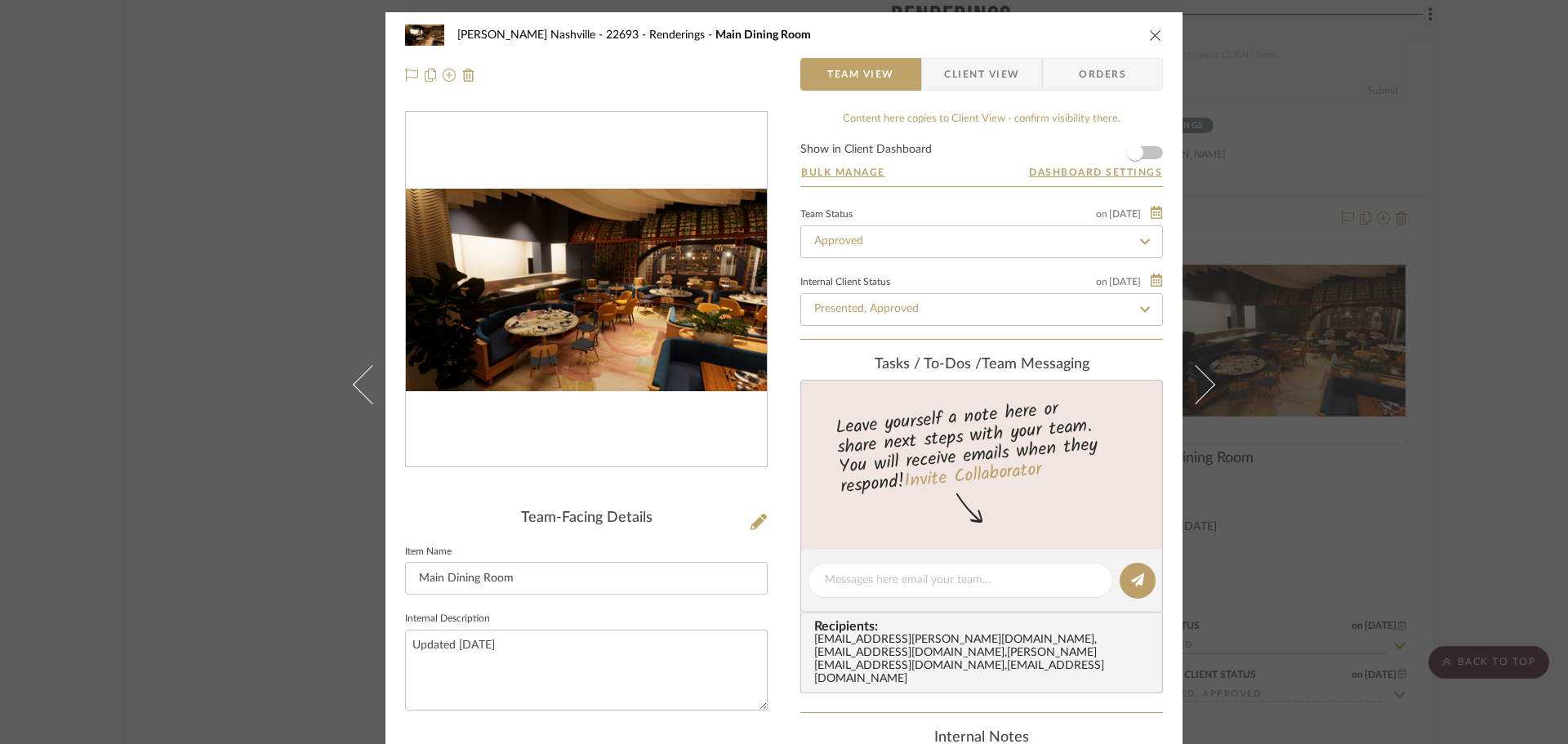
click at [677, 289] on img "0" at bounding box center [587, 290] width 361 height 203
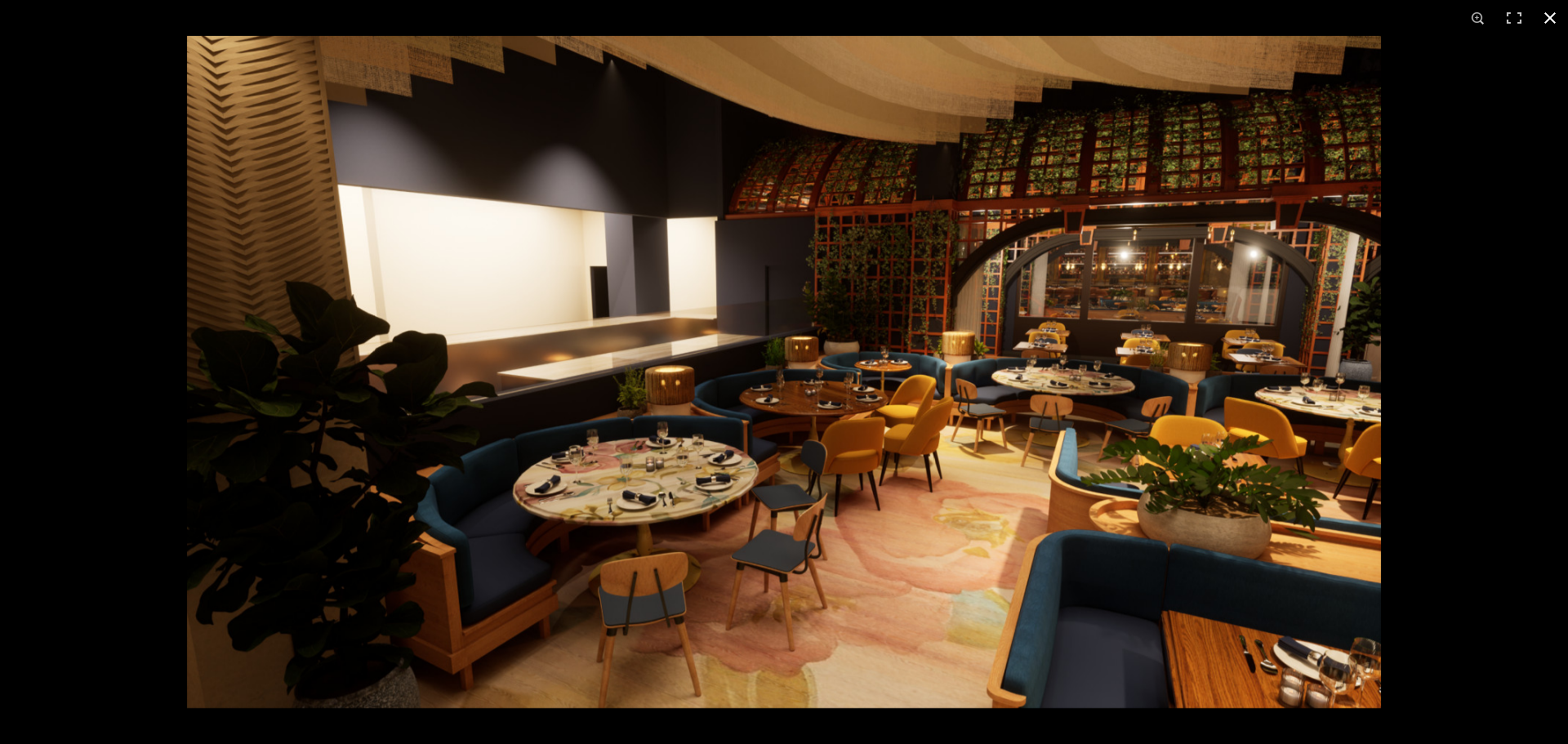
click at [1461, 388] on div at bounding box center [971, 408] width 1568 height 744
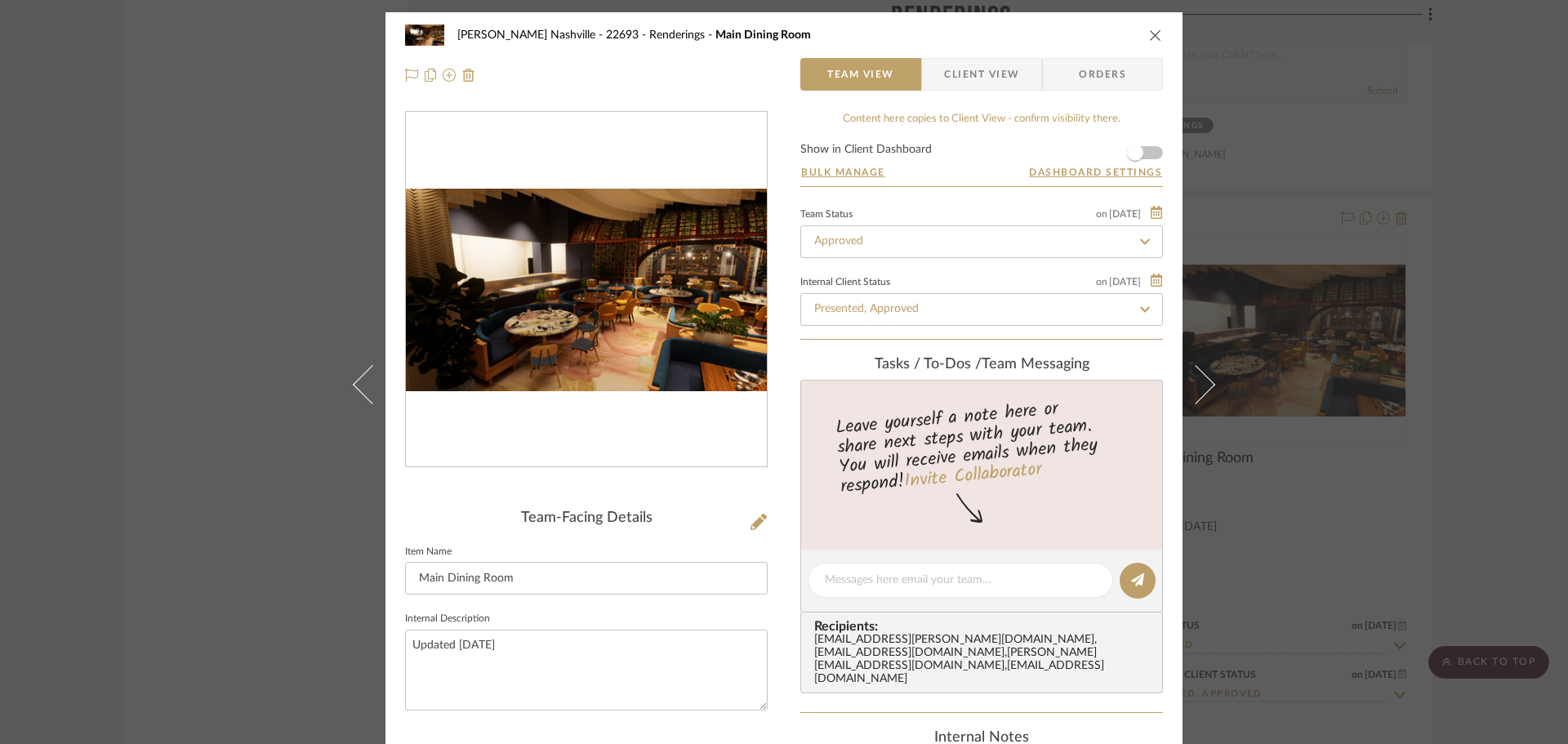
click at [1454, 335] on div "[PERSON_NAME] Nashville - 22693 Renderings Main Dining Room Team View Client Vi…" at bounding box center [784, 372] width 1568 height 744
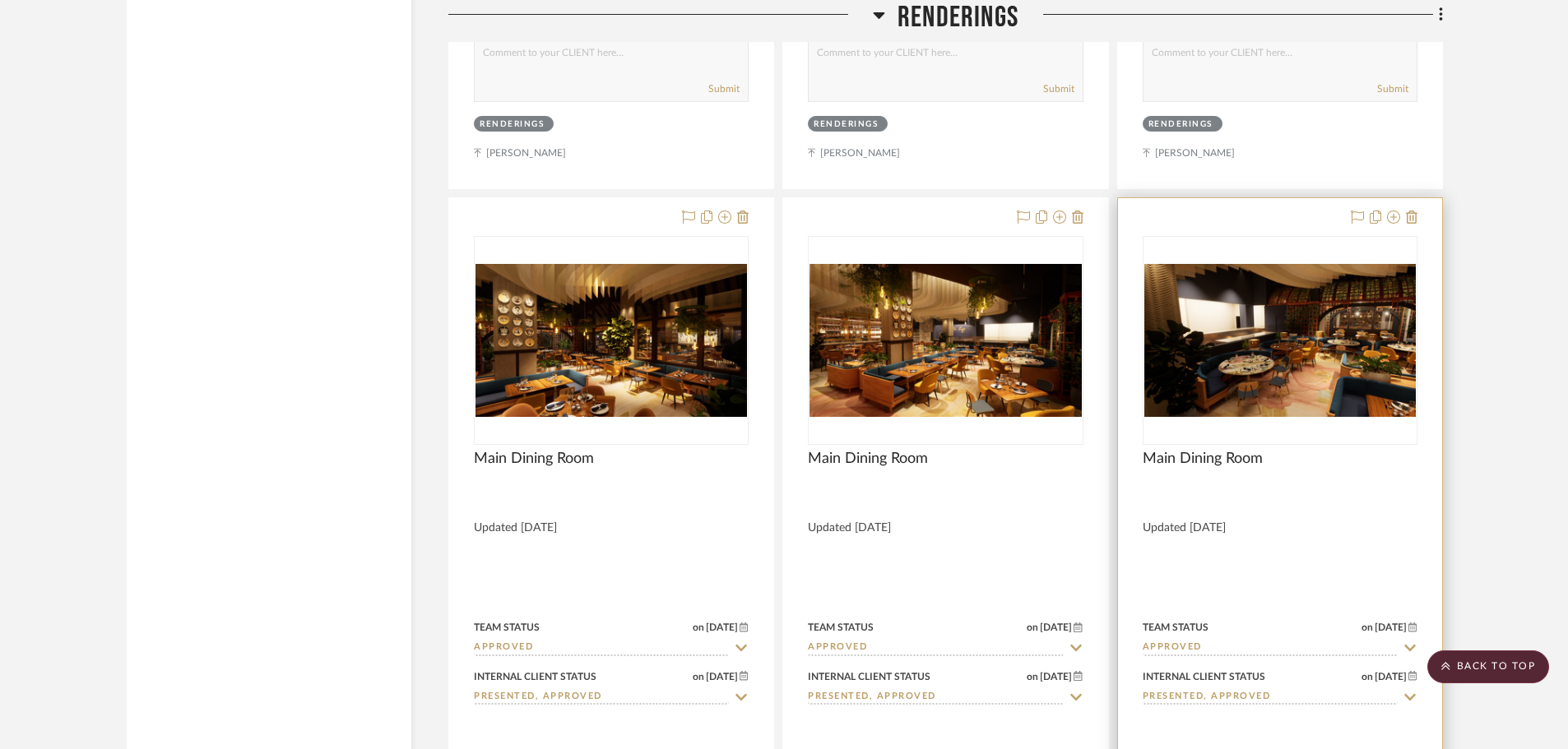
scroll to position [8634, 0]
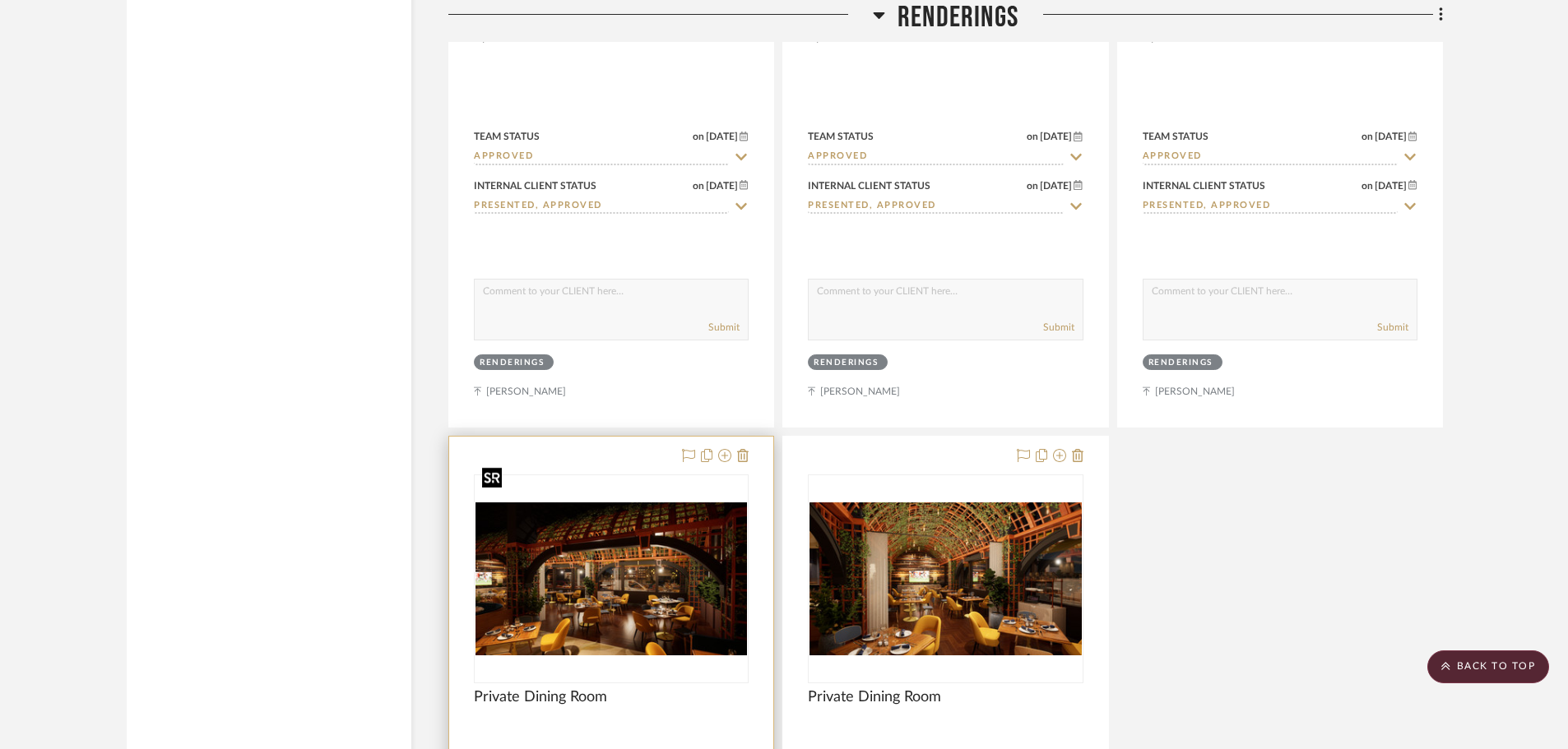
click at [649, 550] on img "0" at bounding box center [611, 579] width 272 height 153
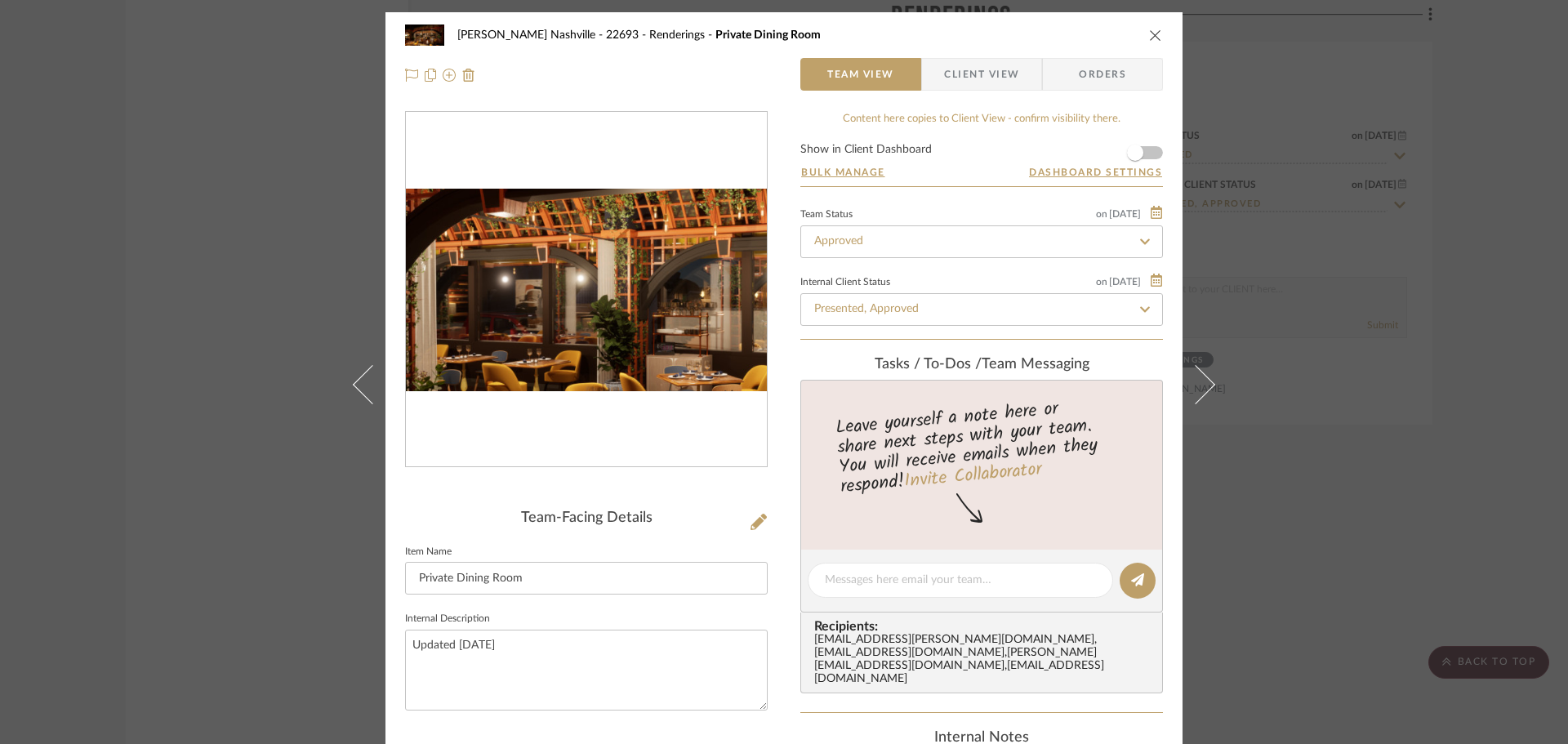
click at [543, 285] on img "0" at bounding box center [587, 290] width 361 height 203
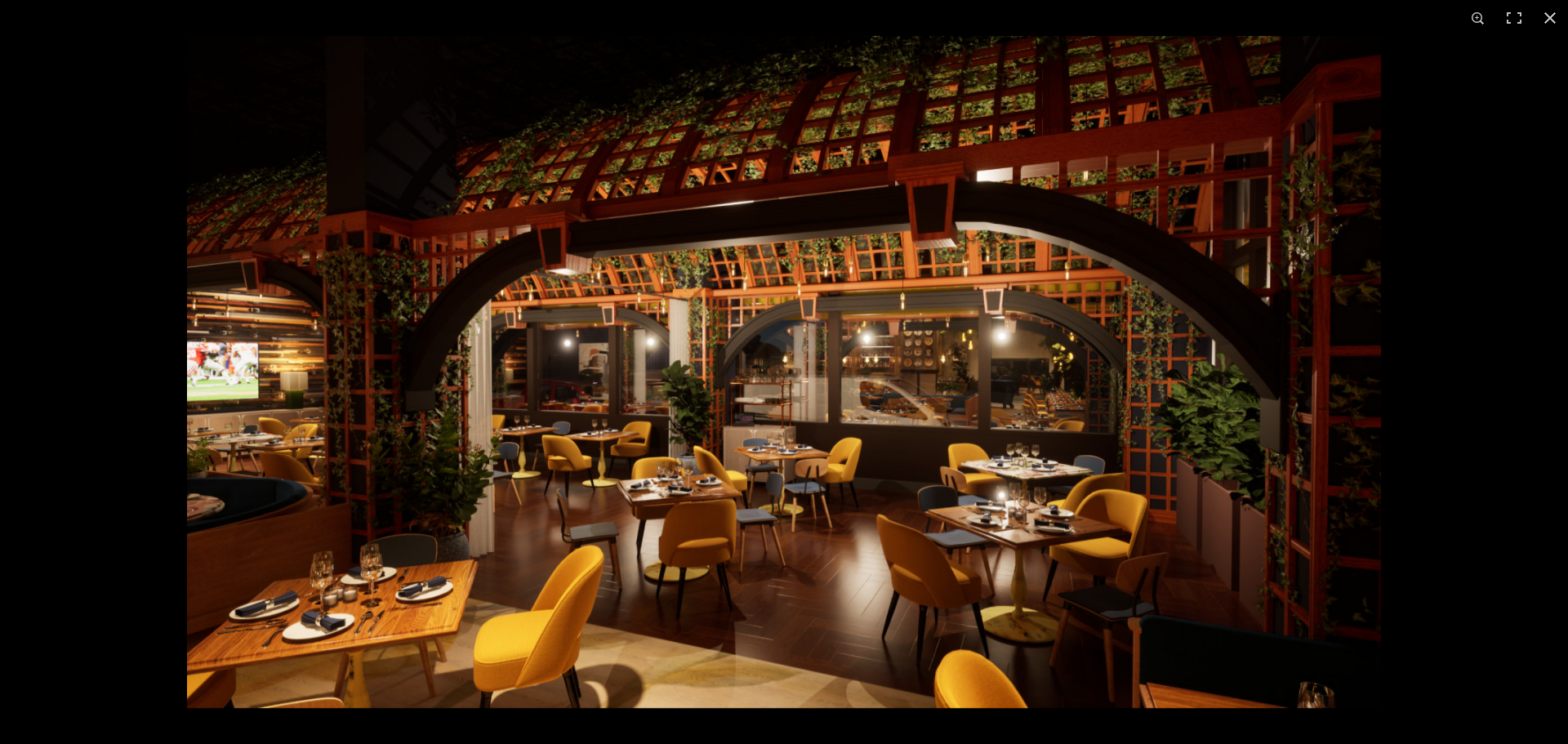
click at [325, 489] on img at bounding box center [784, 372] width 1194 height 672
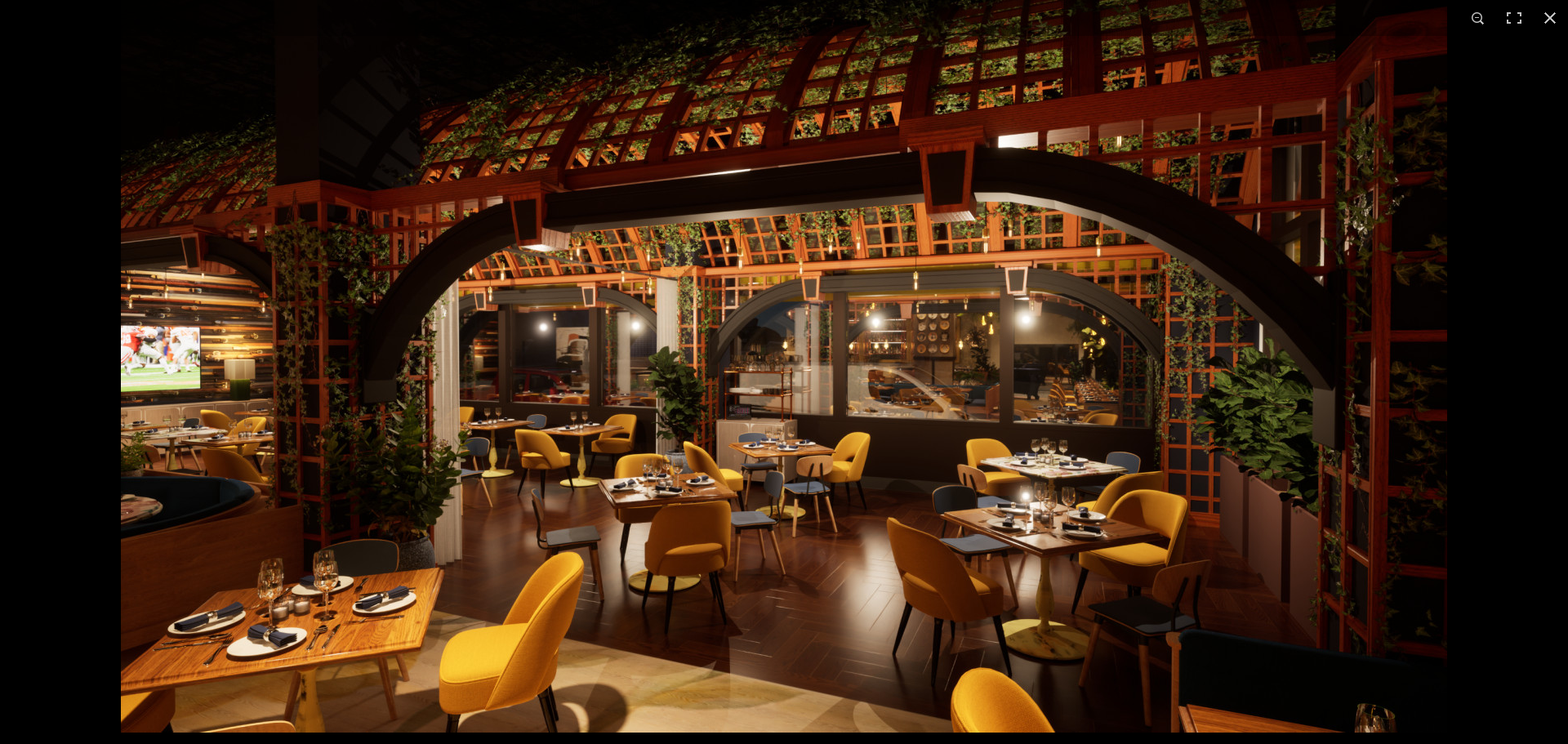
click at [366, 501] on img at bounding box center [784, 359] width 1327 height 746
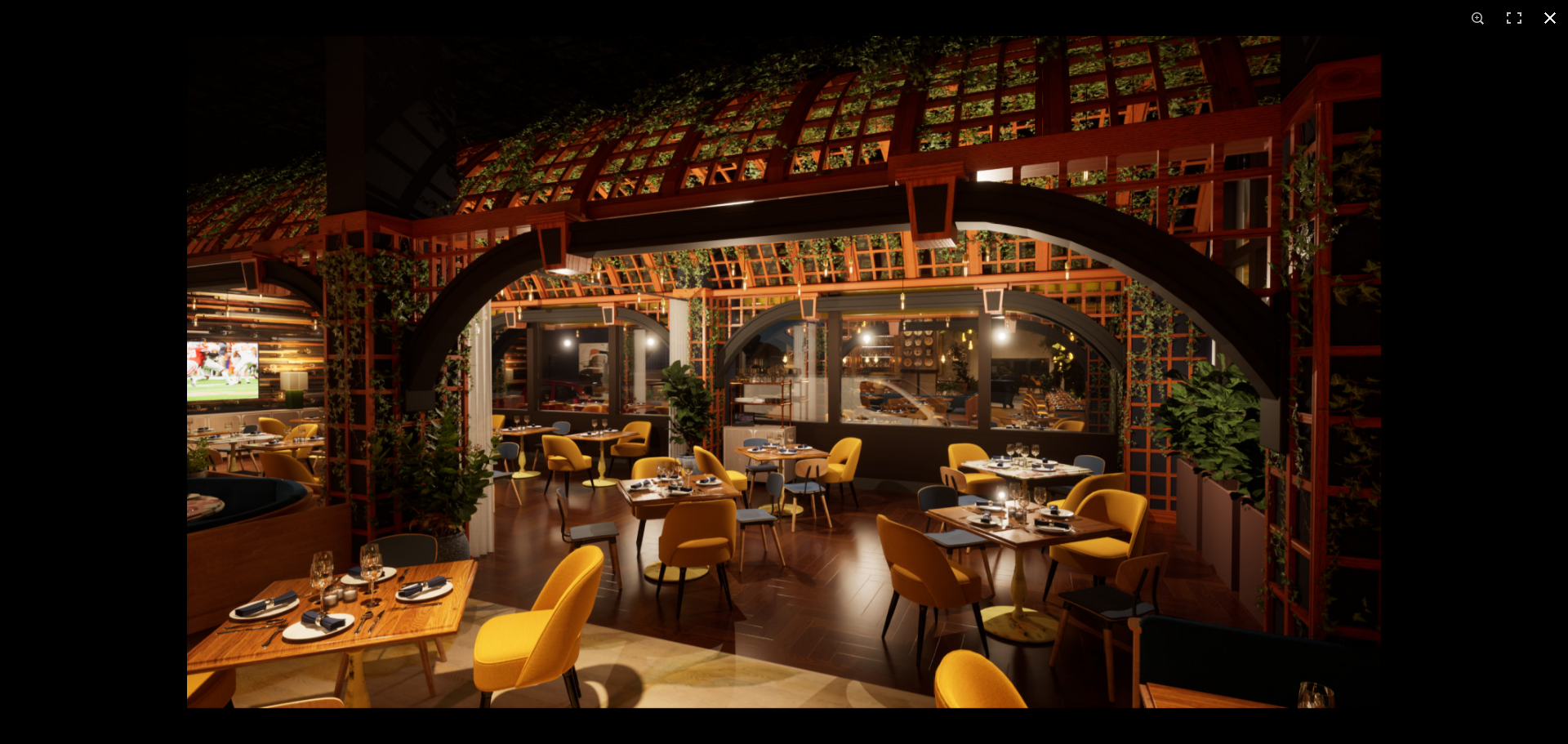
click at [107, 434] on div at bounding box center [784, 372] width 1568 height 744
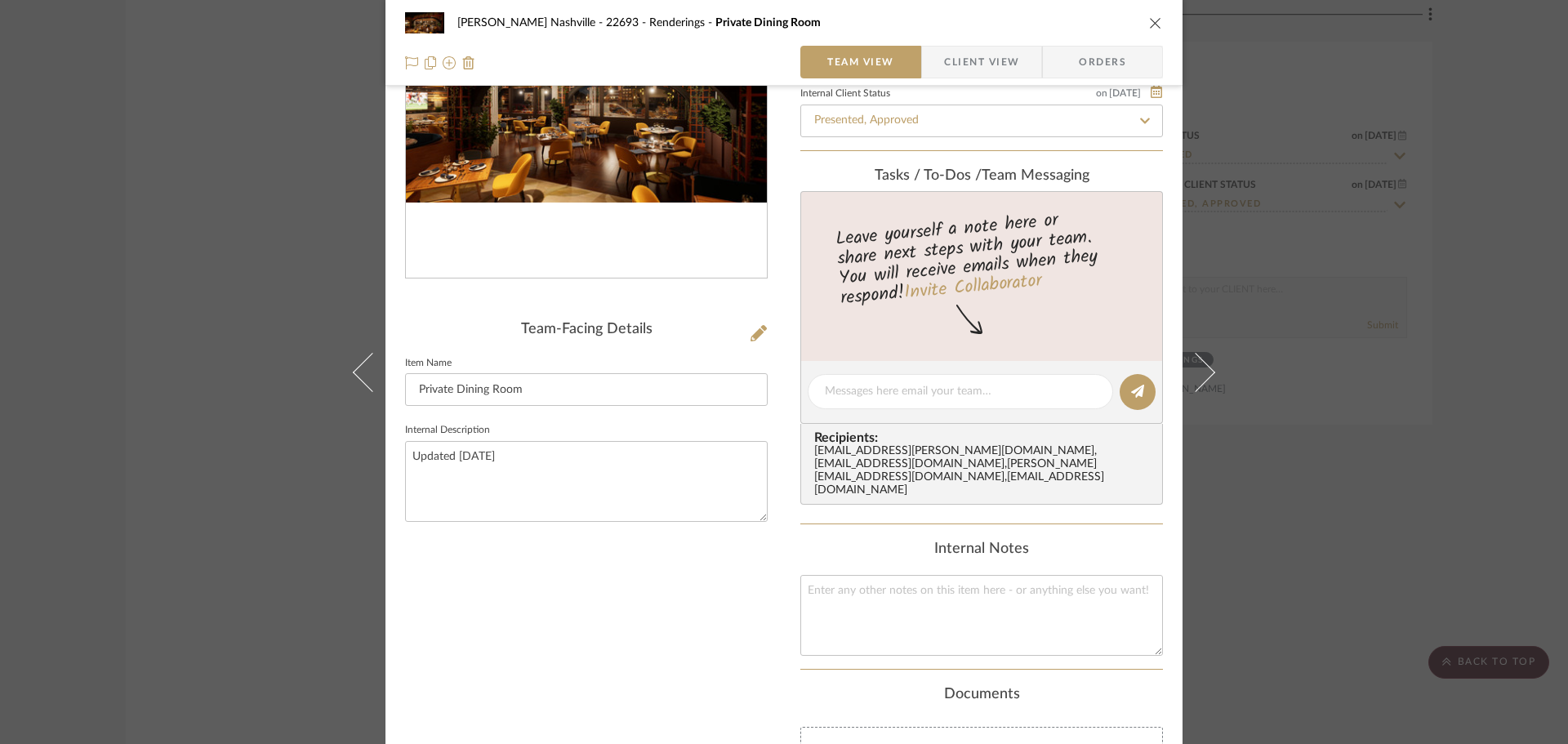
scroll to position [245, 0]
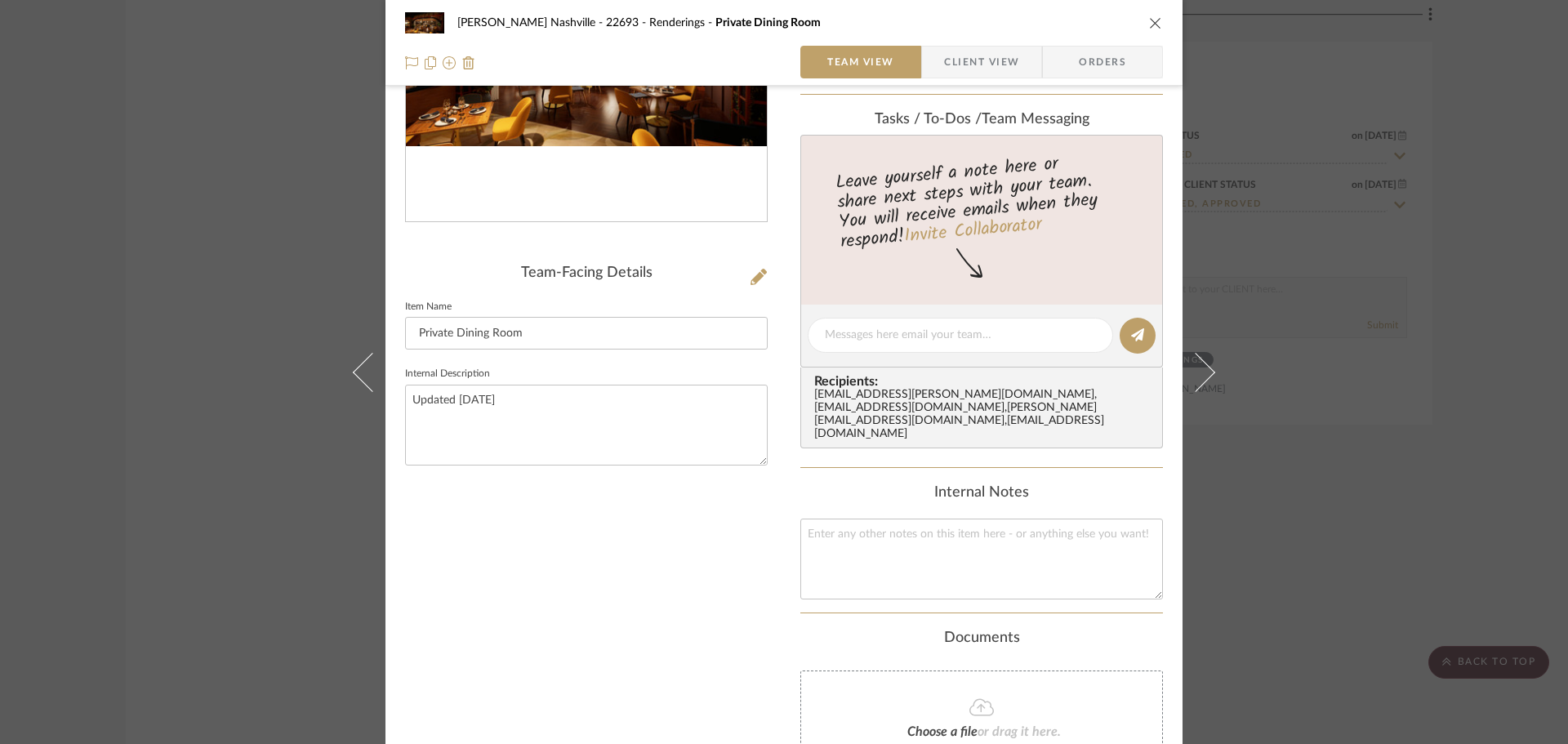
click at [1438, 452] on div "[PERSON_NAME] Nashville - 22693 Renderings Private Dining Room Team View Client…" at bounding box center [784, 372] width 1568 height 744
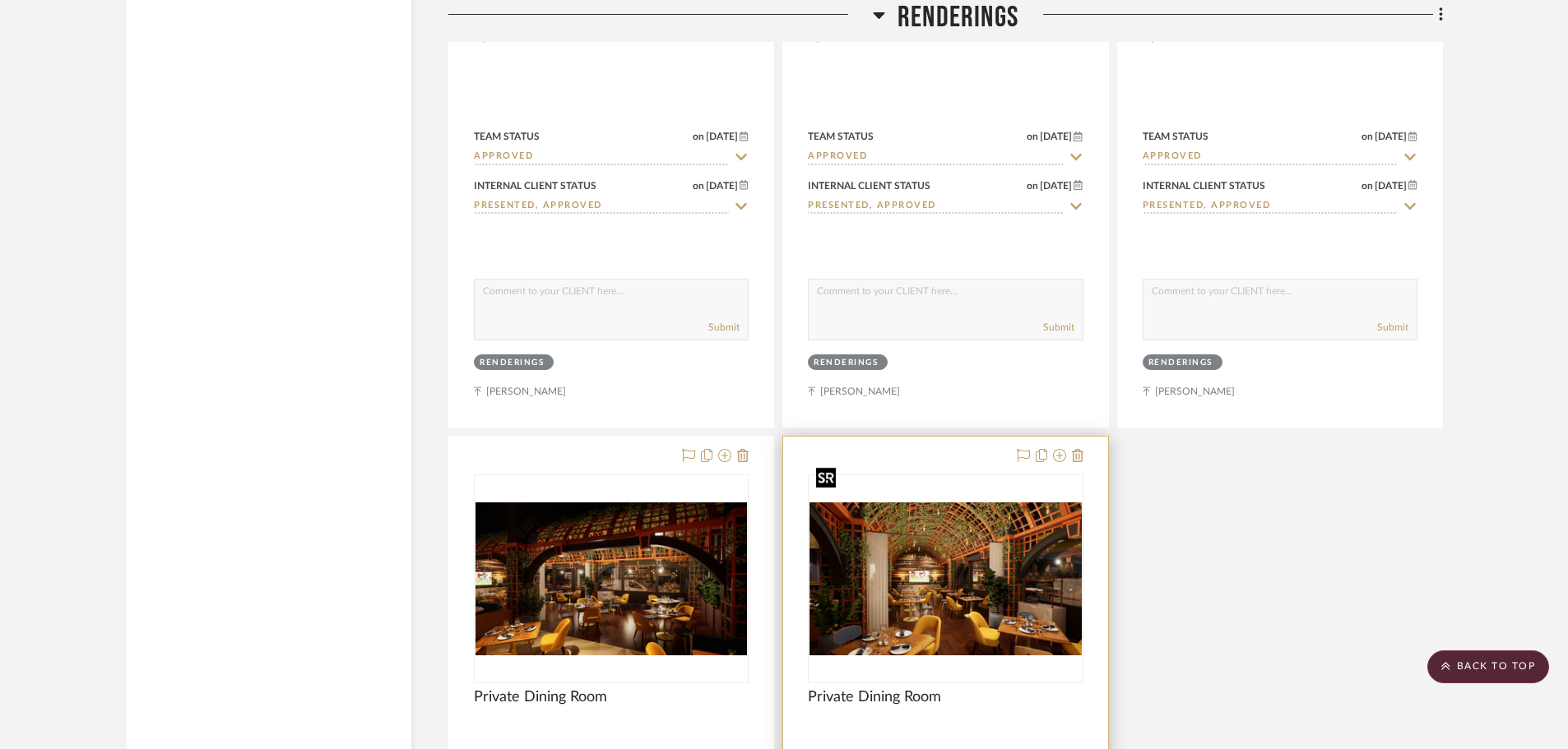
scroll to position [8798, 0]
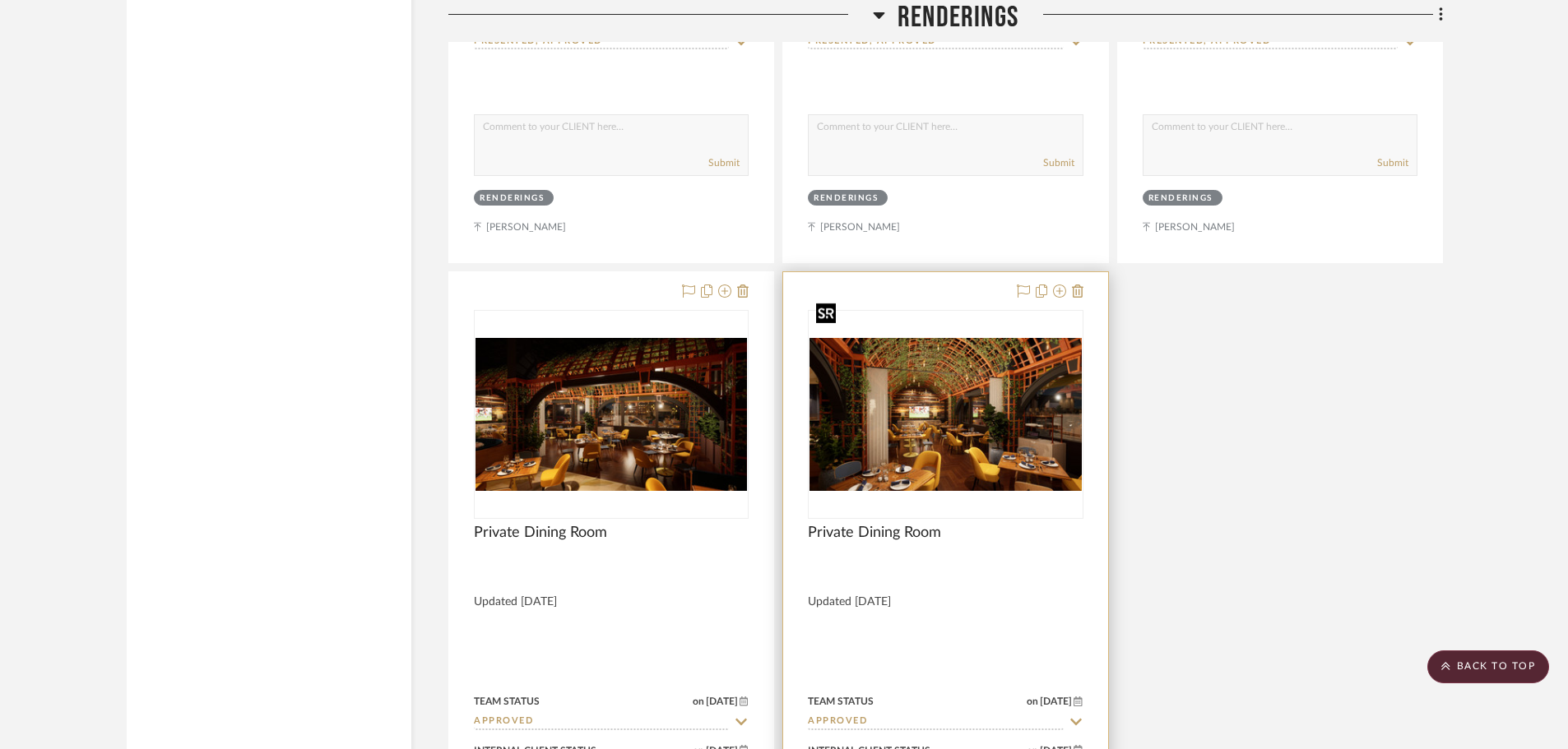
click at [940, 380] on img "0" at bounding box center [945, 414] width 272 height 153
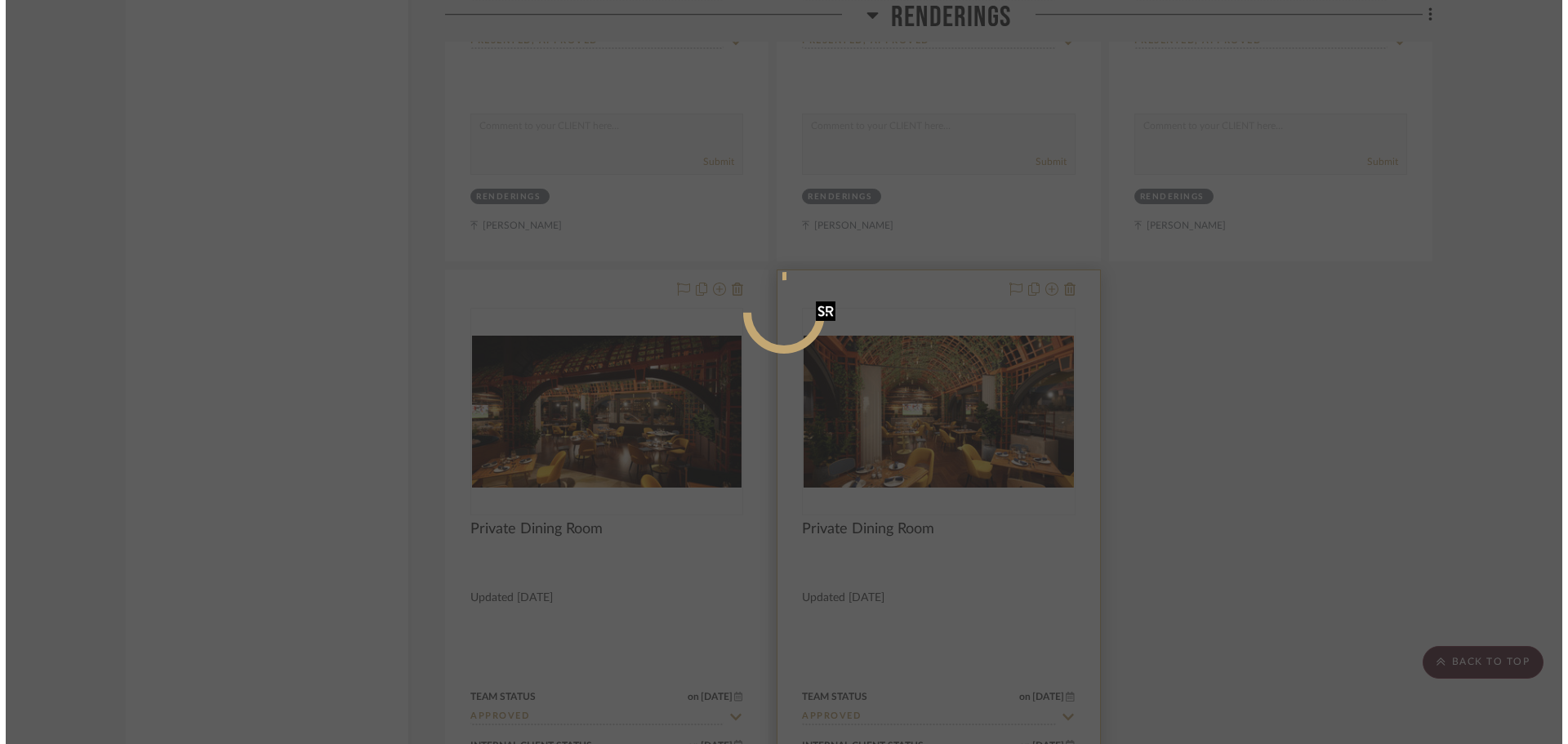
scroll to position [0, 0]
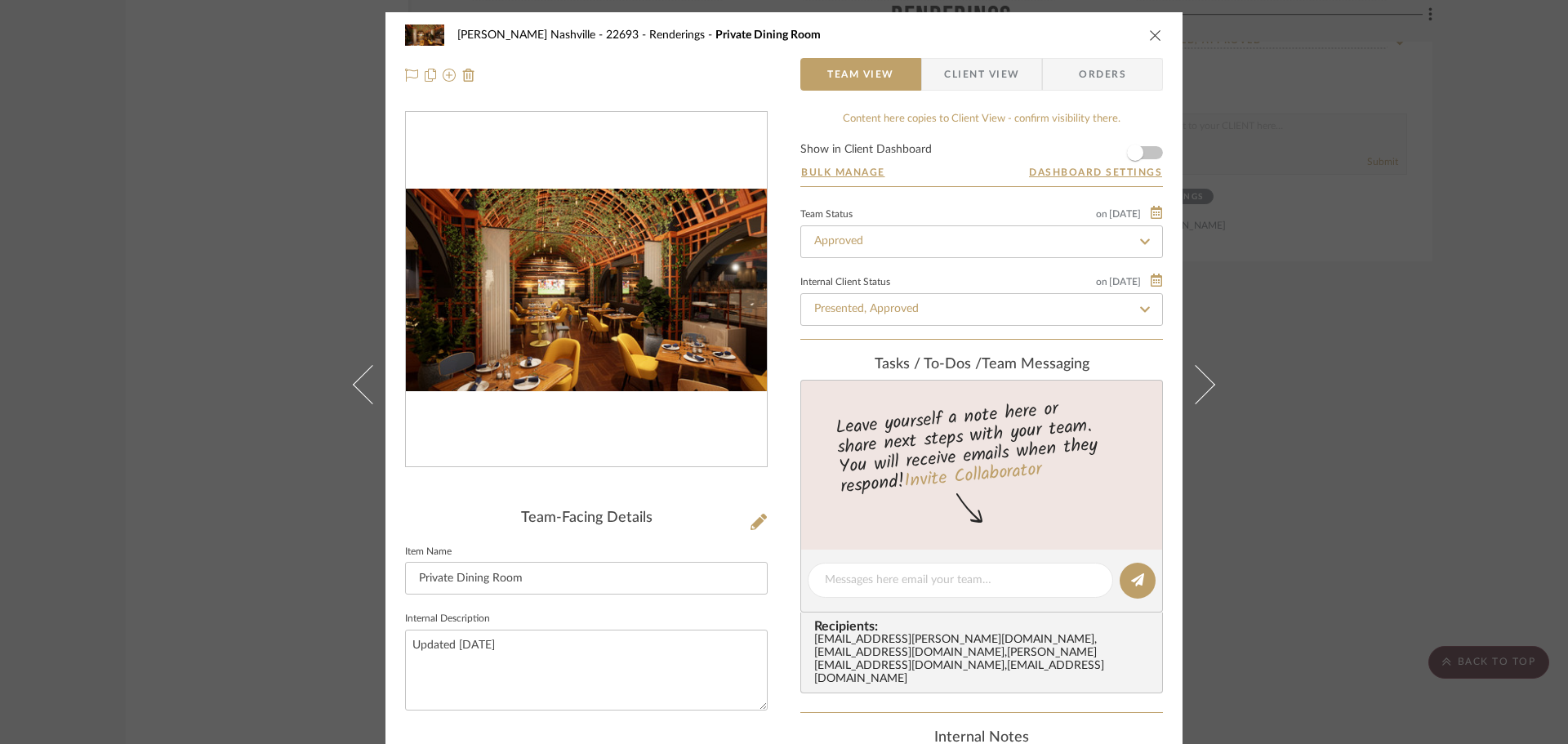
click at [673, 305] on img "0" at bounding box center [587, 290] width 361 height 203
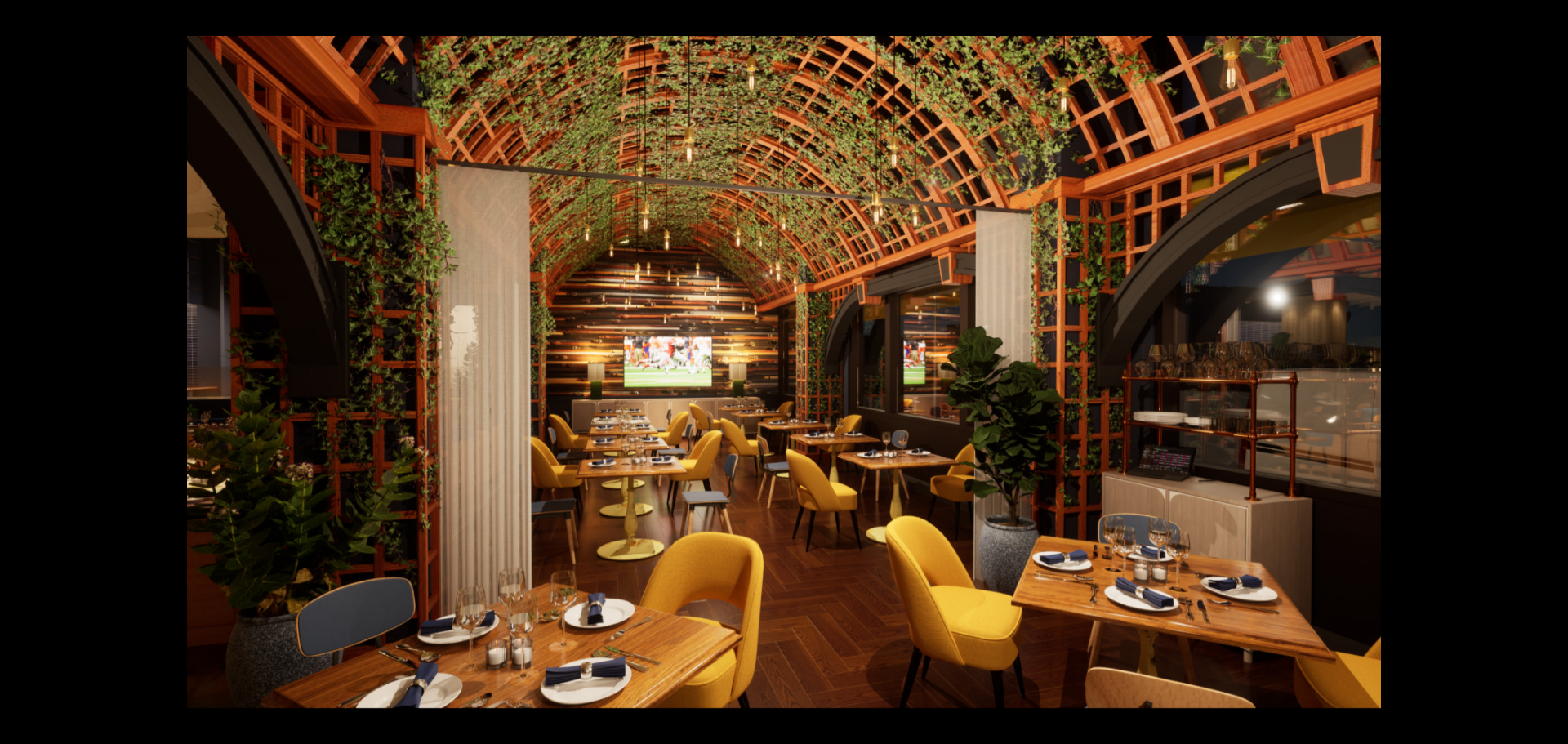
click at [145, 265] on div at bounding box center [784, 372] width 1568 height 744
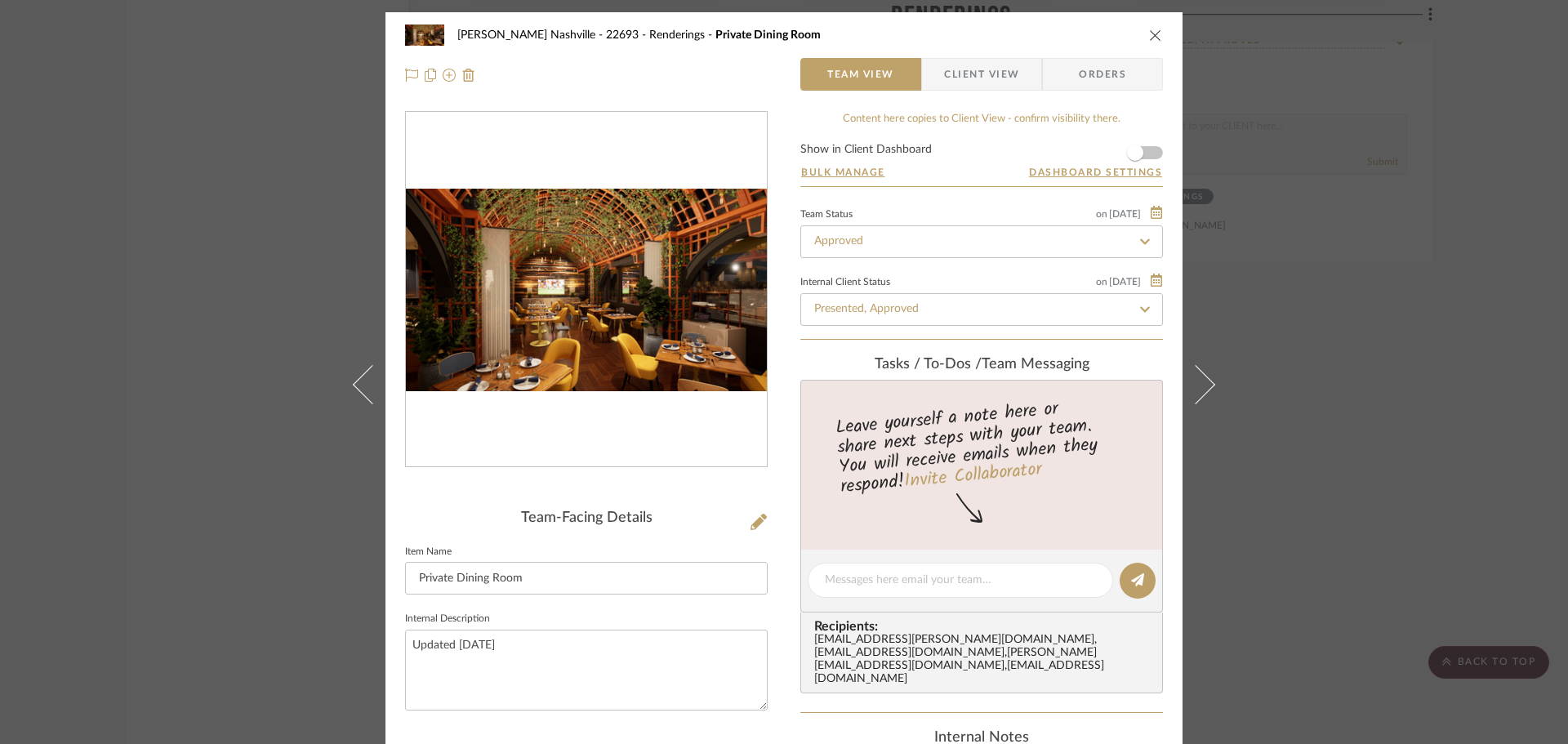
click at [269, 380] on div "[PERSON_NAME] Nashville - 22693 Renderings Private Dining Room Team View Client…" at bounding box center [784, 372] width 1568 height 744
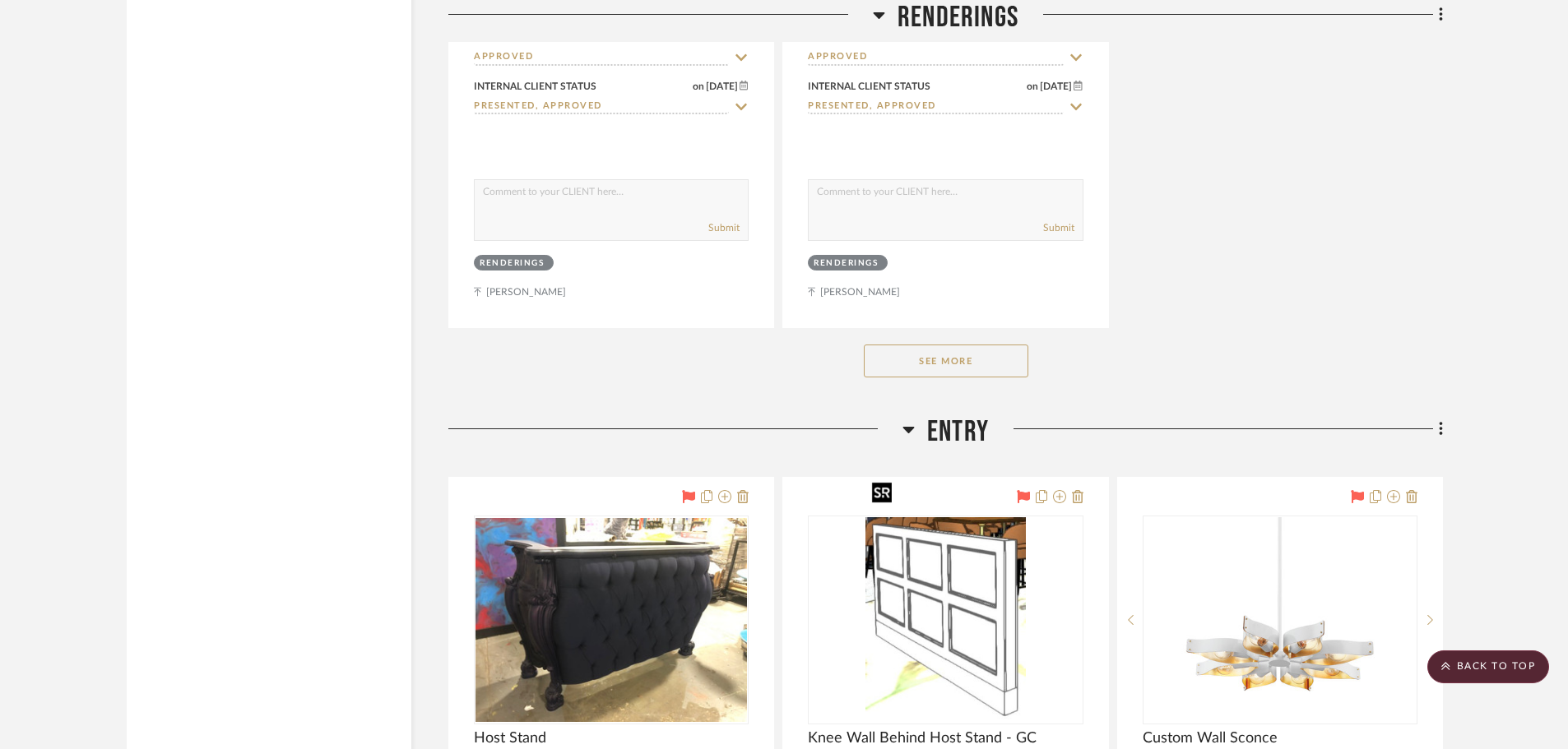
scroll to position [9455, 0]
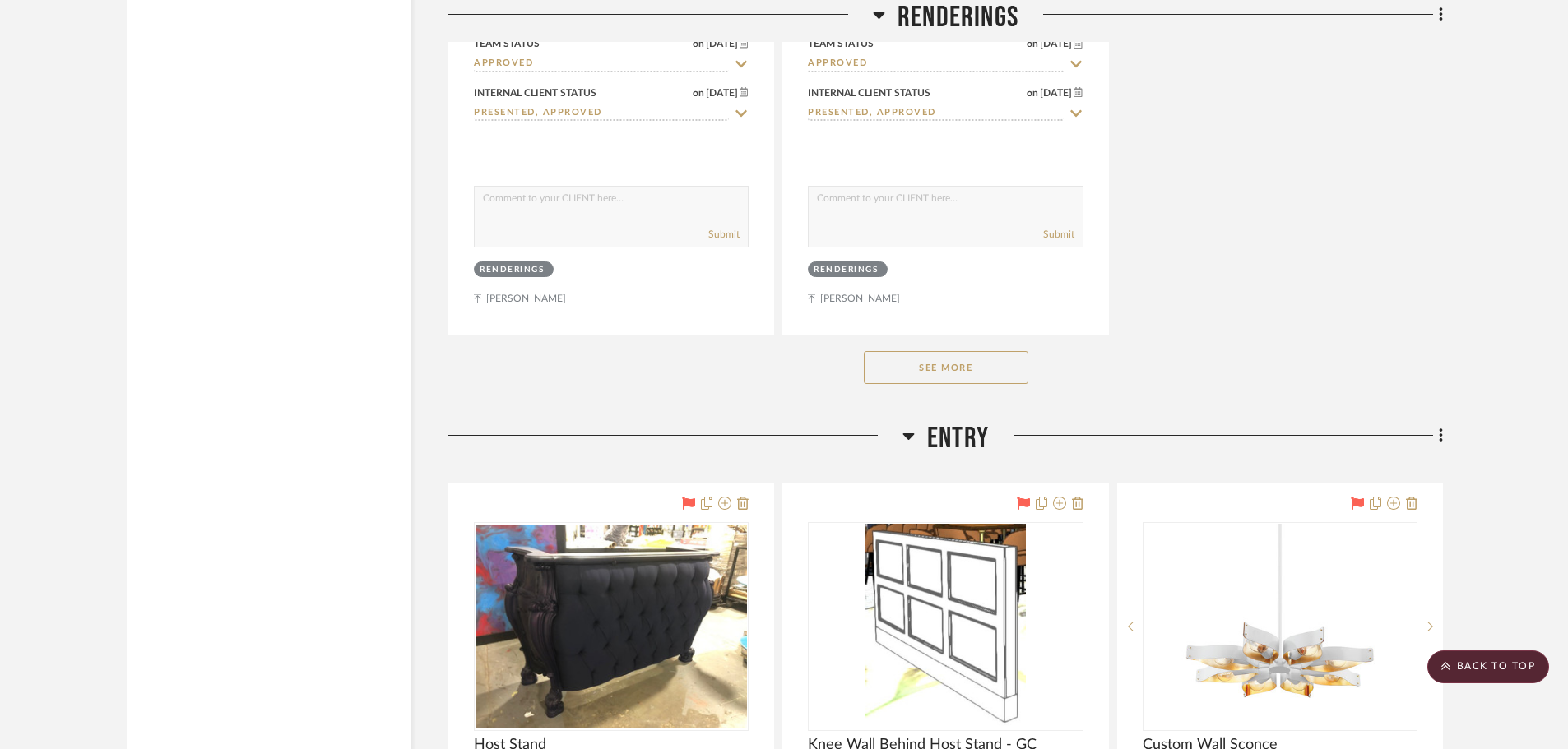
click at [926, 351] on button "See More" at bounding box center [945, 367] width 164 height 33
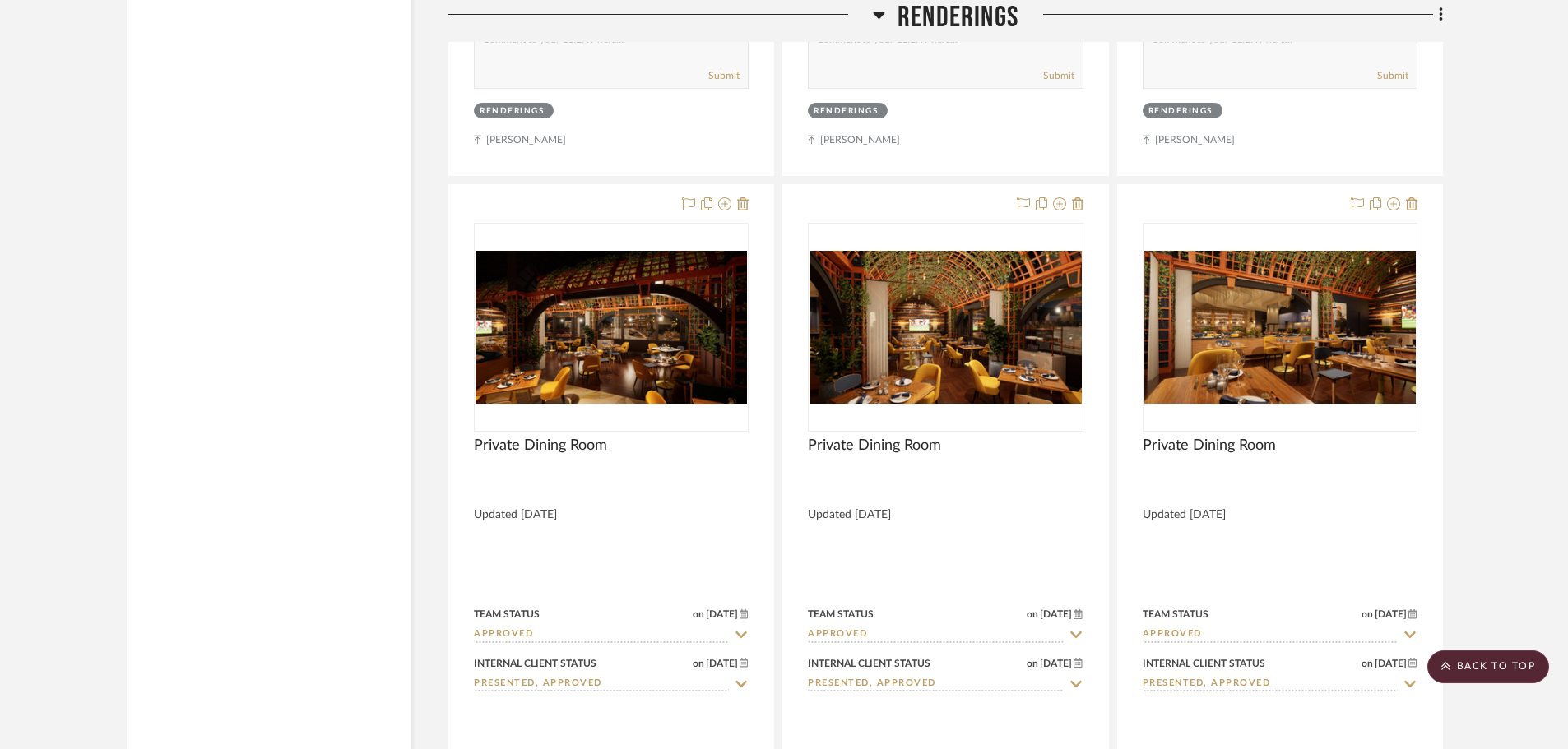
scroll to position [8798, 0]
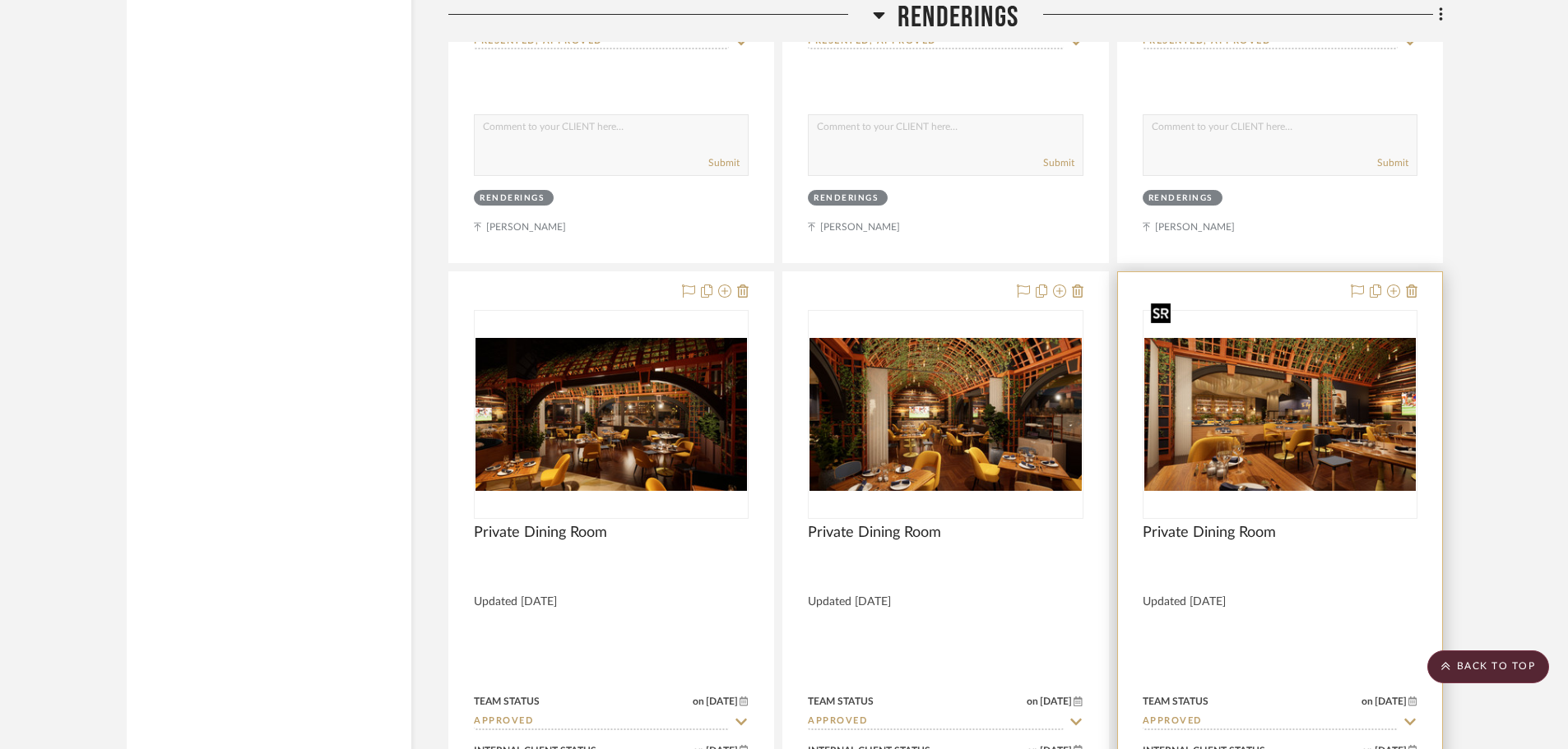
click at [0, 0] on img at bounding box center [0, 0] width 0 height 0
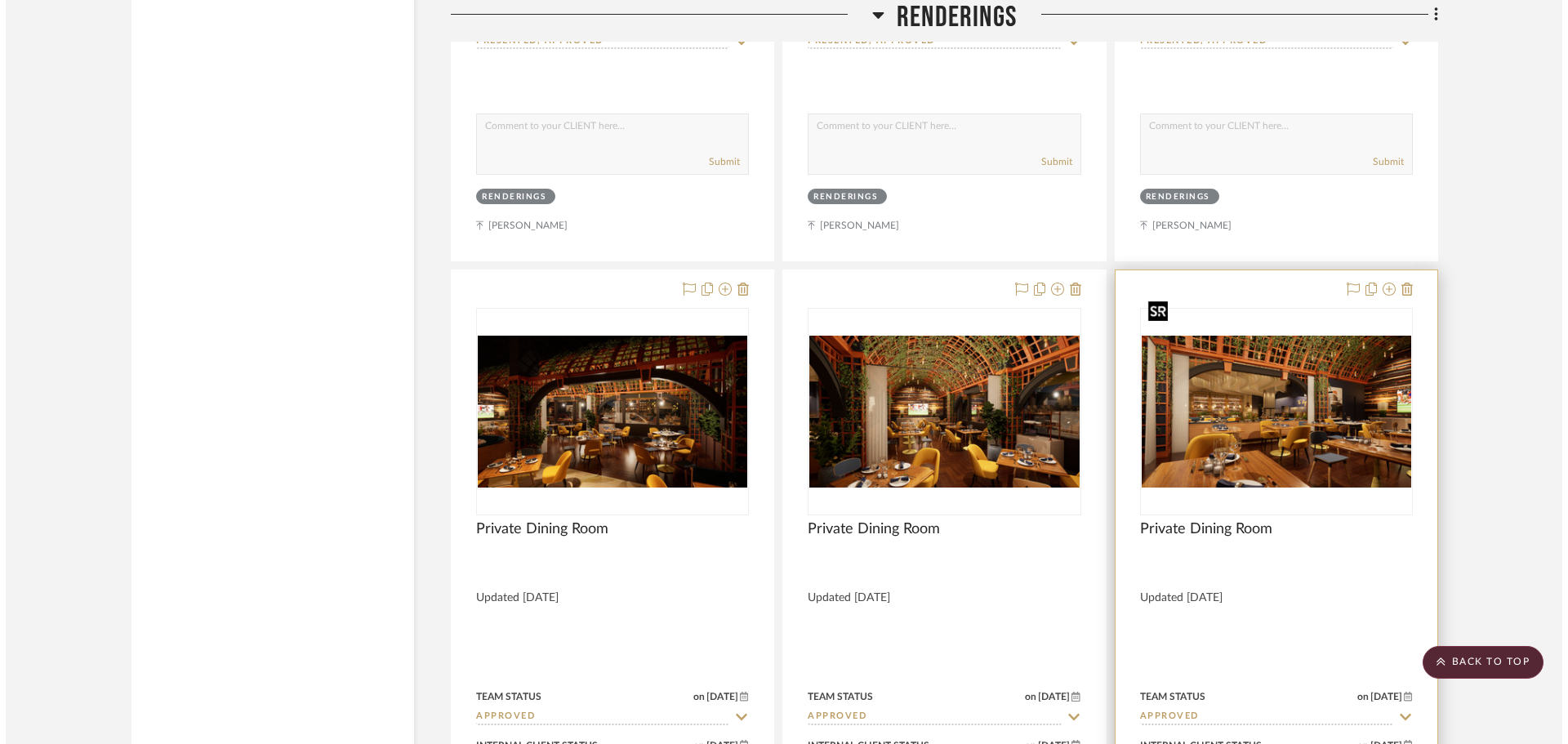
scroll to position [0, 0]
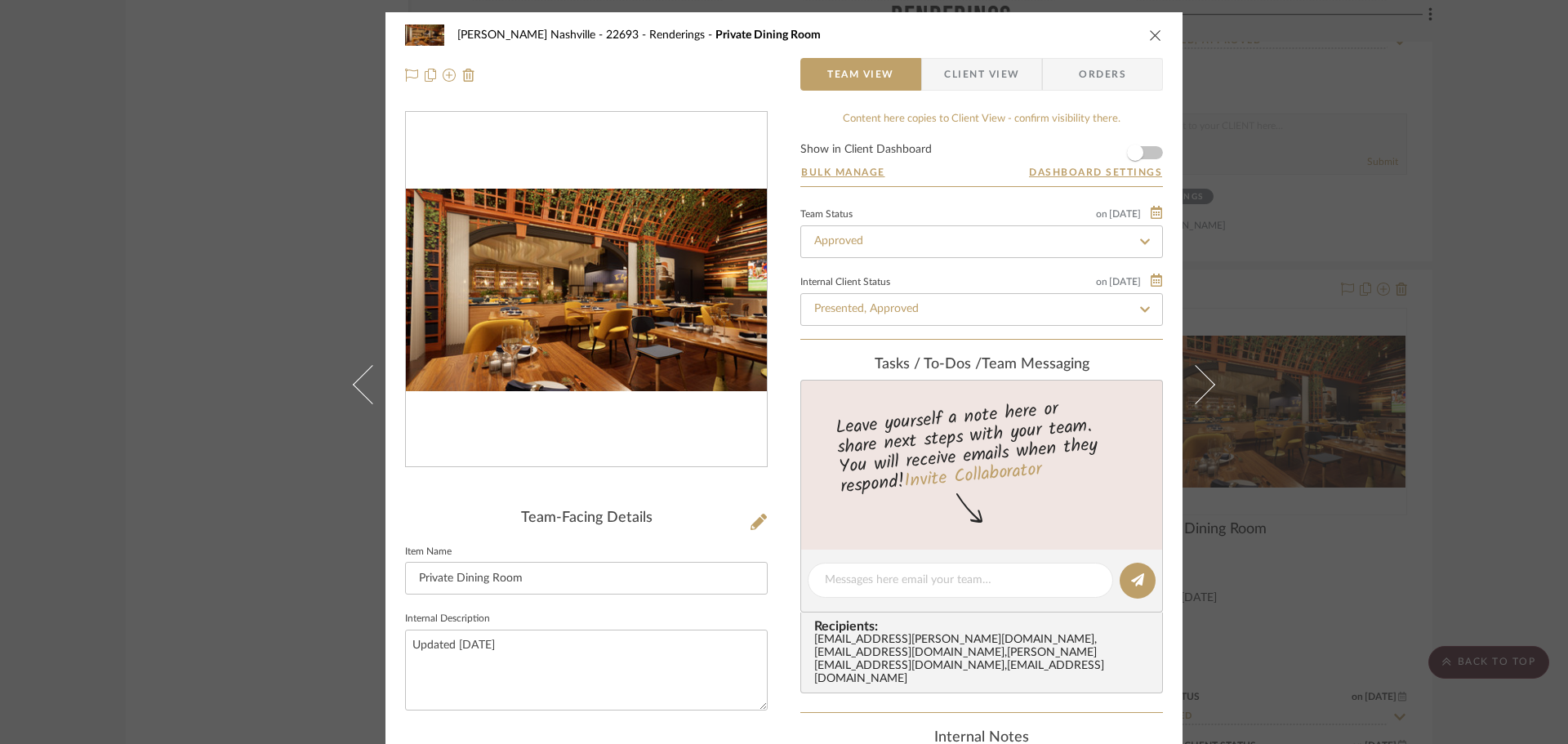
click at [559, 334] on img "0" at bounding box center [587, 290] width 361 height 203
